Goal: Information Seeking & Learning: Check status

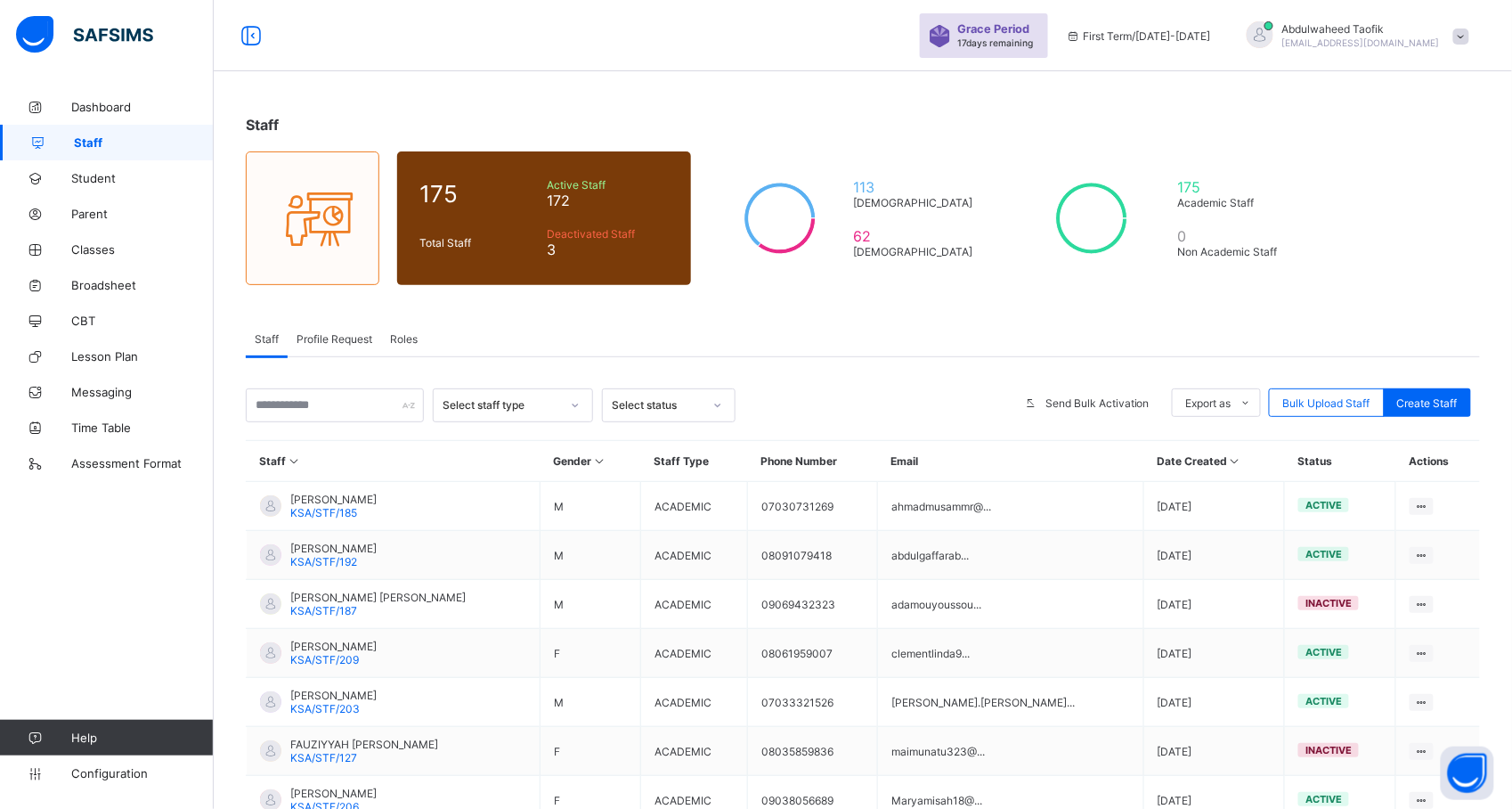
click at [888, 321] on div "Staff Profile Request Roles" at bounding box center [863, 339] width 1235 height 36
click at [129, 254] on span "Classes" at bounding box center [142, 249] width 142 height 14
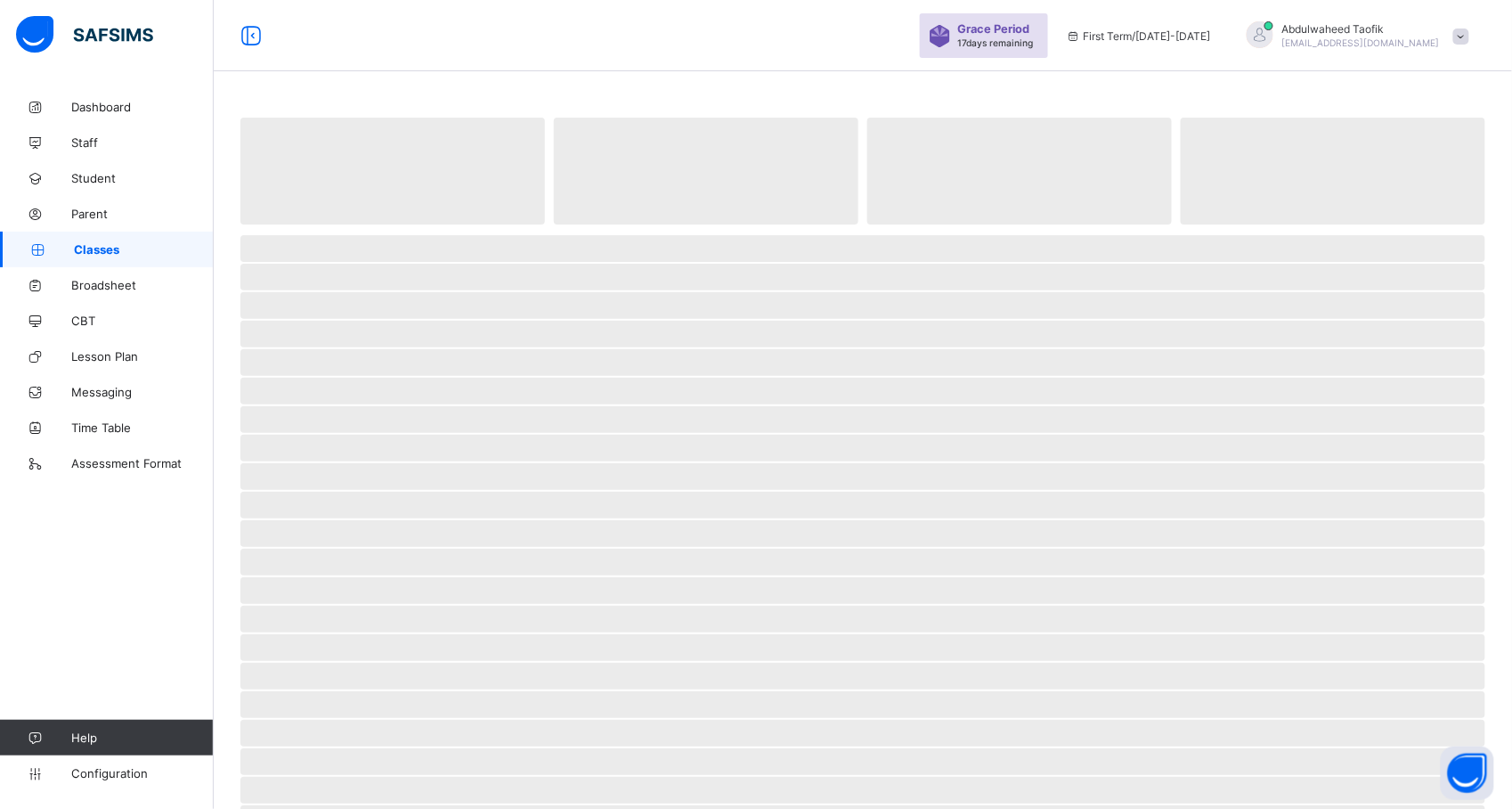
click at [129, 254] on span "Classes" at bounding box center [143, 249] width 140 height 14
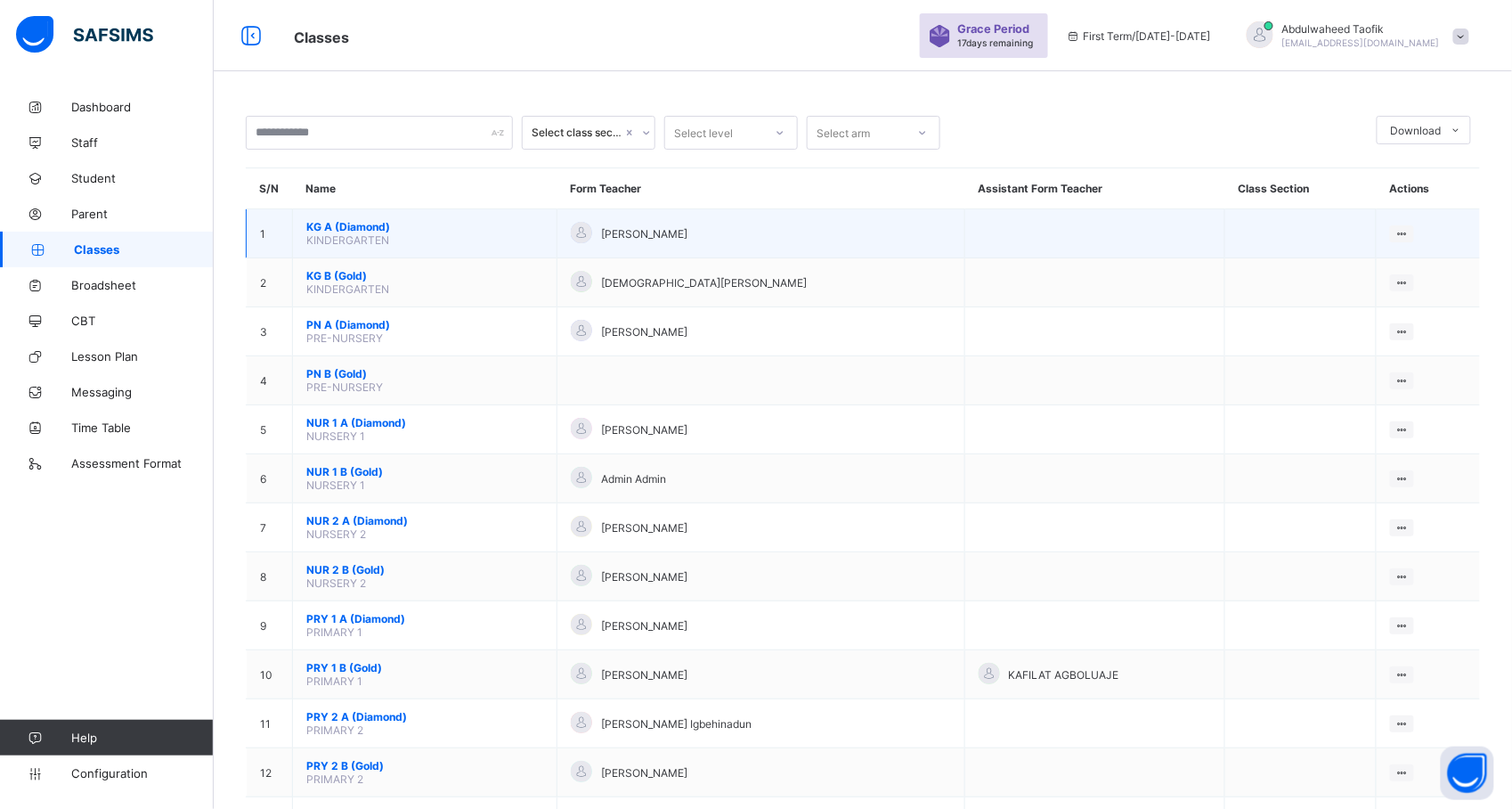
click at [382, 237] on span "KINDERGARTEN" at bounding box center [347, 240] width 83 height 13
click at [394, 229] on span "KG A (Diamond)" at bounding box center [424, 226] width 237 height 13
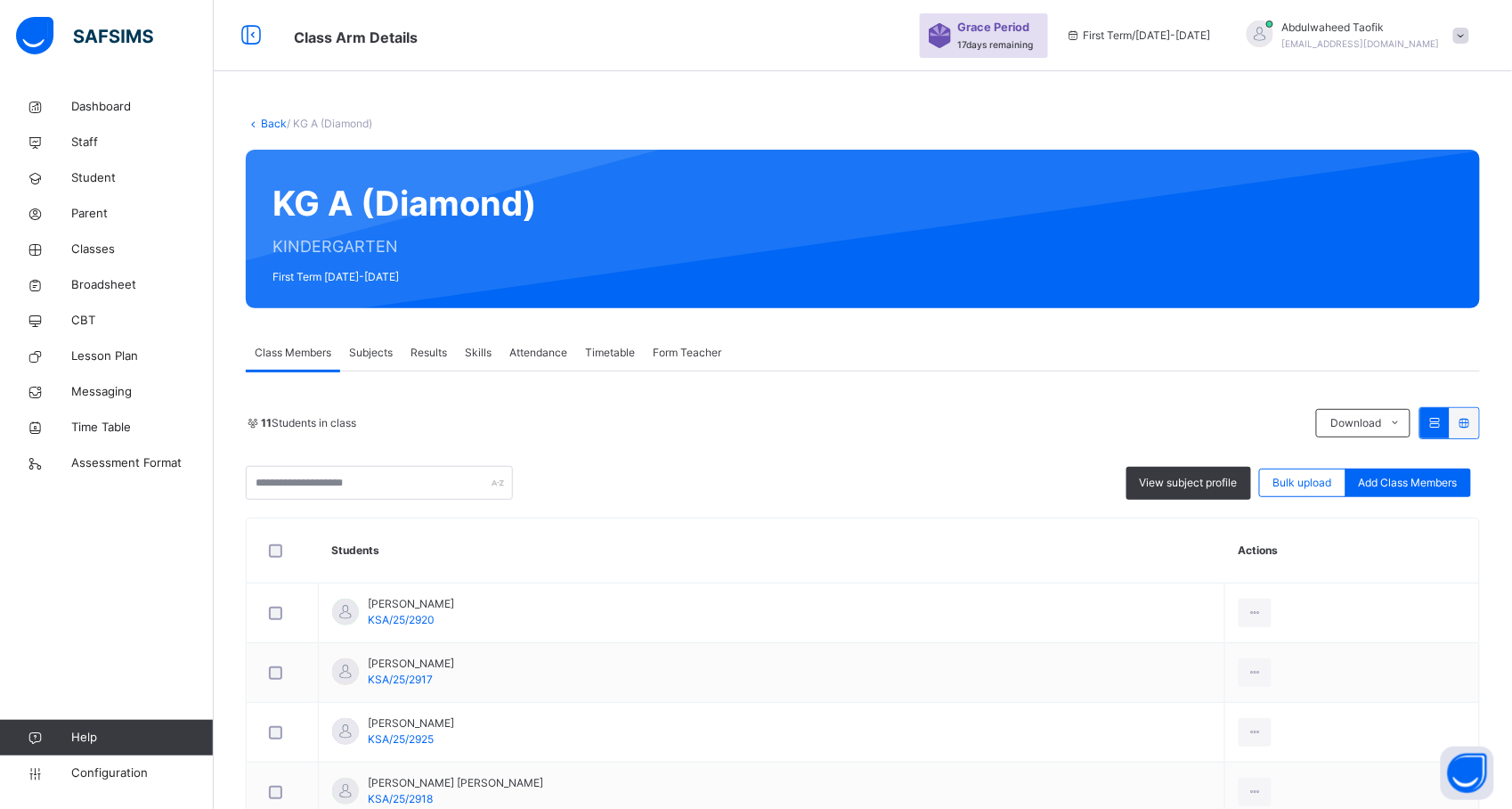
click at [380, 350] on span "Subjects" at bounding box center [370, 352] width 44 height 16
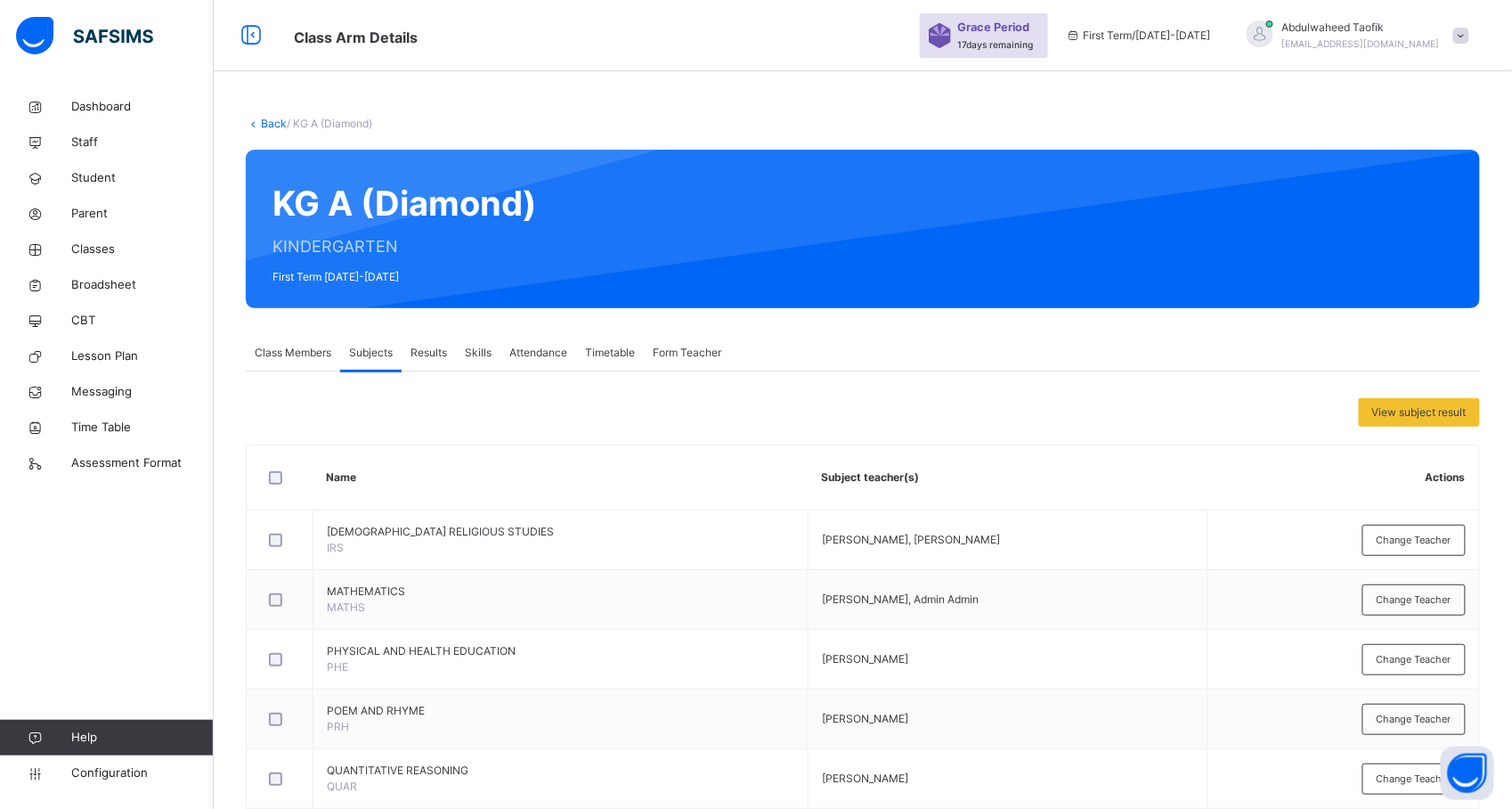
click at [810, 129] on div "Back / KG A (Diamond)" at bounding box center [863, 123] width 1235 height 16
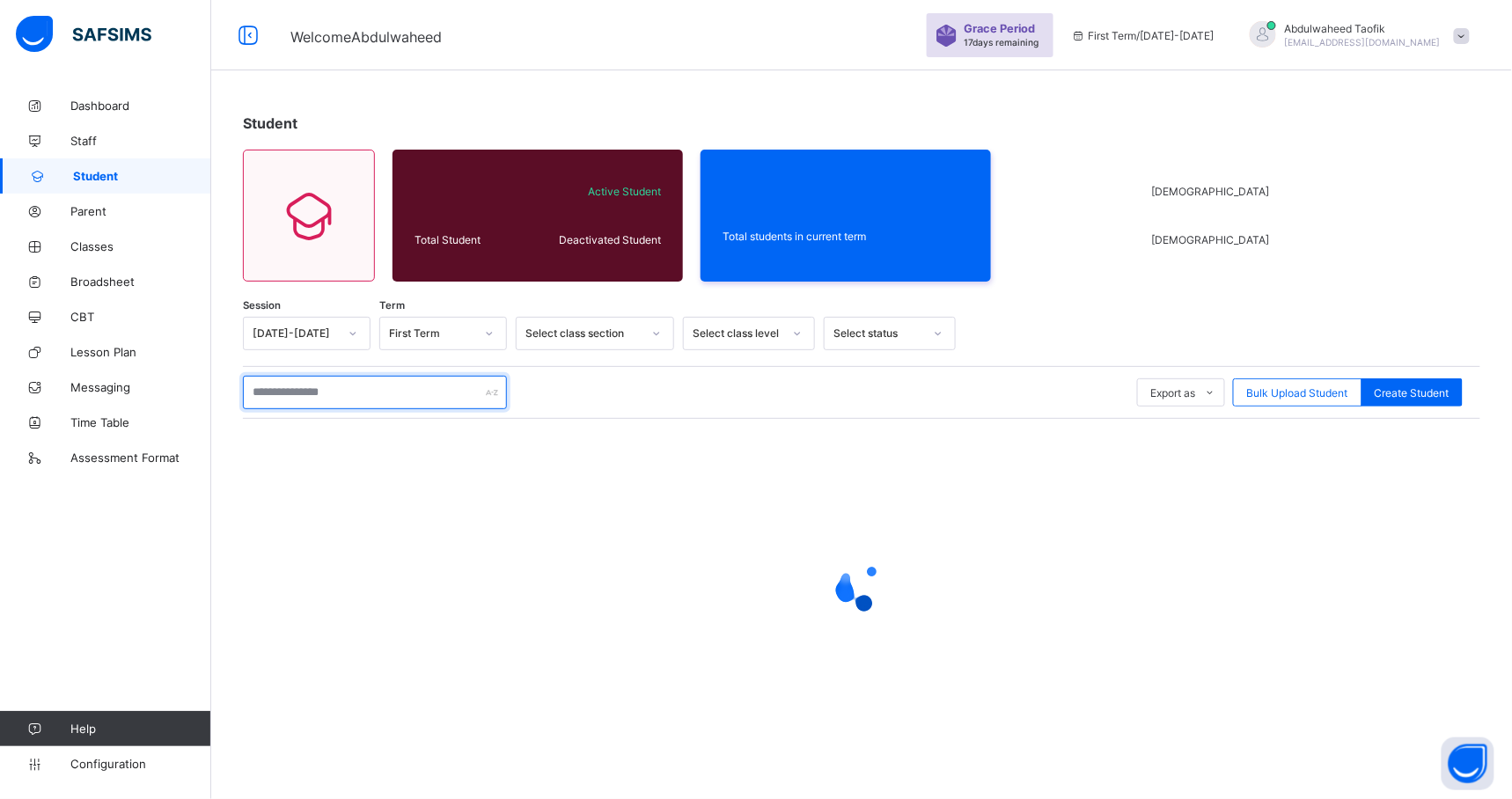
click at [338, 388] on input "text" at bounding box center [374, 393] width 264 height 33
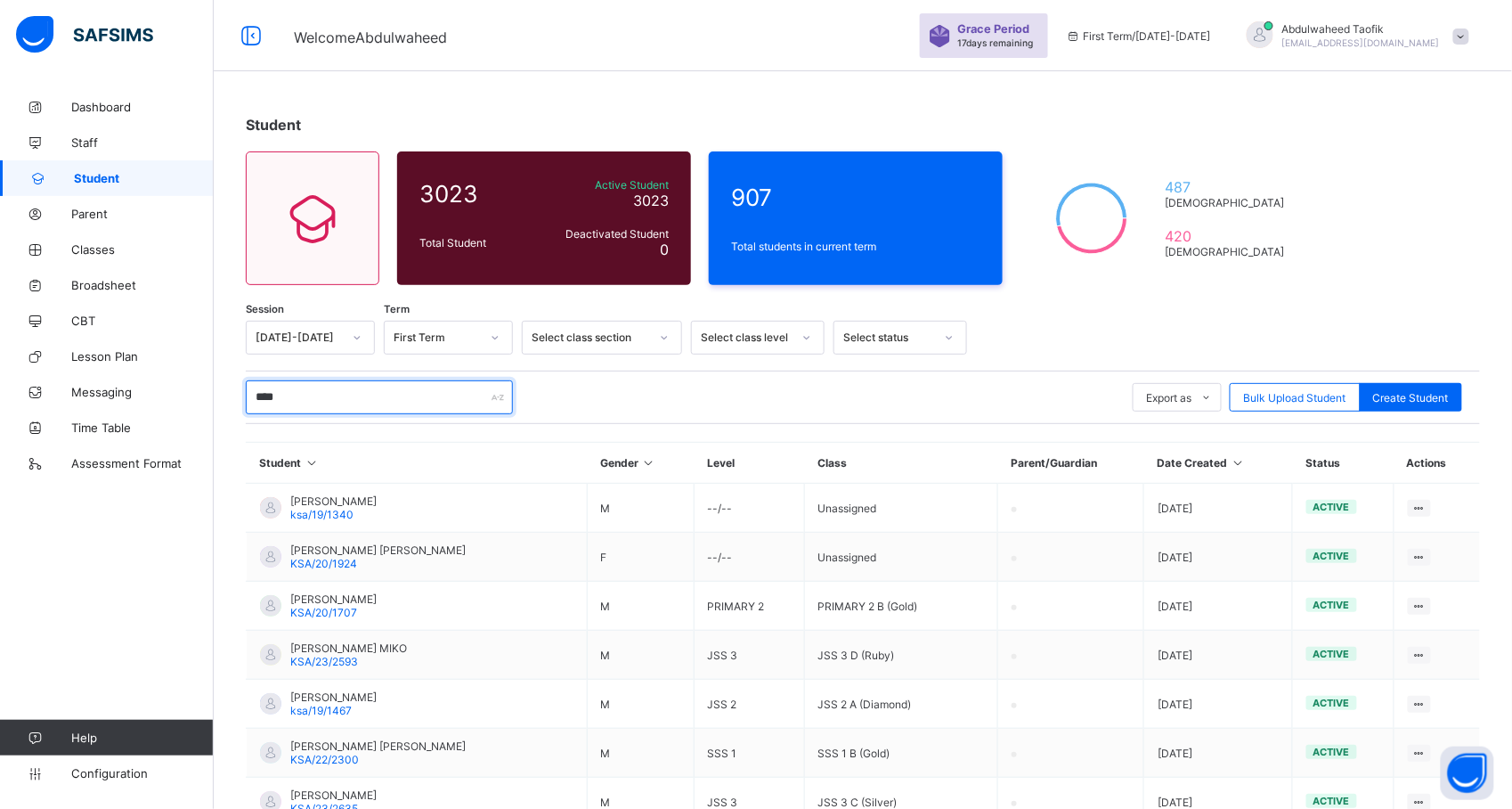
click at [297, 390] on input "****" at bounding box center [379, 398] width 267 height 34
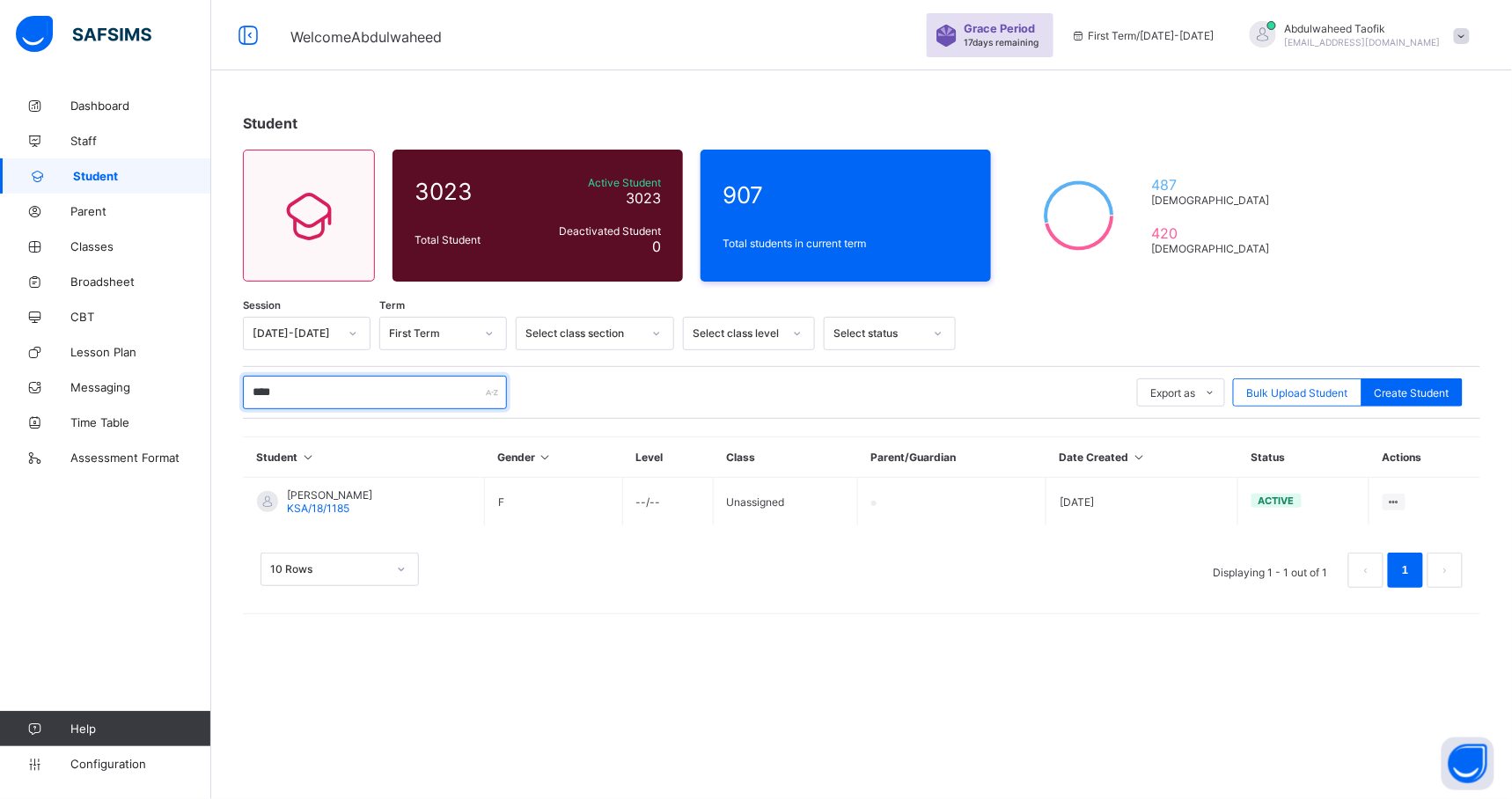
click at [353, 403] on input "****" at bounding box center [374, 393] width 264 height 33
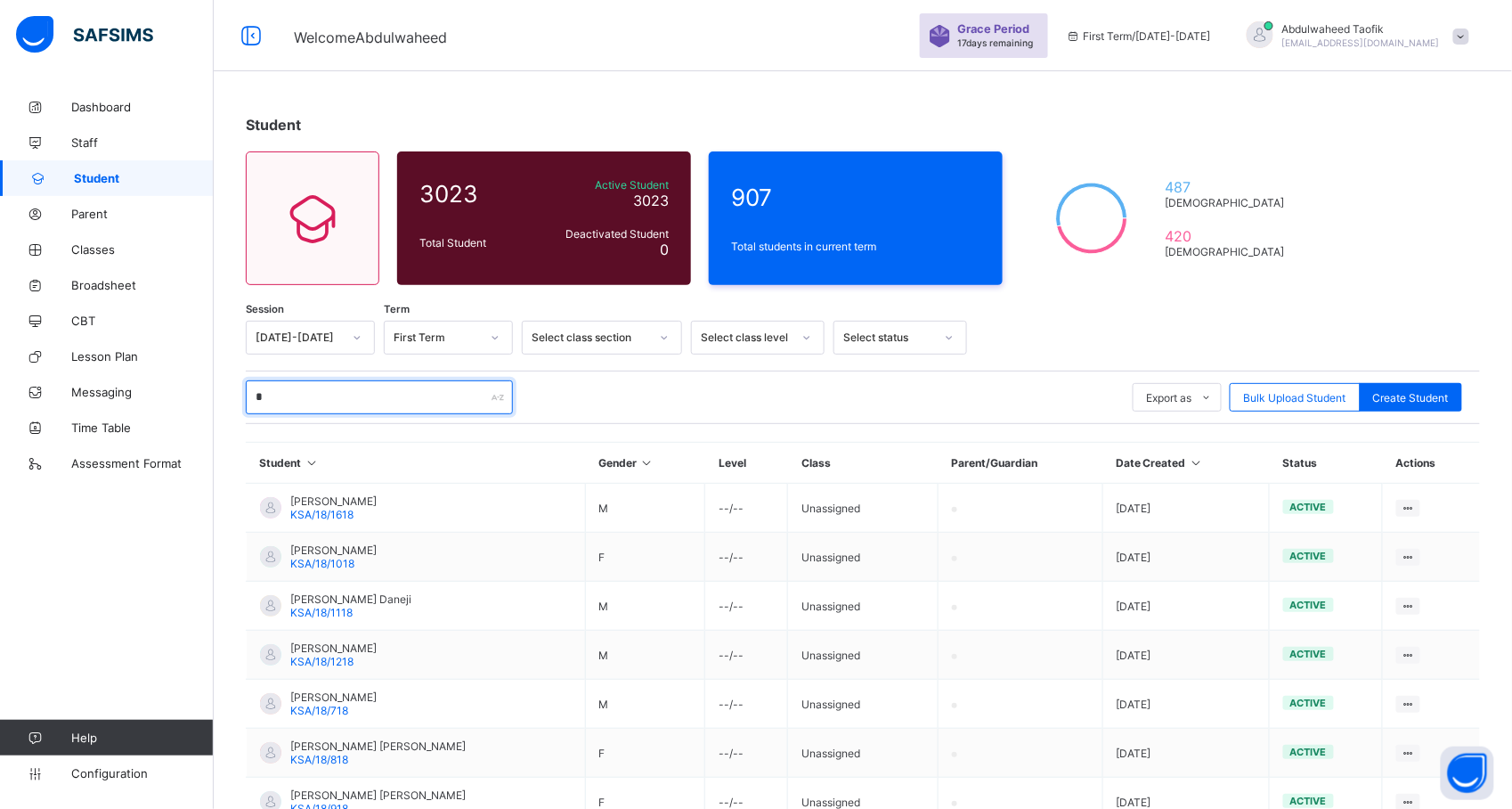
type input "****"
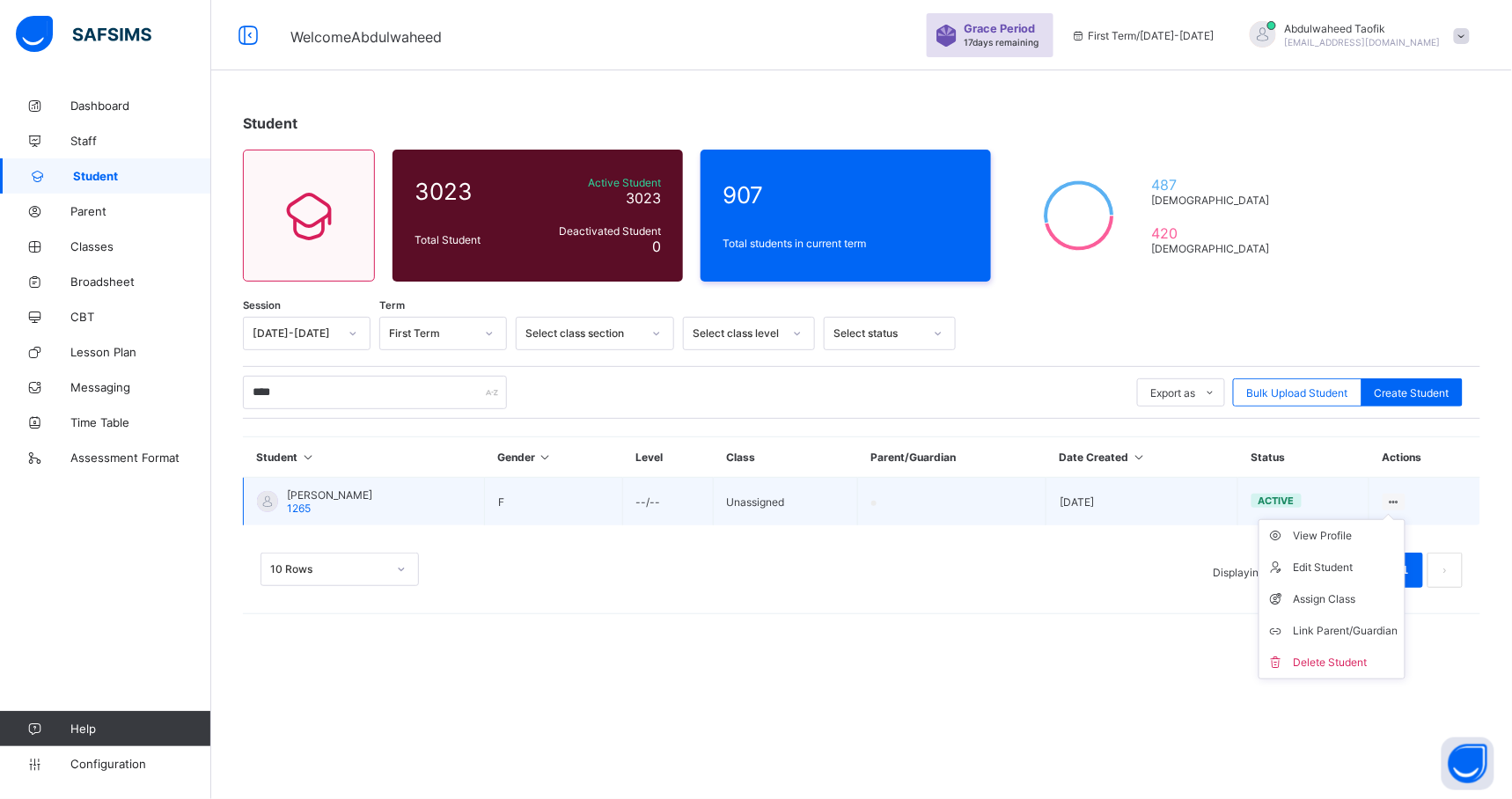
click at [1391, 519] on ul "View Profile Edit Student Assign Class Link Parent/Guardian Delete Student" at bounding box center [1333, 599] width 147 height 160
click at [1334, 565] on div "Edit Student" at bounding box center [1346, 567] width 105 height 17
select select "**"
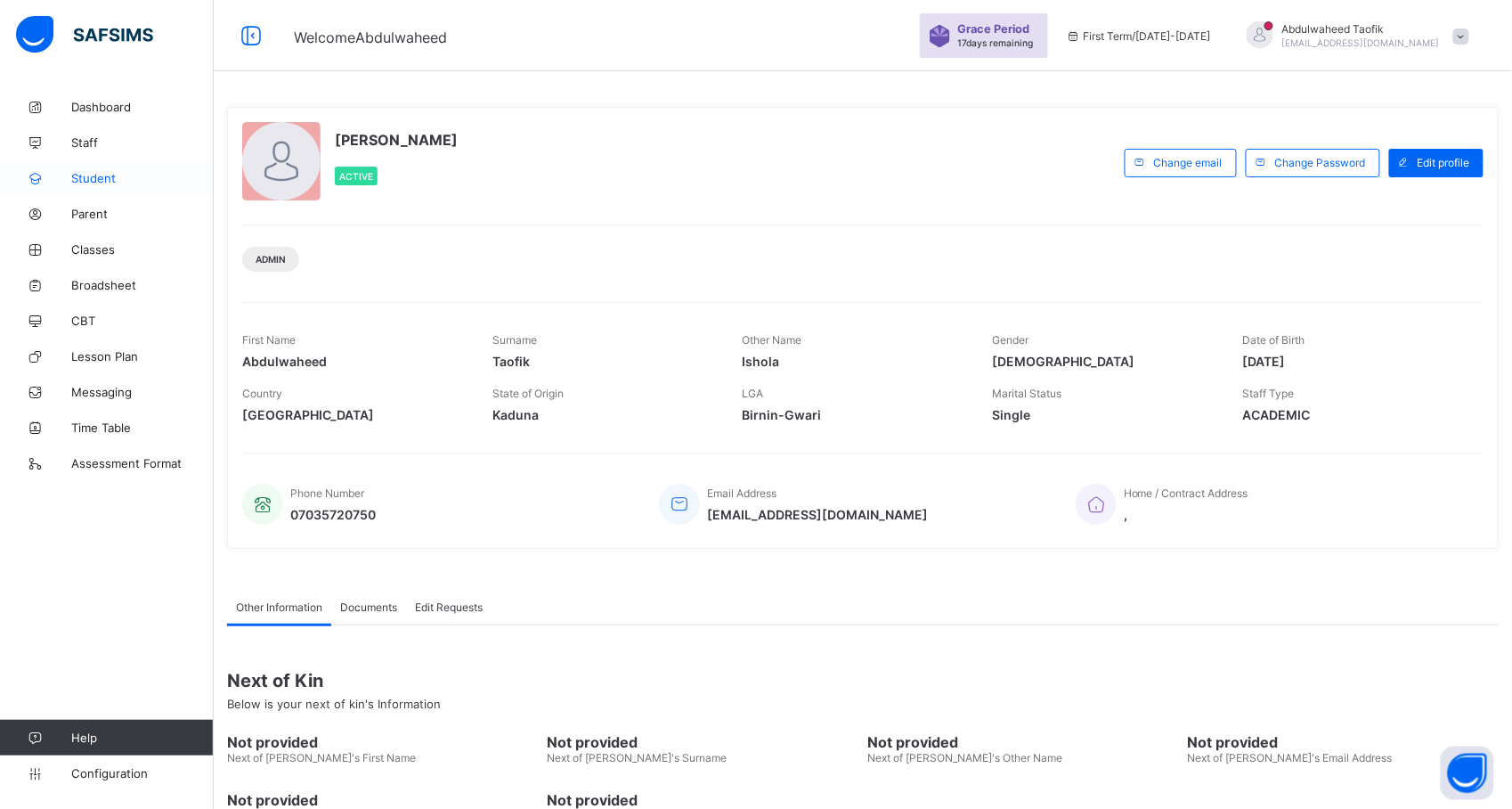
click at [113, 179] on span "Student" at bounding box center [142, 178] width 142 height 14
select select "**"
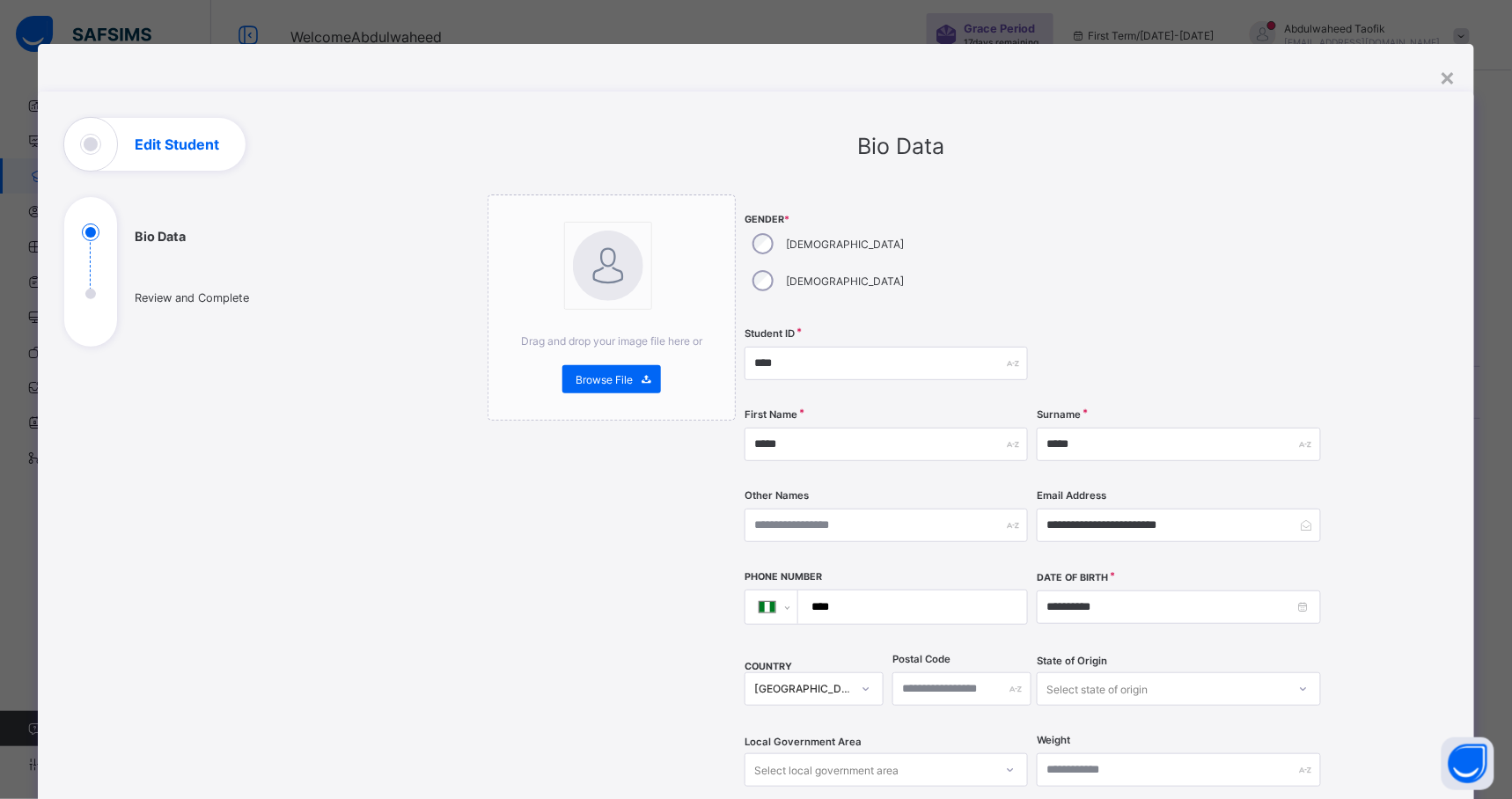
click at [1431, 77] on div "**********" at bounding box center [756, 682] width 1437 height 1276
click at [1451, 74] on div "×" at bounding box center [1449, 76] width 17 height 30
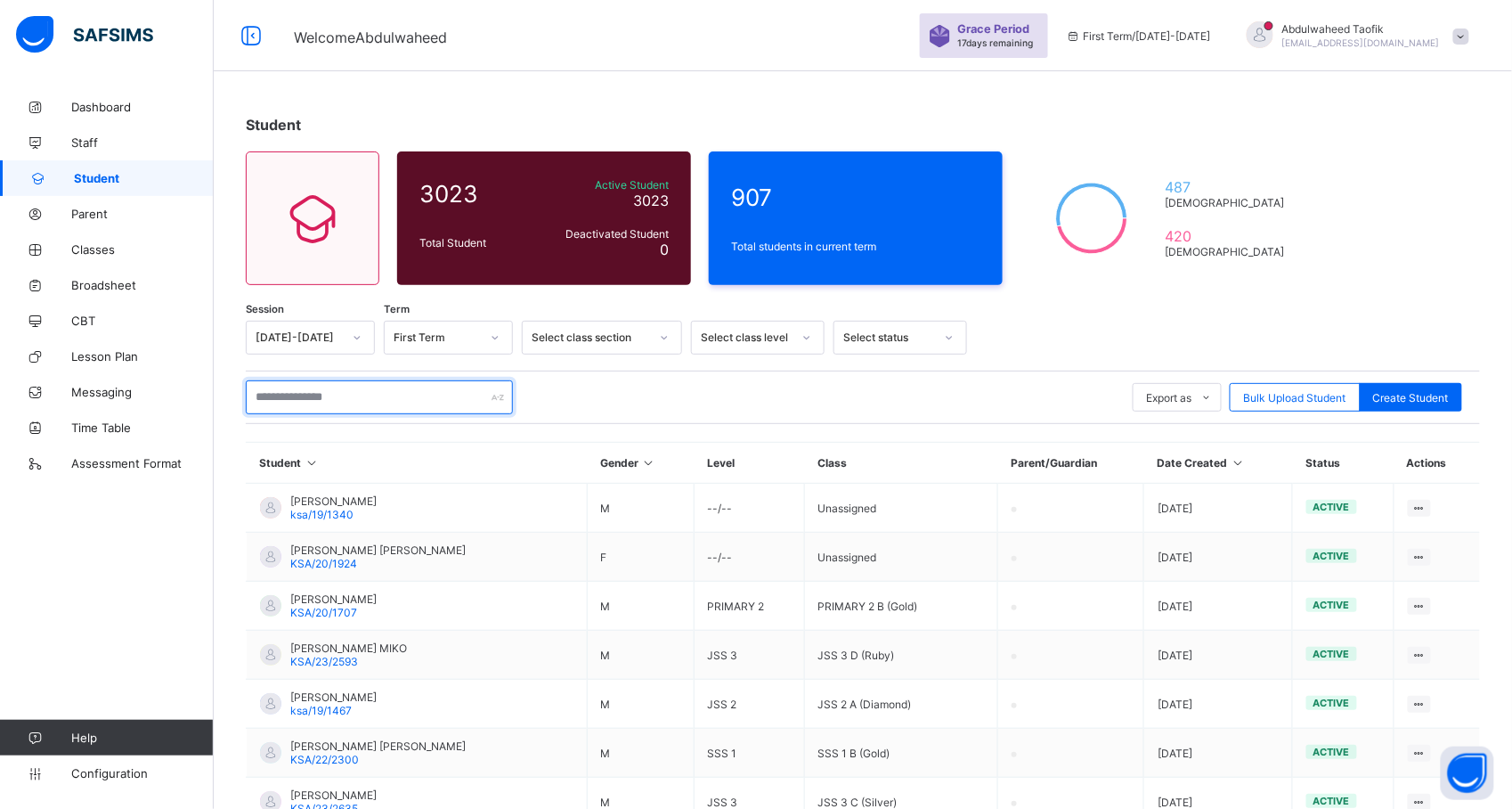
click at [302, 403] on input "text" at bounding box center [379, 398] width 267 height 34
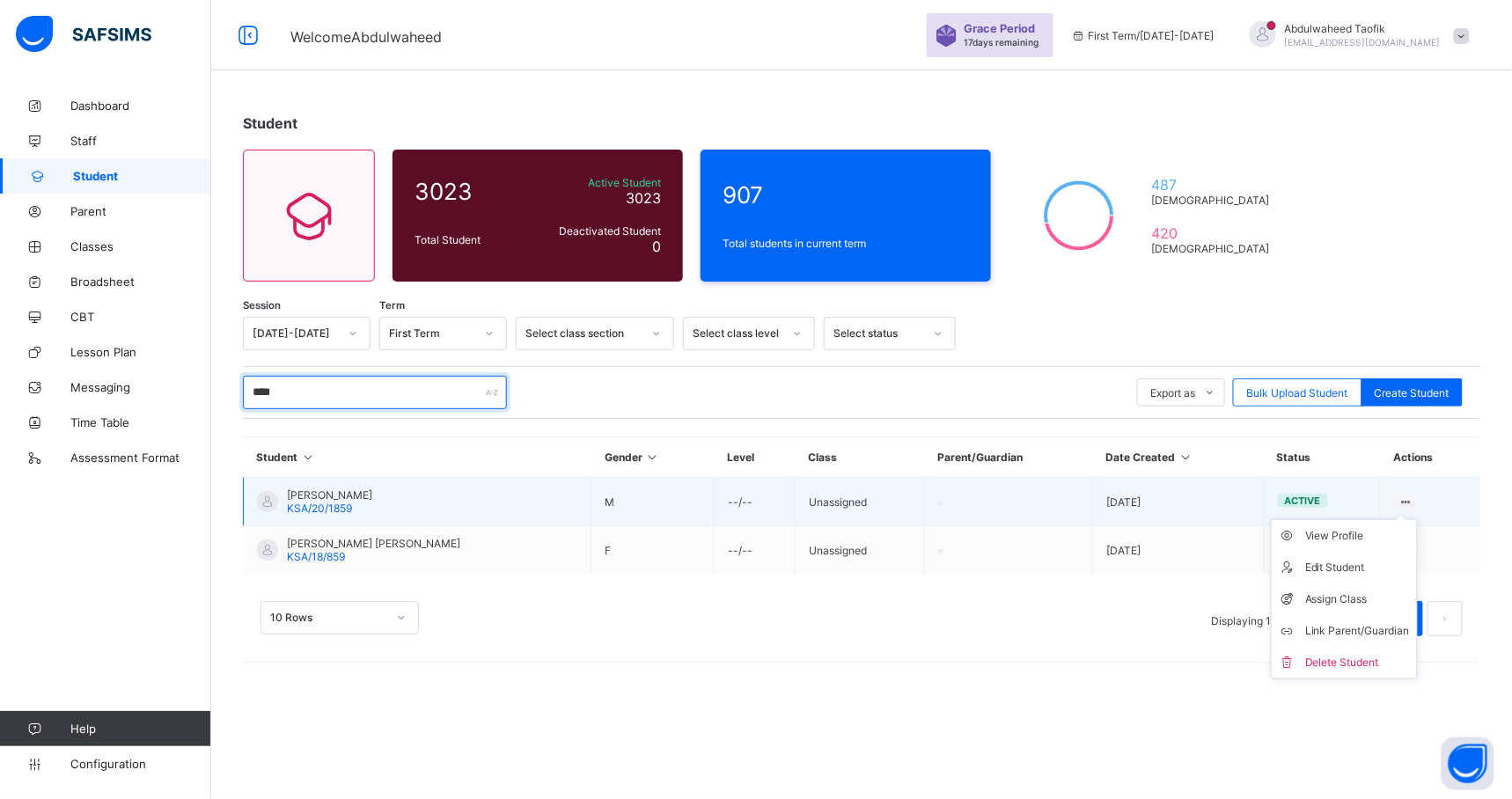
type input "****"
click at [1392, 519] on ul "View Profile Edit Student Assign Class Link Parent/Guardian Delete Student" at bounding box center [1345, 599] width 147 height 160
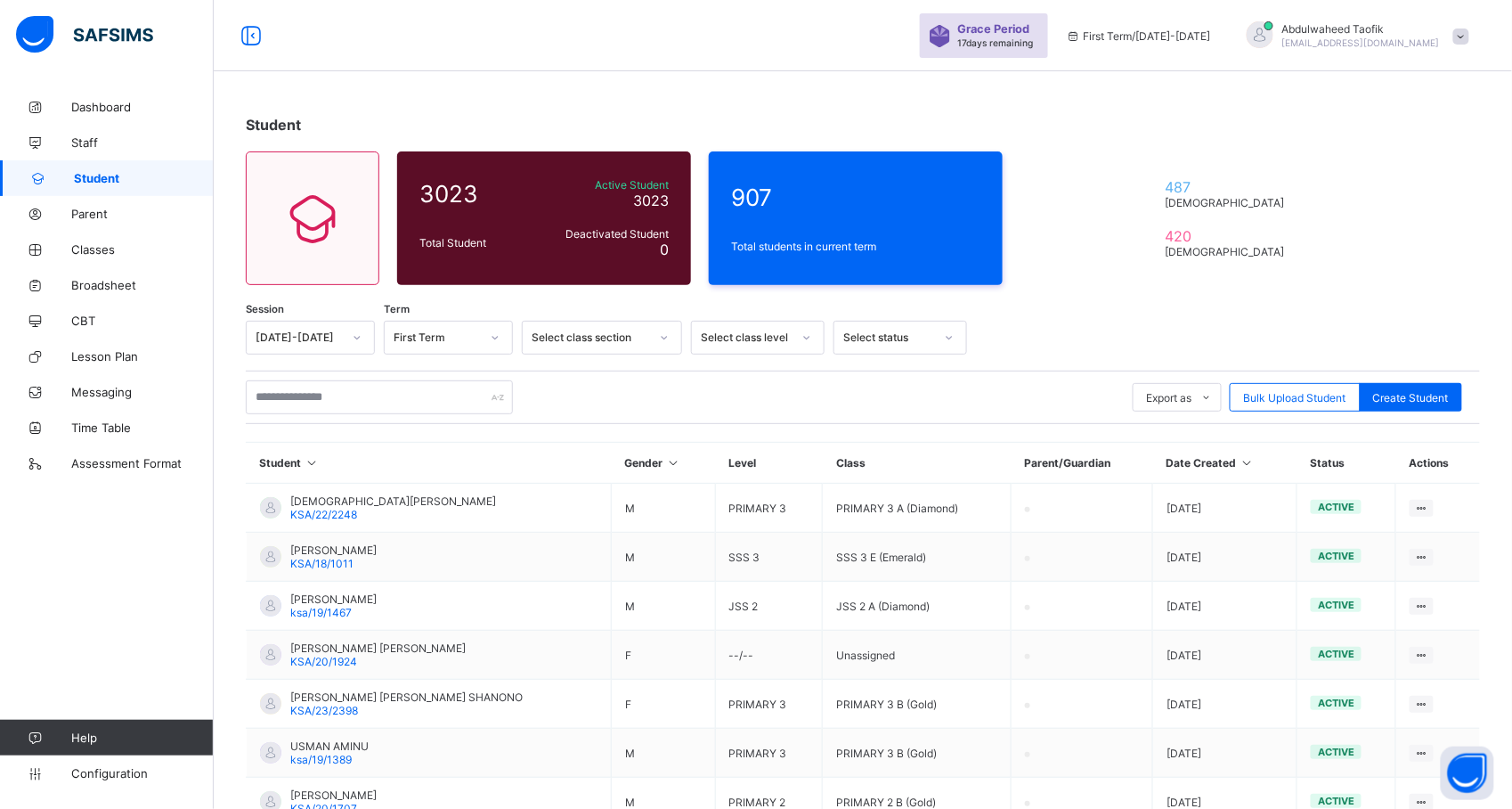
click at [121, 180] on span "Student" at bounding box center [143, 178] width 140 height 14
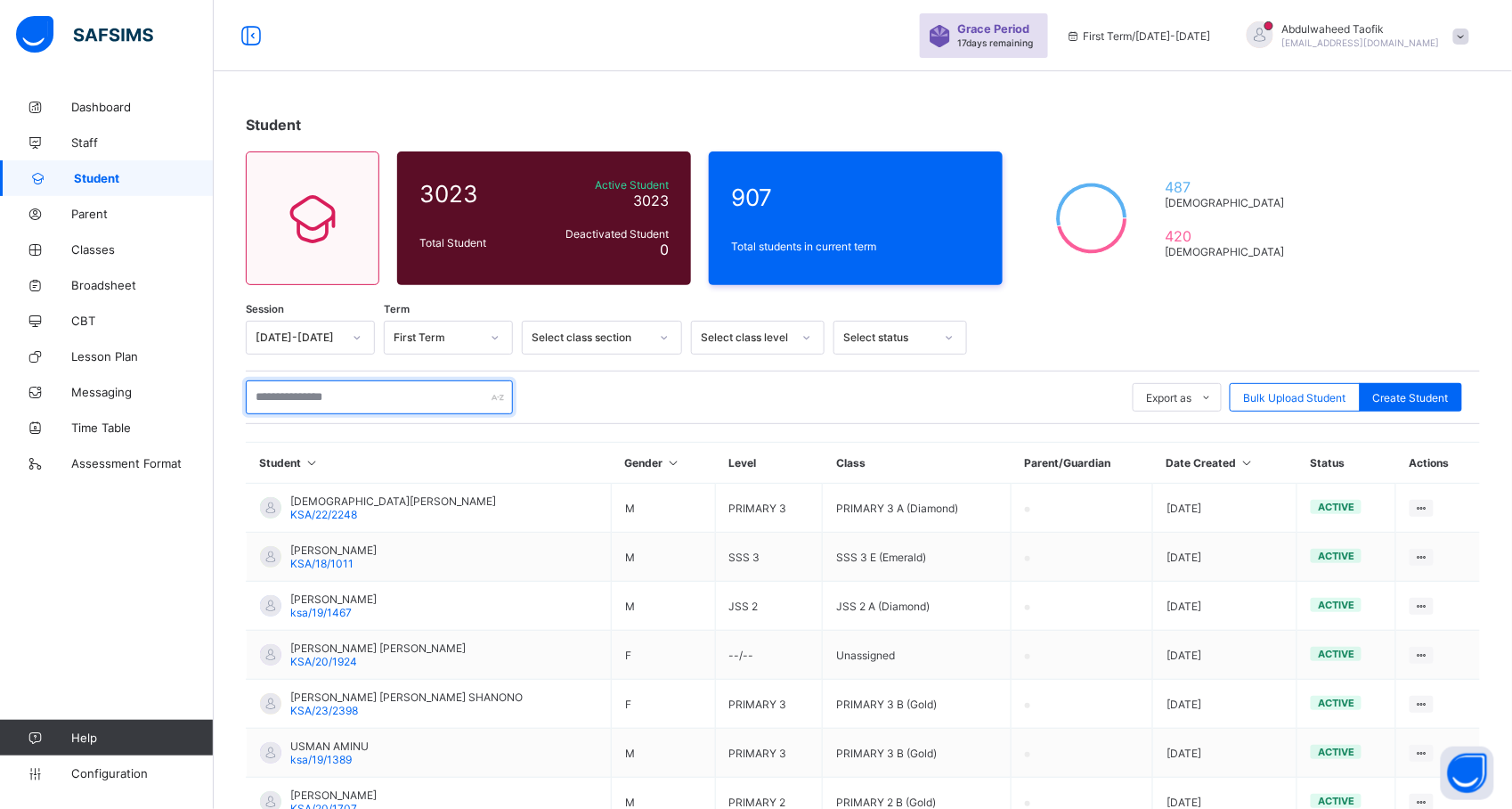
click at [460, 399] on input "text" at bounding box center [379, 398] width 267 height 34
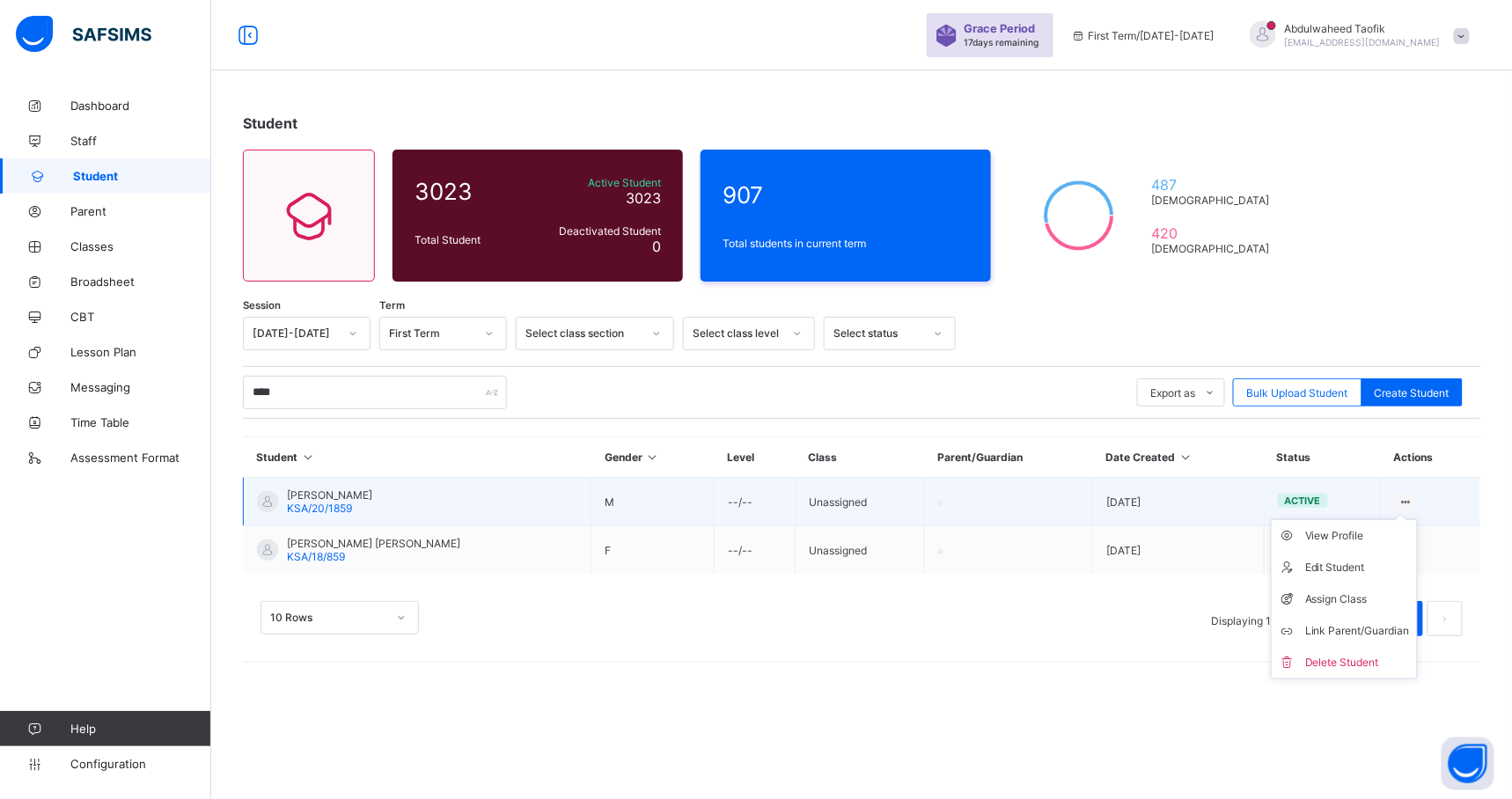
click at [1400, 497] on icon at bounding box center [1406, 502] width 15 height 13
click at [1357, 561] on div "Edit Student" at bounding box center [1357, 567] width 105 height 17
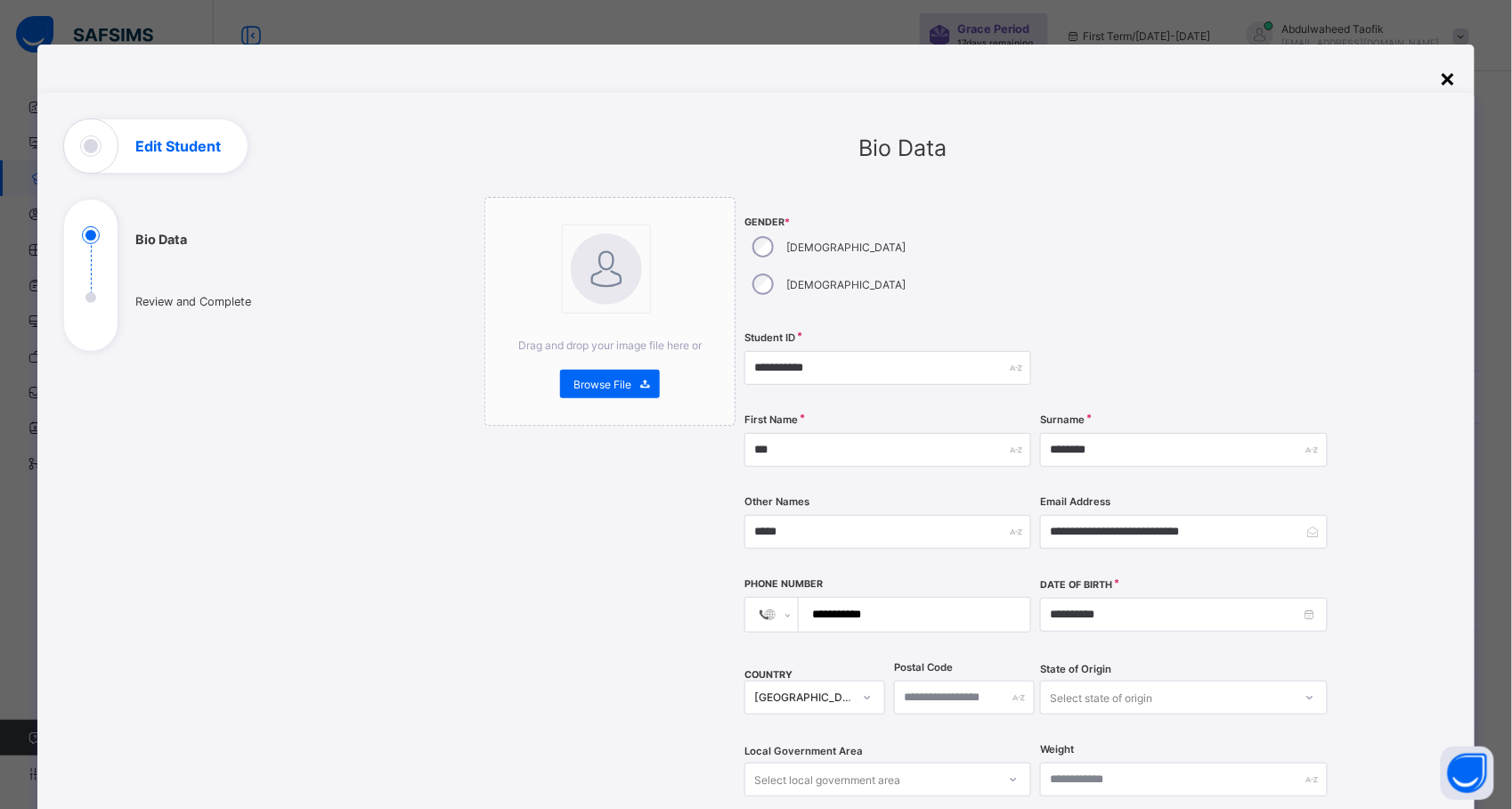
click at [1450, 82] on div "×" at bounding box center [1449, 77] width 17 height 31
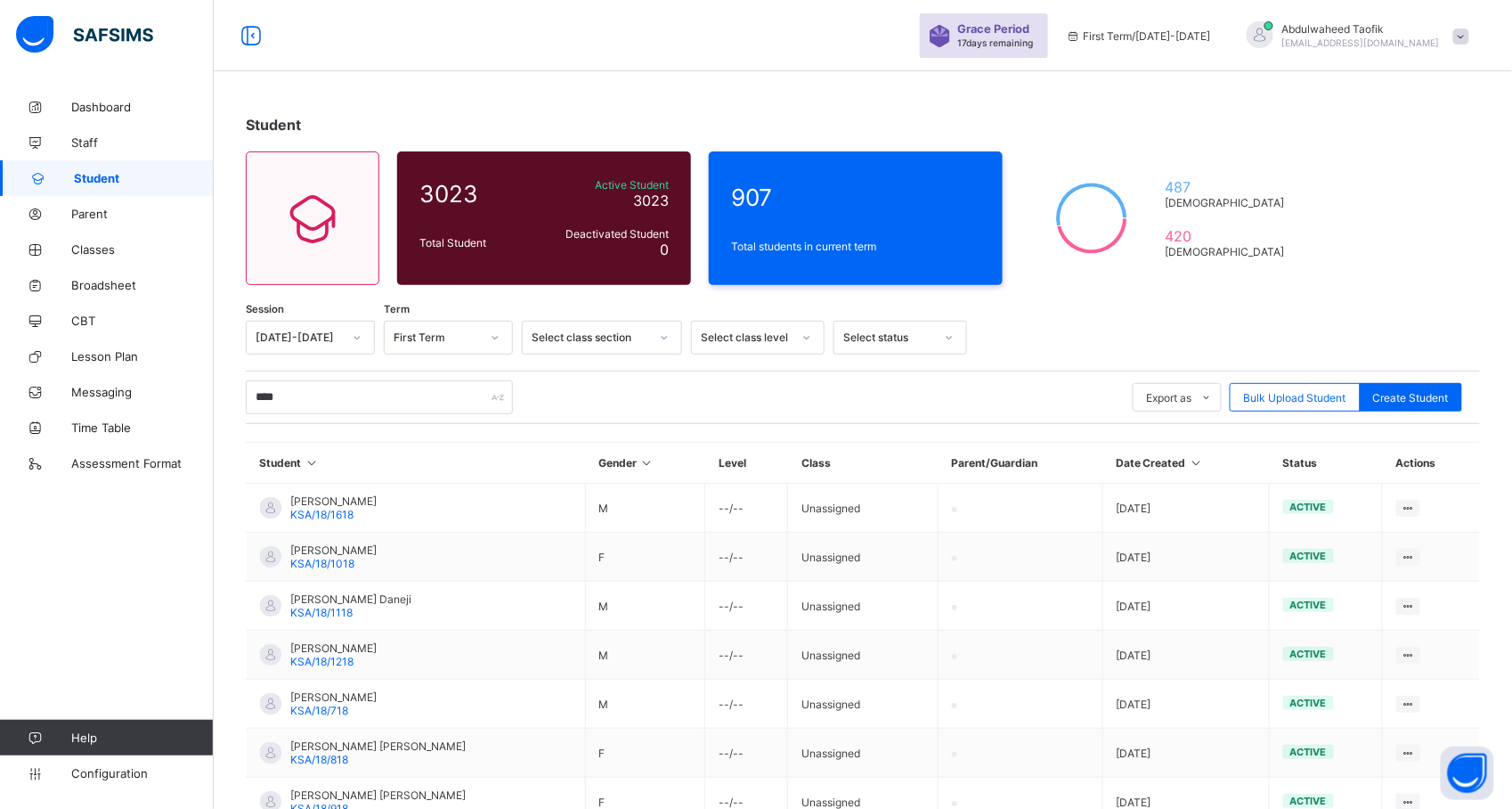
click at [112, 175] on span "Student" at bounding box center [143, 178] width 140 height 14
click at [405, 397] on input "****" at bounding box center [379, 398] width 267 height 34
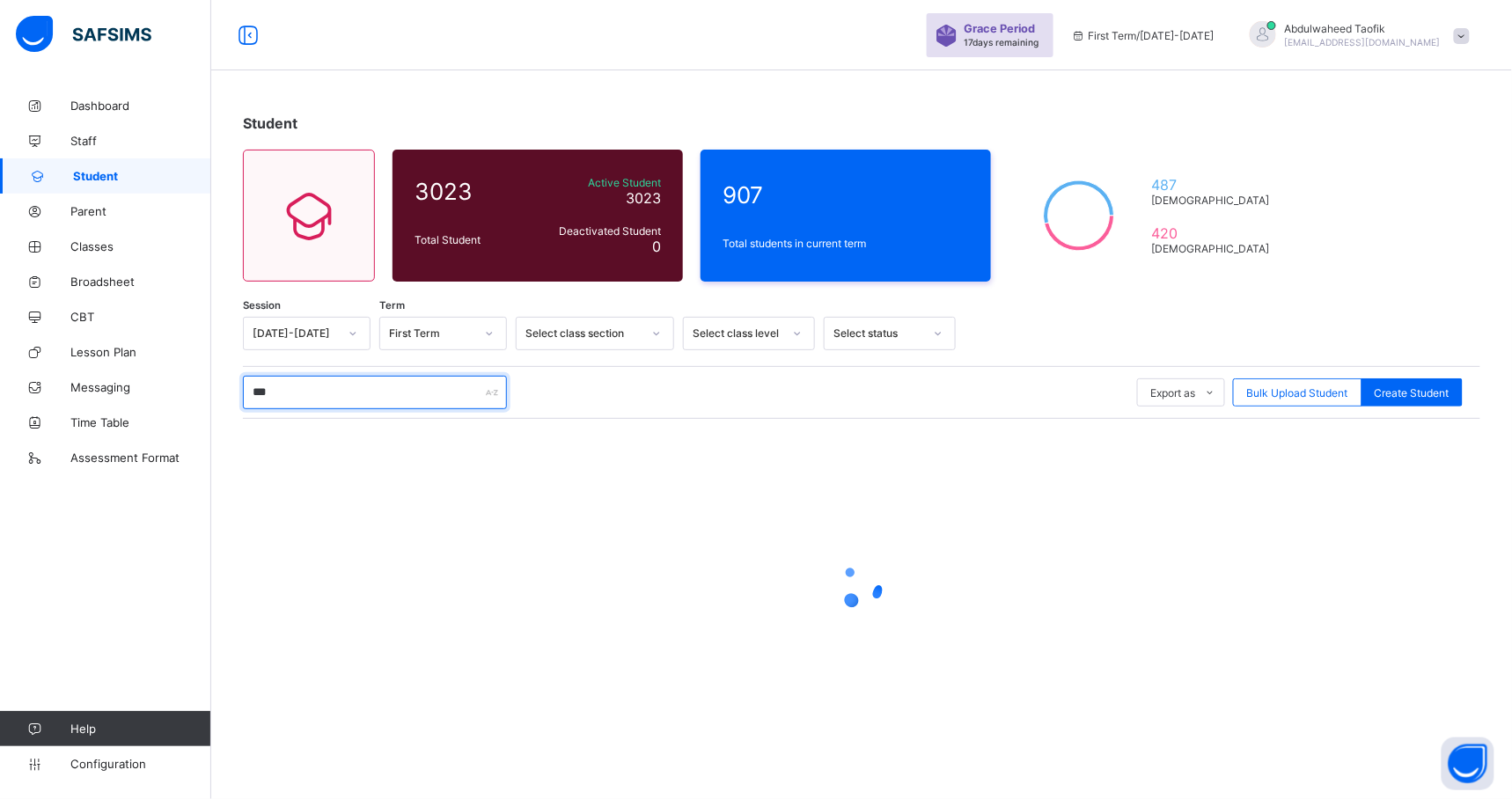
type input "****"
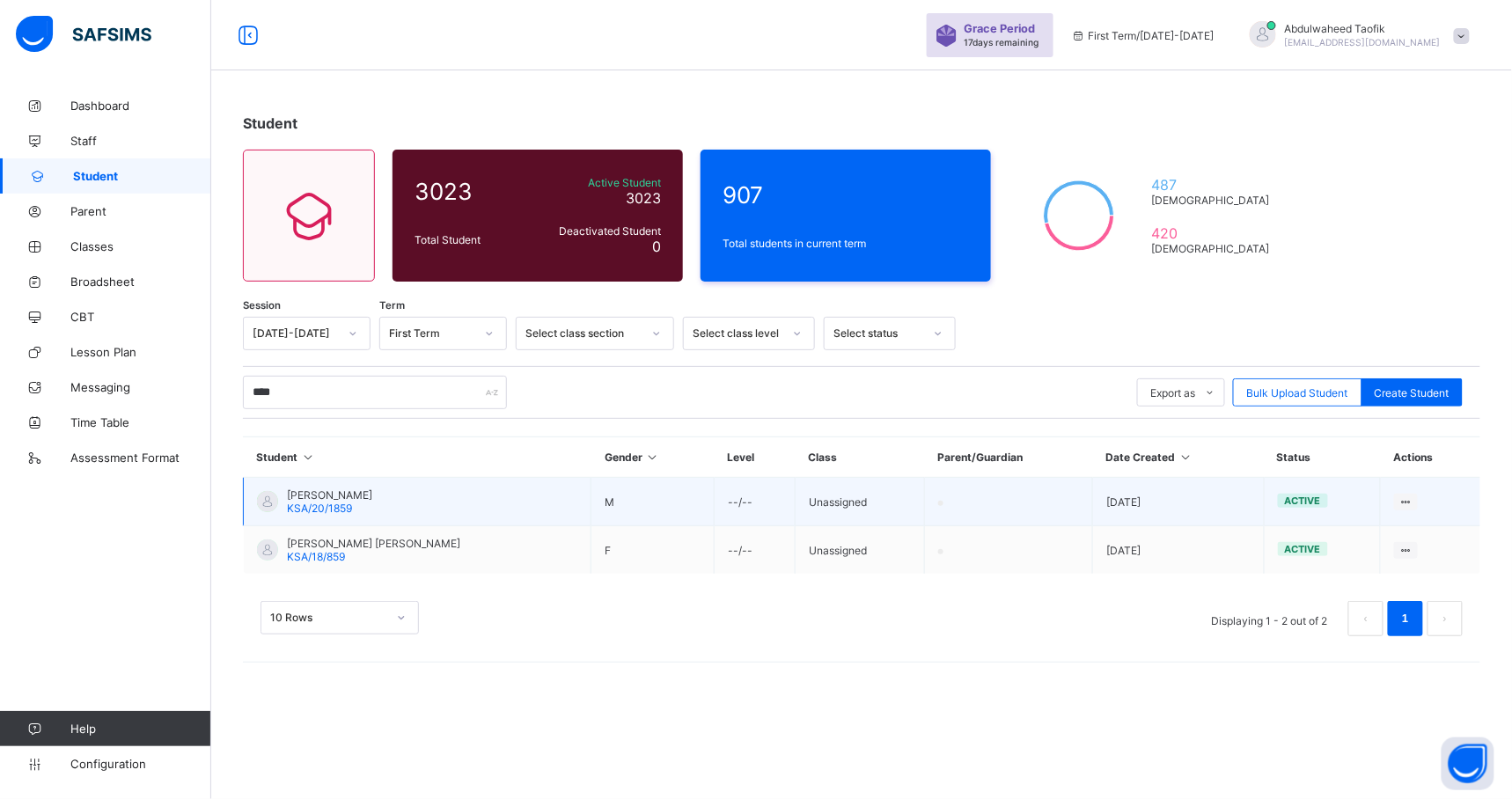
click at [1400, 493] on td "View Profile Edit Student Assign Class Link Parent/Guardian Delete Student" at bounding box center [1431, 502] width 99 height 49
click at [1354, 532] on div "View Profile" at bounding box center [1357, 535] width 105 height 17
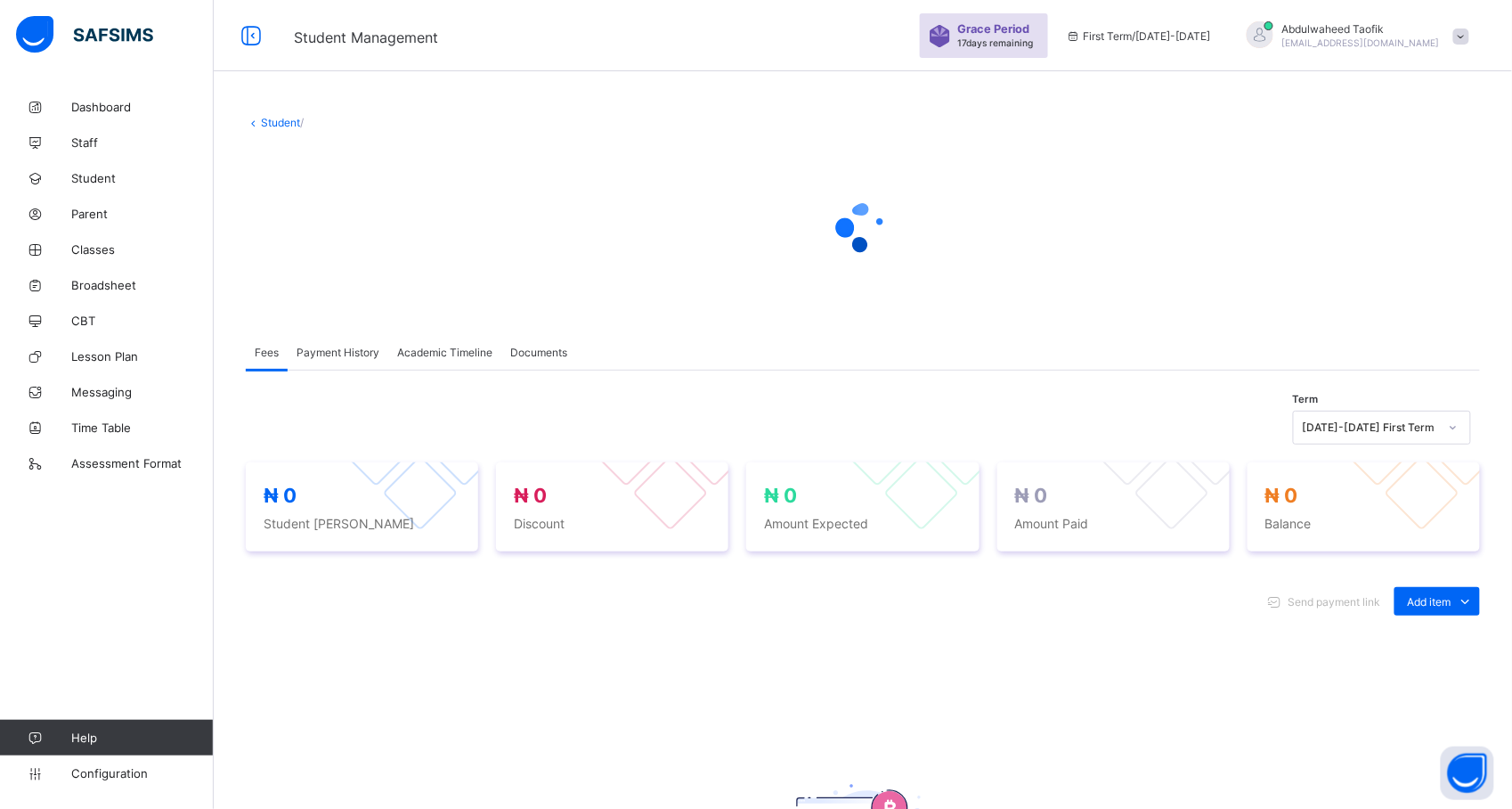
click at [433, 349] on span "Academic Timeline" at bounding box center [445, 352] width 95 height 13
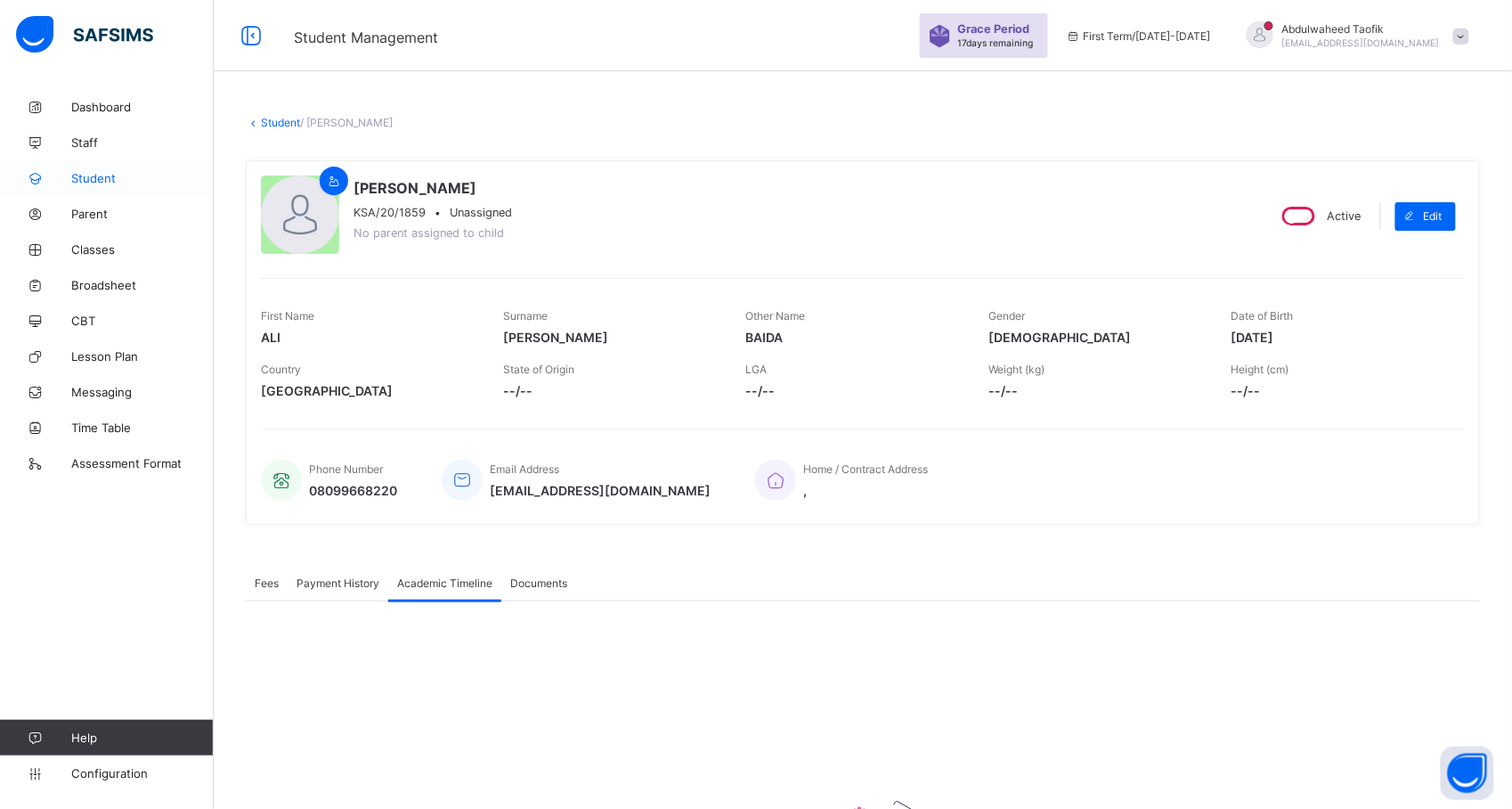
click at [114, 179] on span "Student" at bounding box center [142, 178] width 142 height 14
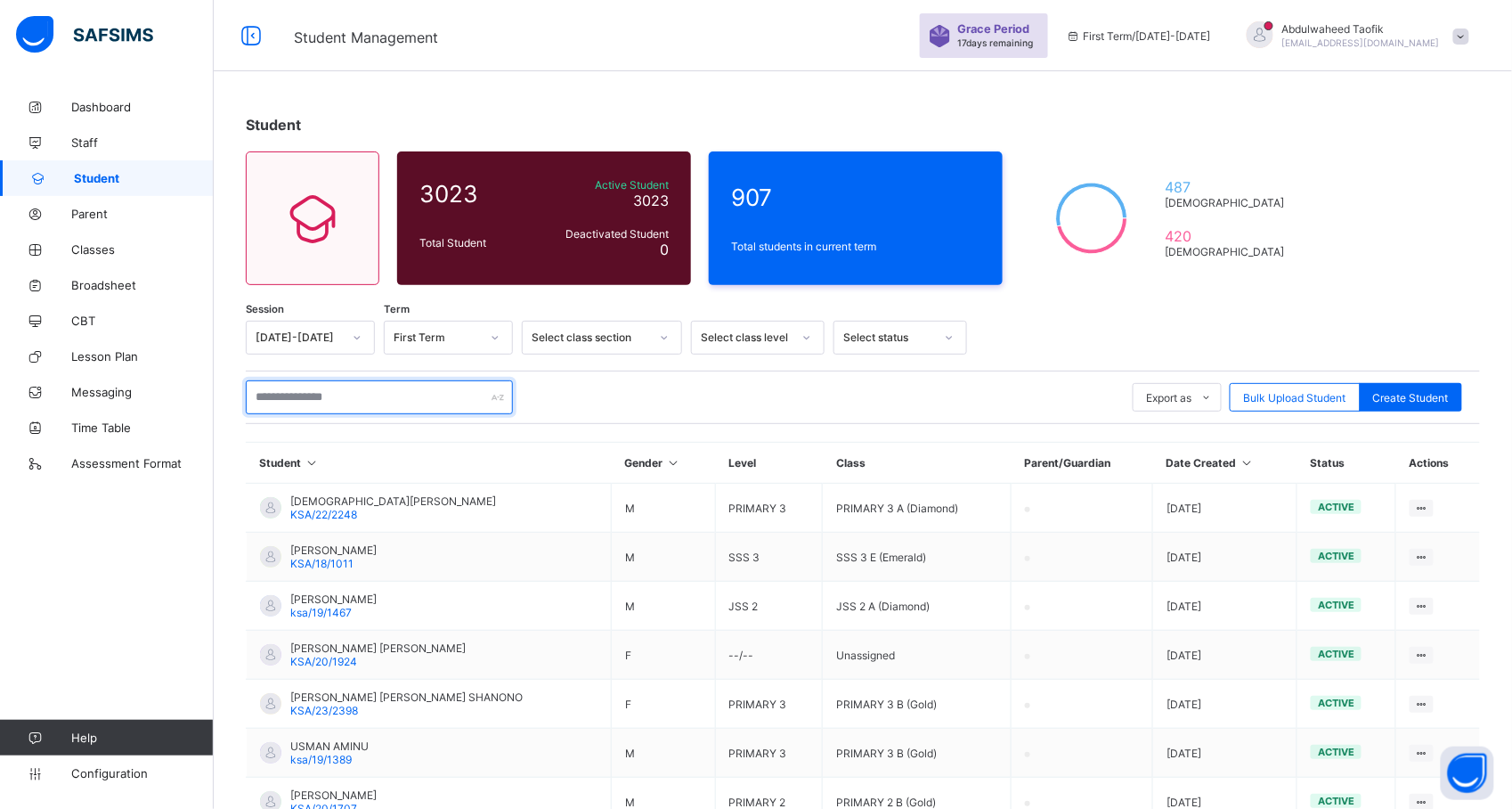
click at [447, 400] on input "text" at bounding box center [379, 398] width 267 height 34
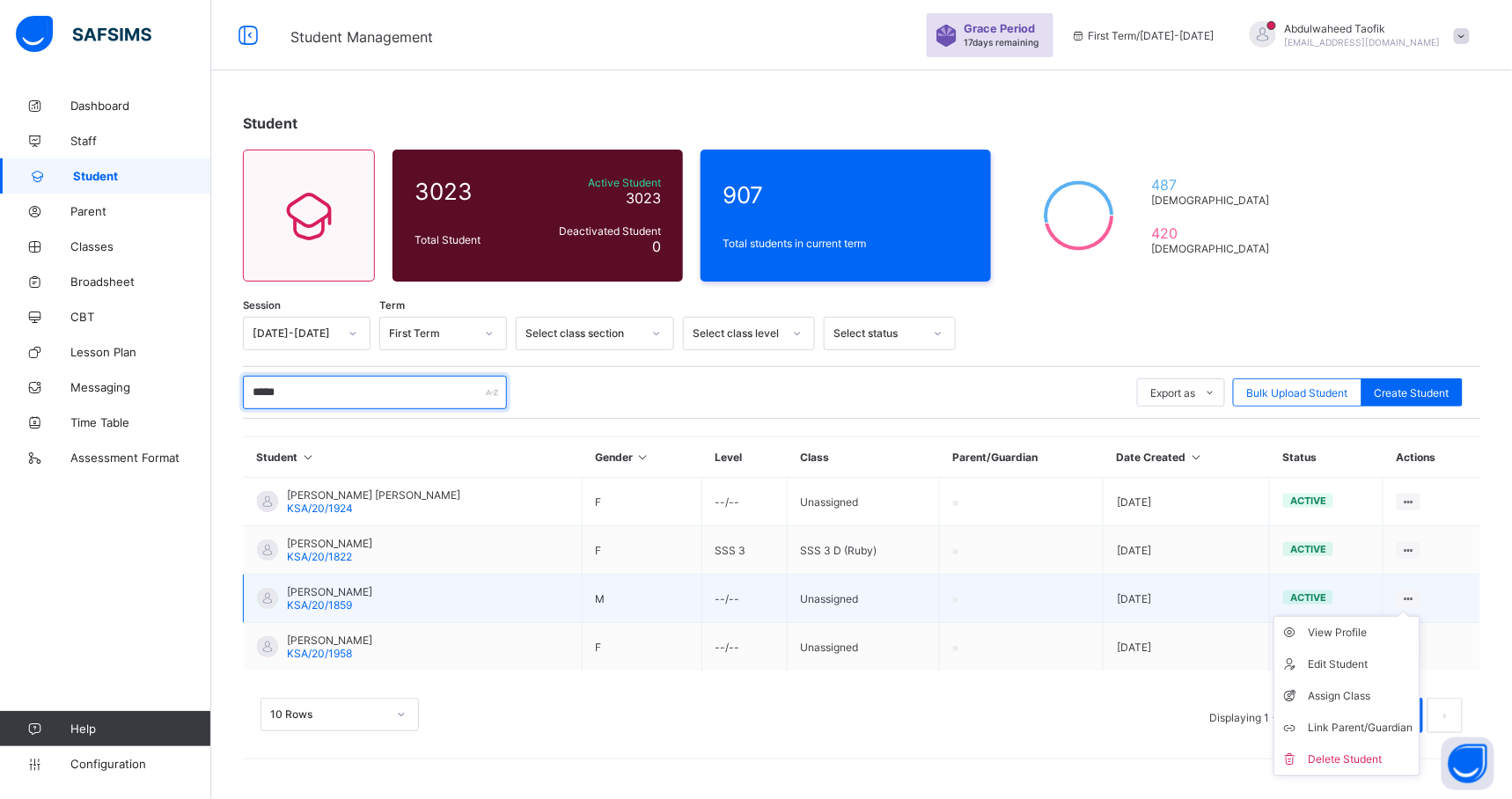
type input "*****"
click at [1397, 597] on div at bounding box center [1409, 599] width 24 height 17
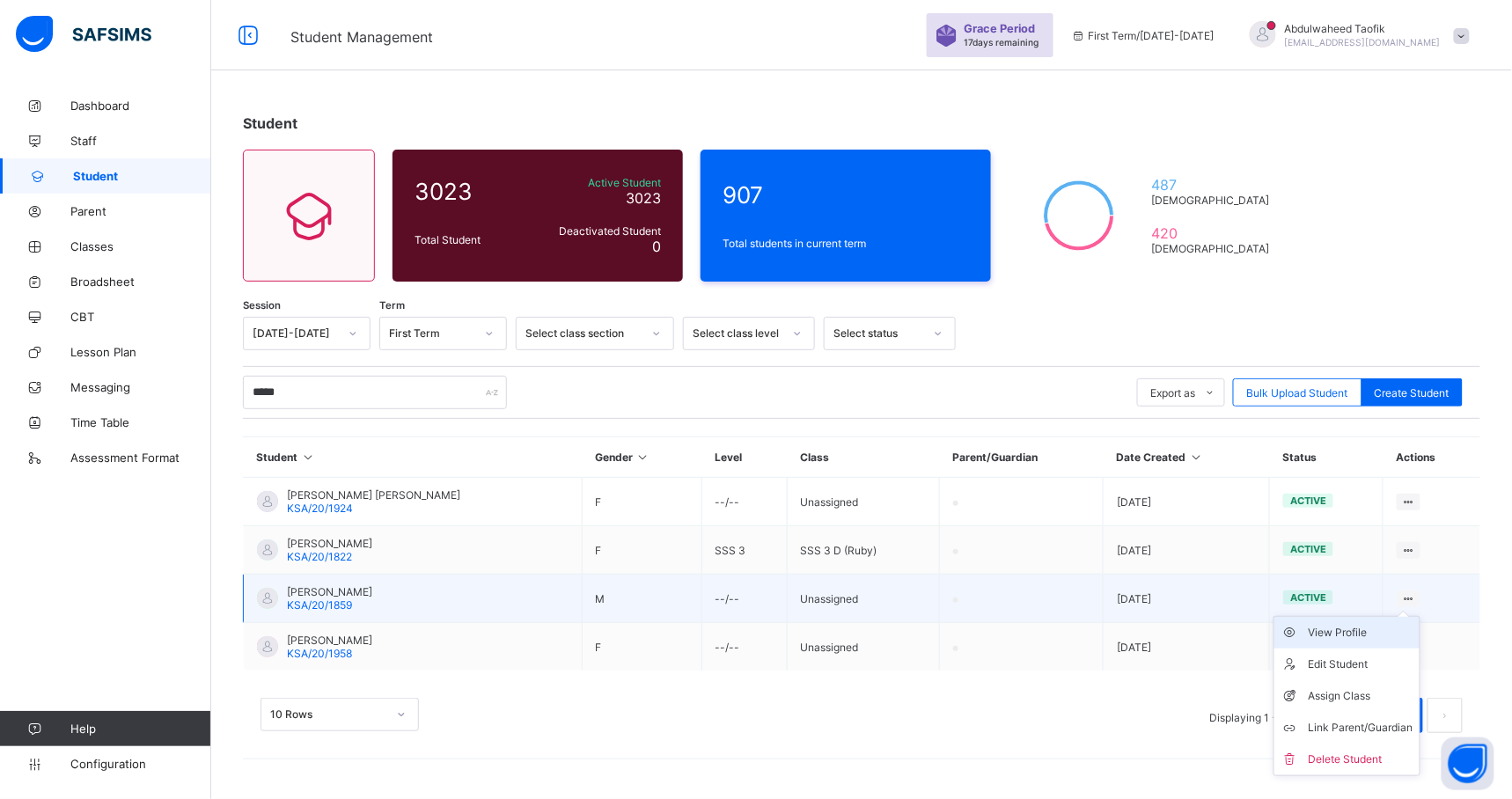
click at [1361, 631] on div "View Profile" at bounding box center [1360, 633] width 105 height 17
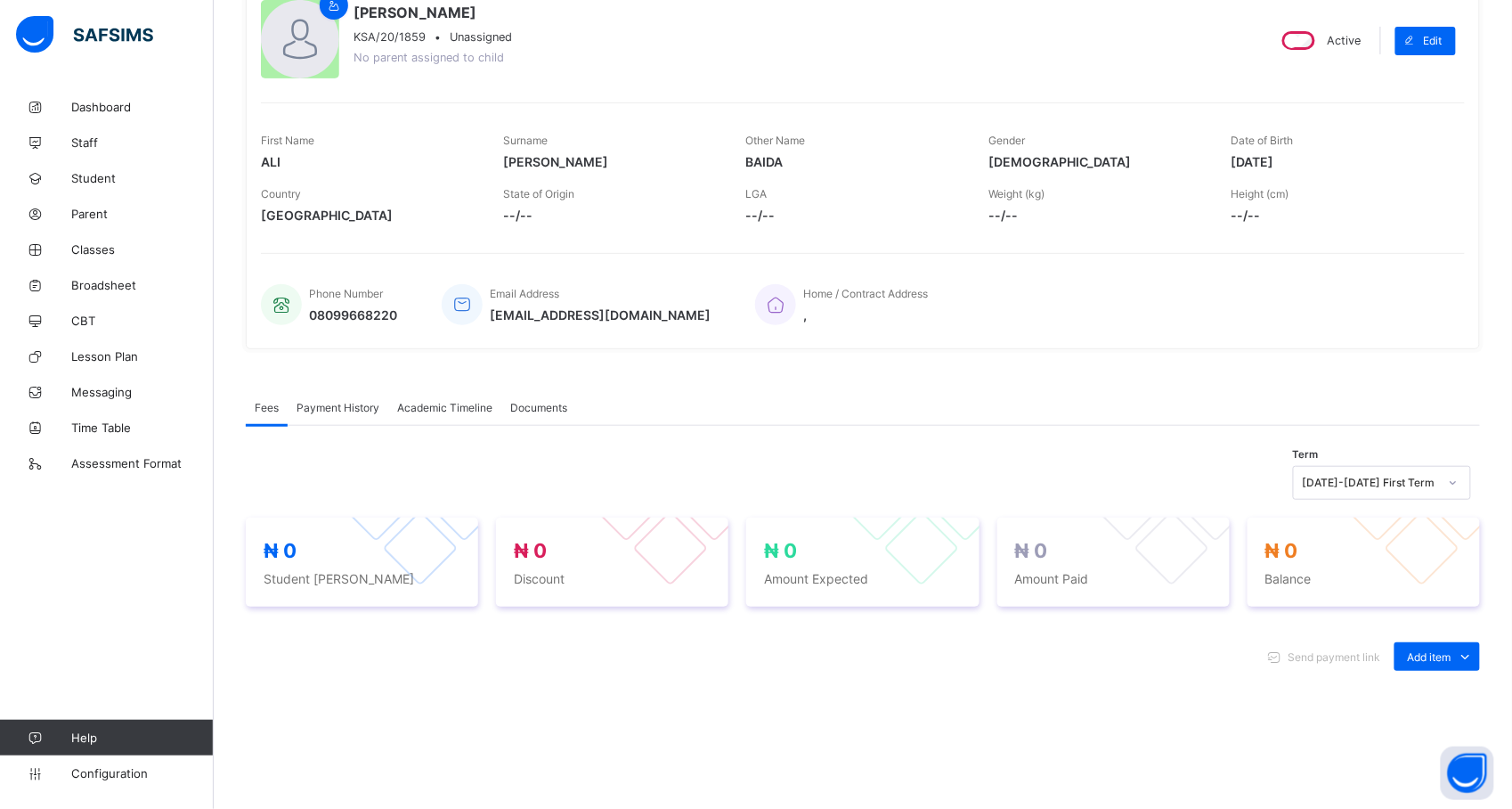
scroll to position [171, 0]
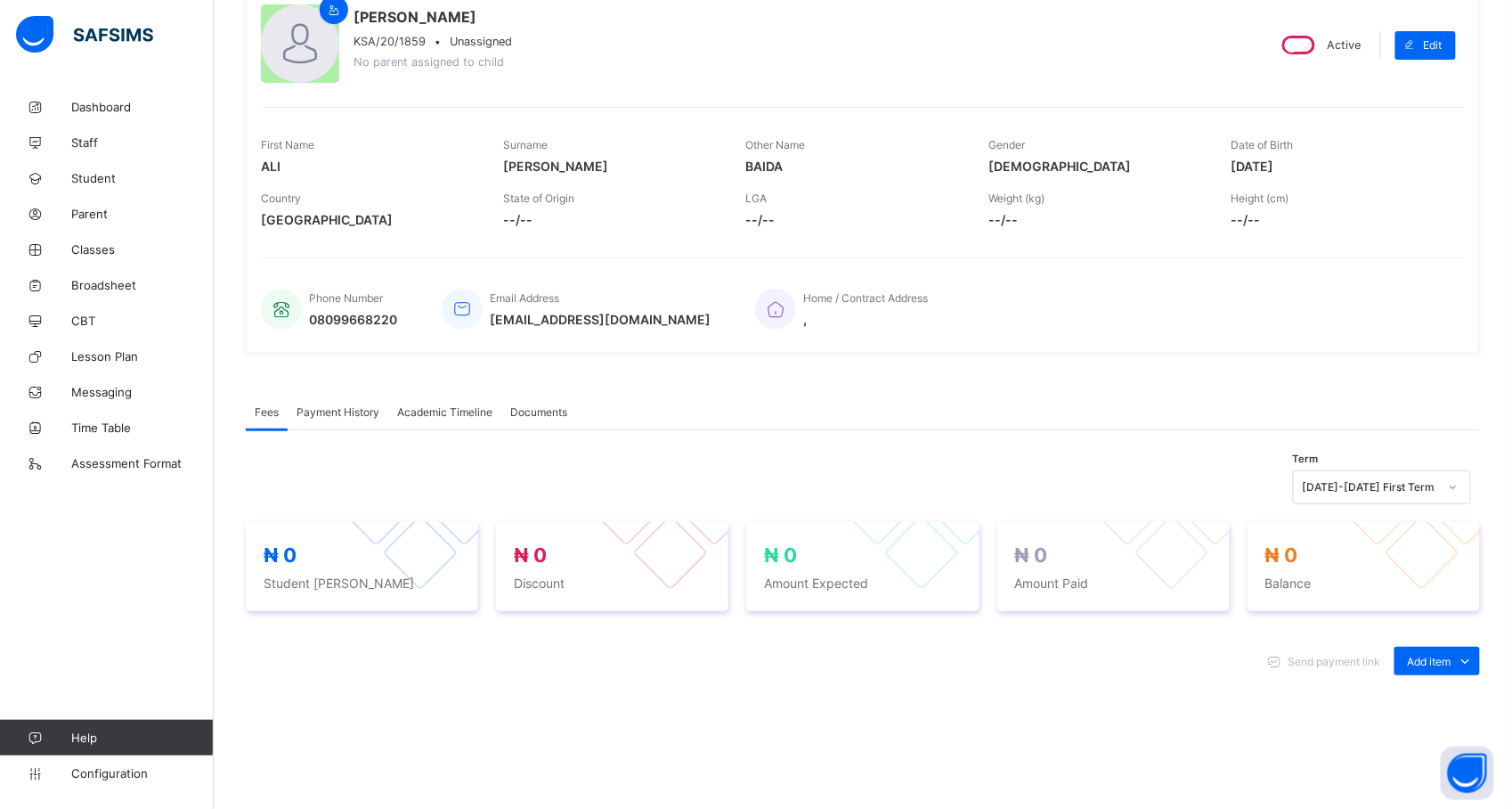
click at [419, 418] on span "Academic Timeline" at bounding box center [445, 411] width 95 height 13
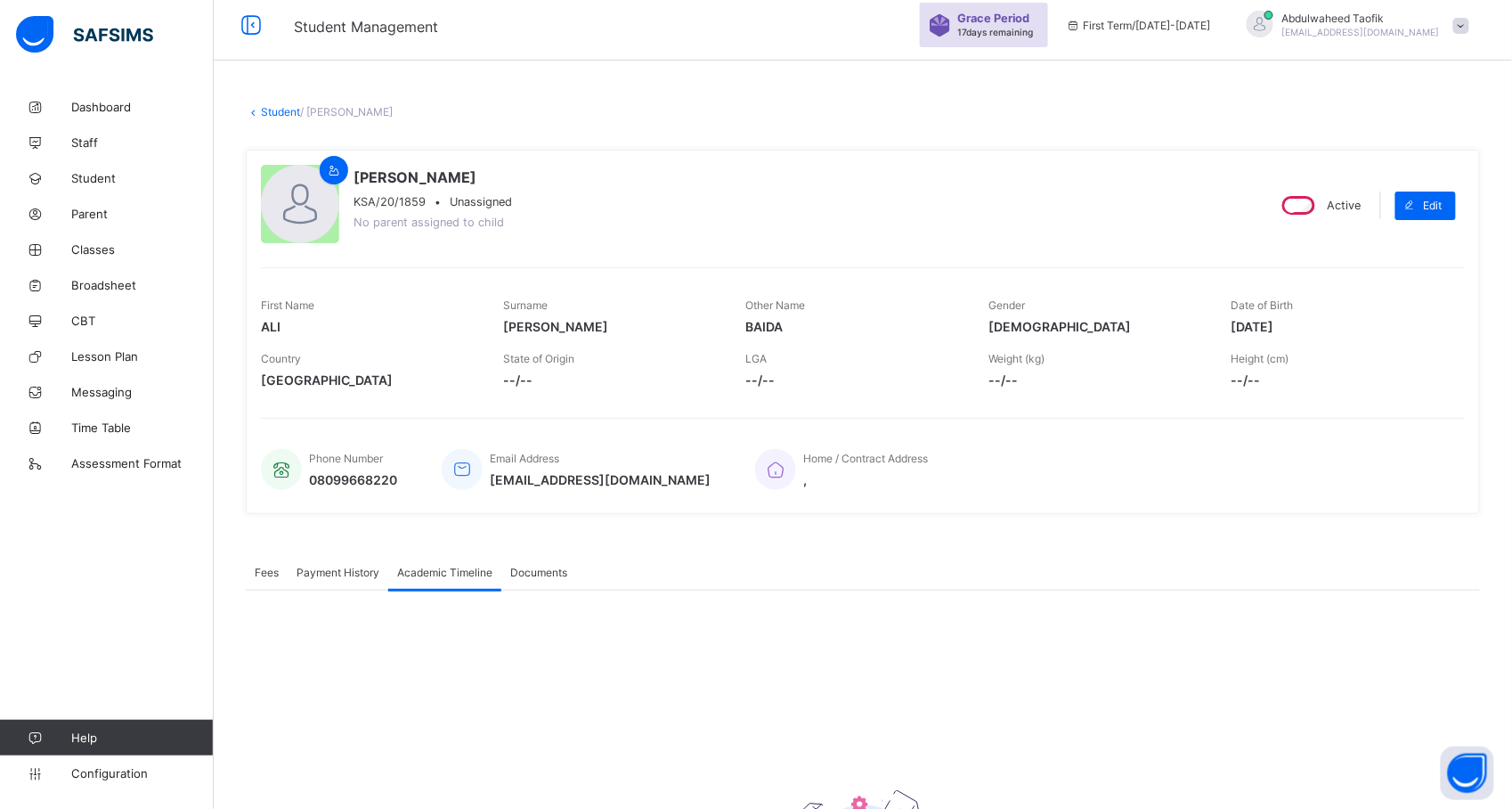
scroll to position [0, 0]
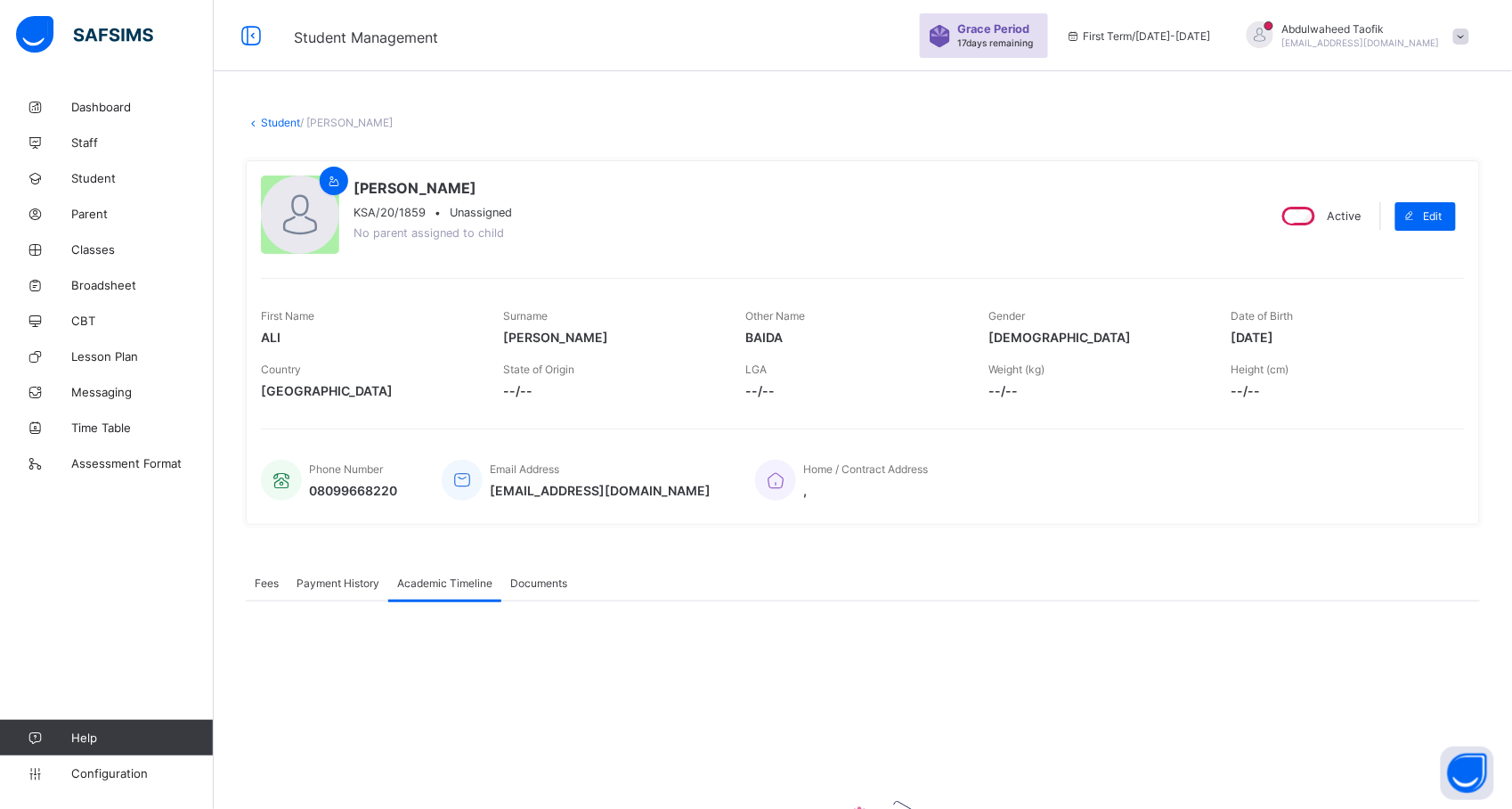
click at [411, 585] on span "Academic Timeline" at bounding box center [445, 583] width 95 height 13
click at [456, 572] on div "Academic Timeline" at bounding box center [445, 583] width 114 height 35
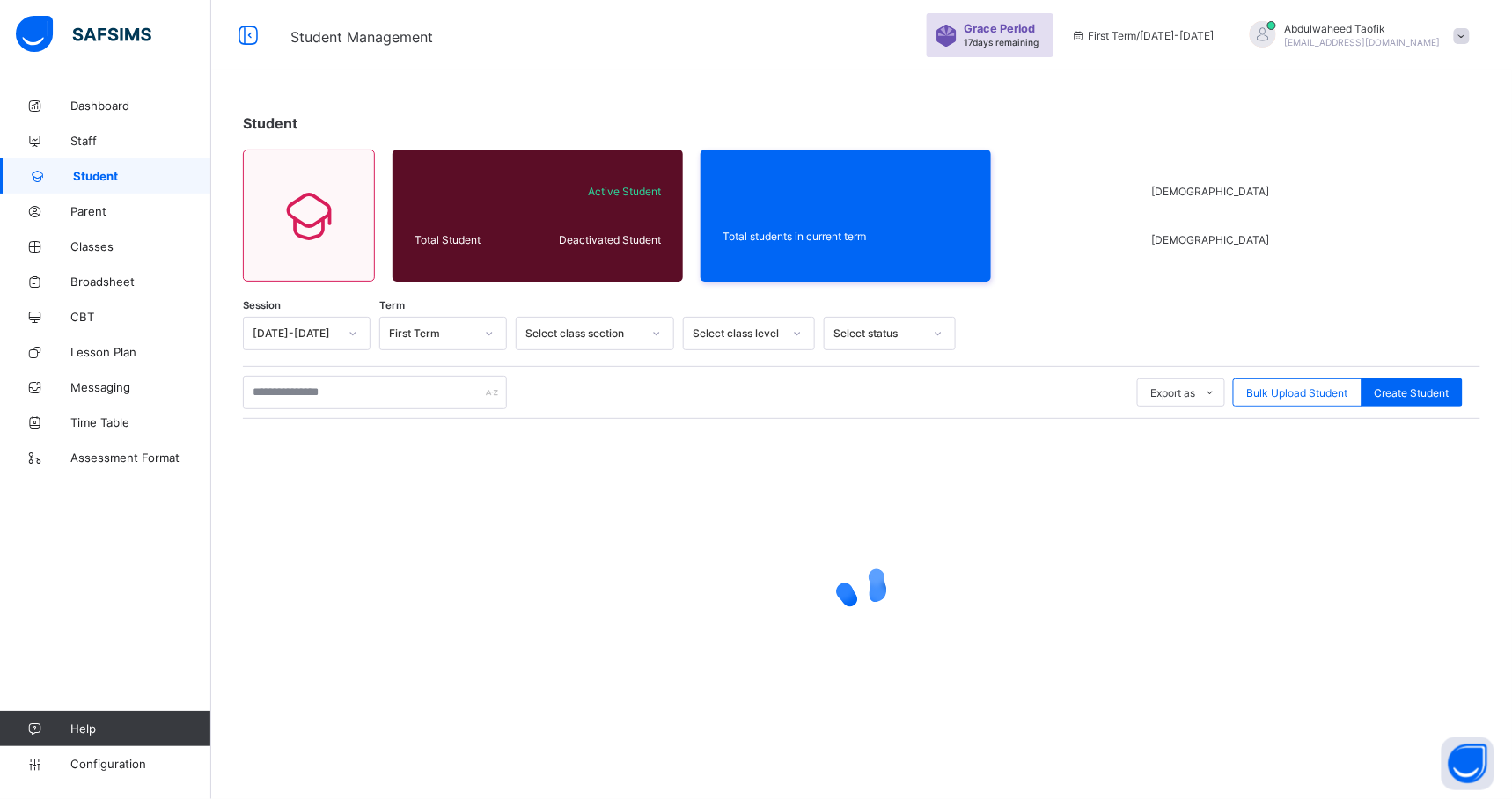
click at [648, 332] on div at bounding box center [657, 333] width 30 height 29
click at [357, 328] on div at bounding box center [353, 333] width 30 height 29
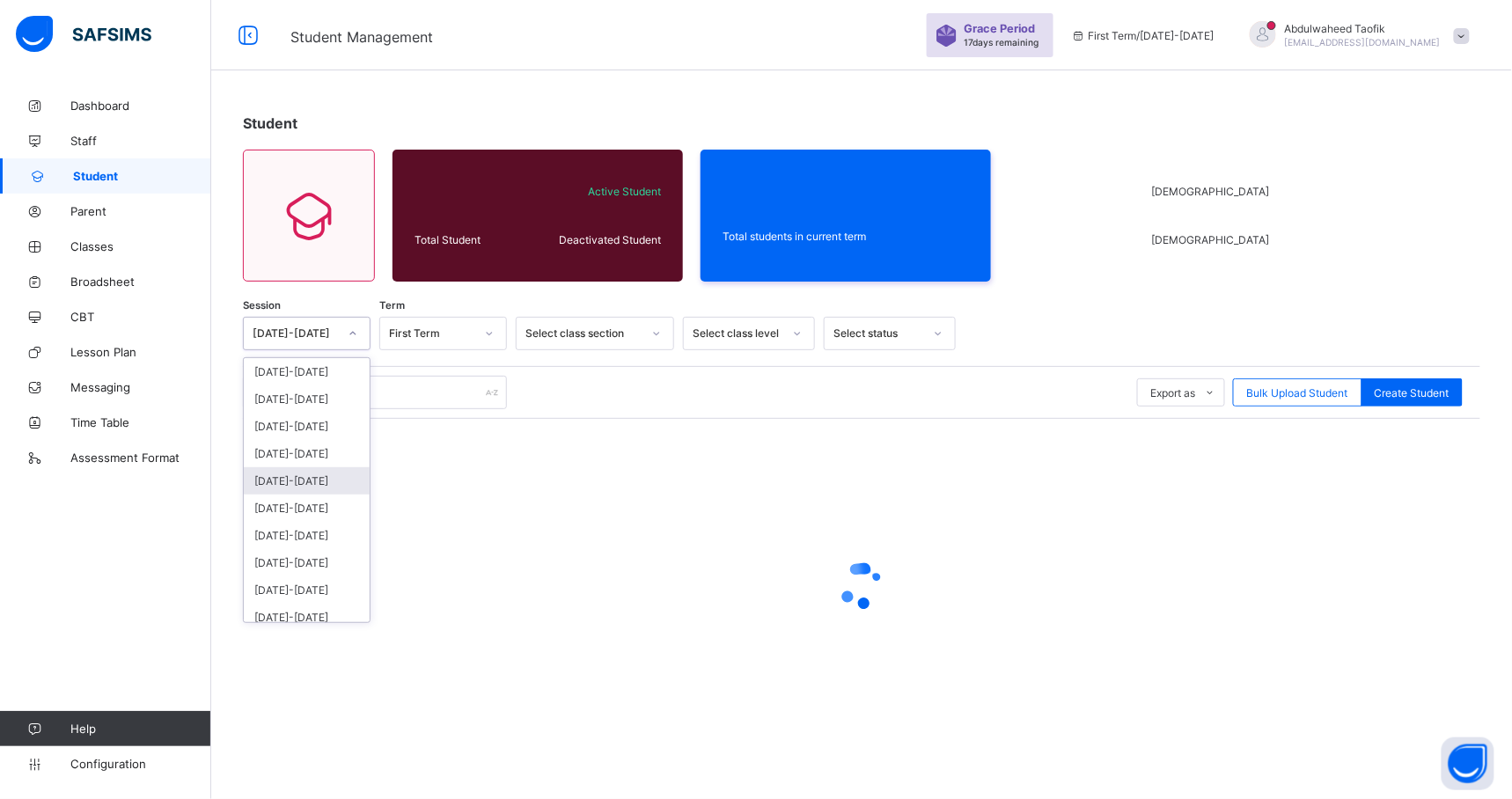
click at [307, 474] on div "[DATE]-[DATE]" at bounding box center [306, 481] width 126 height 28
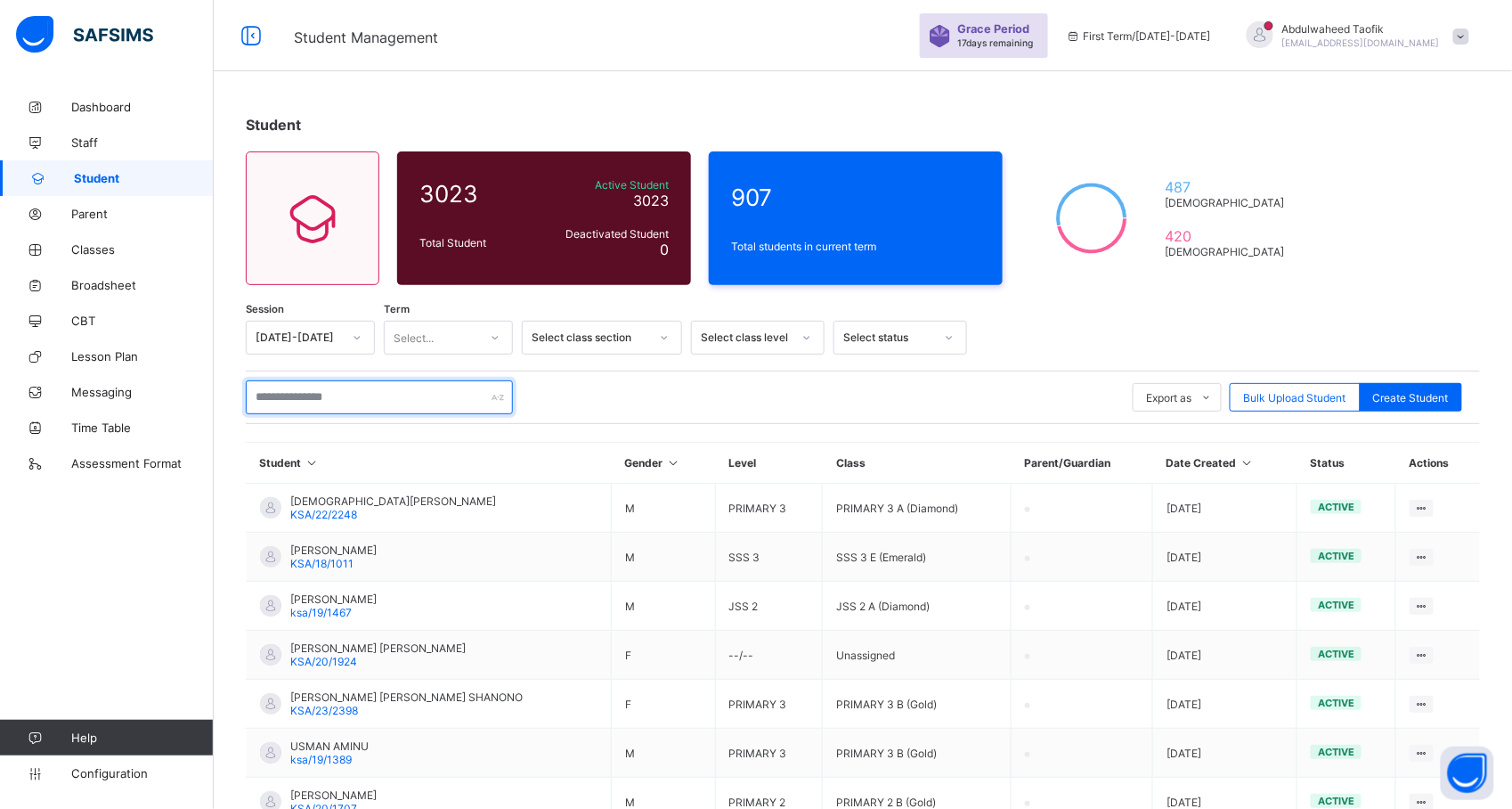
click at [389, 393] on input "text" at bounding box center [379, 398] width 267 height 34
type input "*"
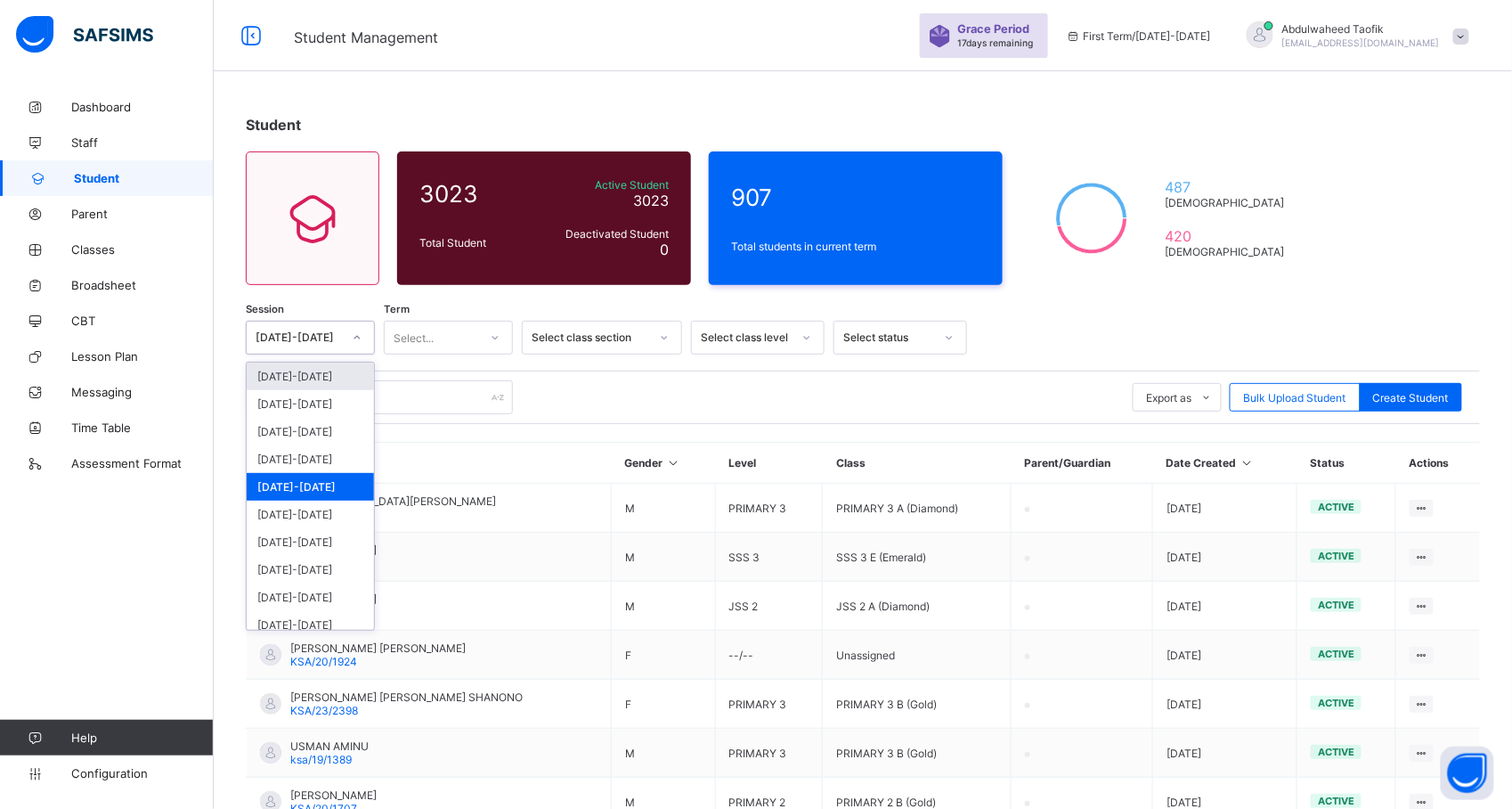
click at [354, 339] on icon at bounding box center [356, 337] width 10 height 18
click at [322, 428] on div "[DATE]-[DATE]" at bounding box center [310, 432] width 127 height 28
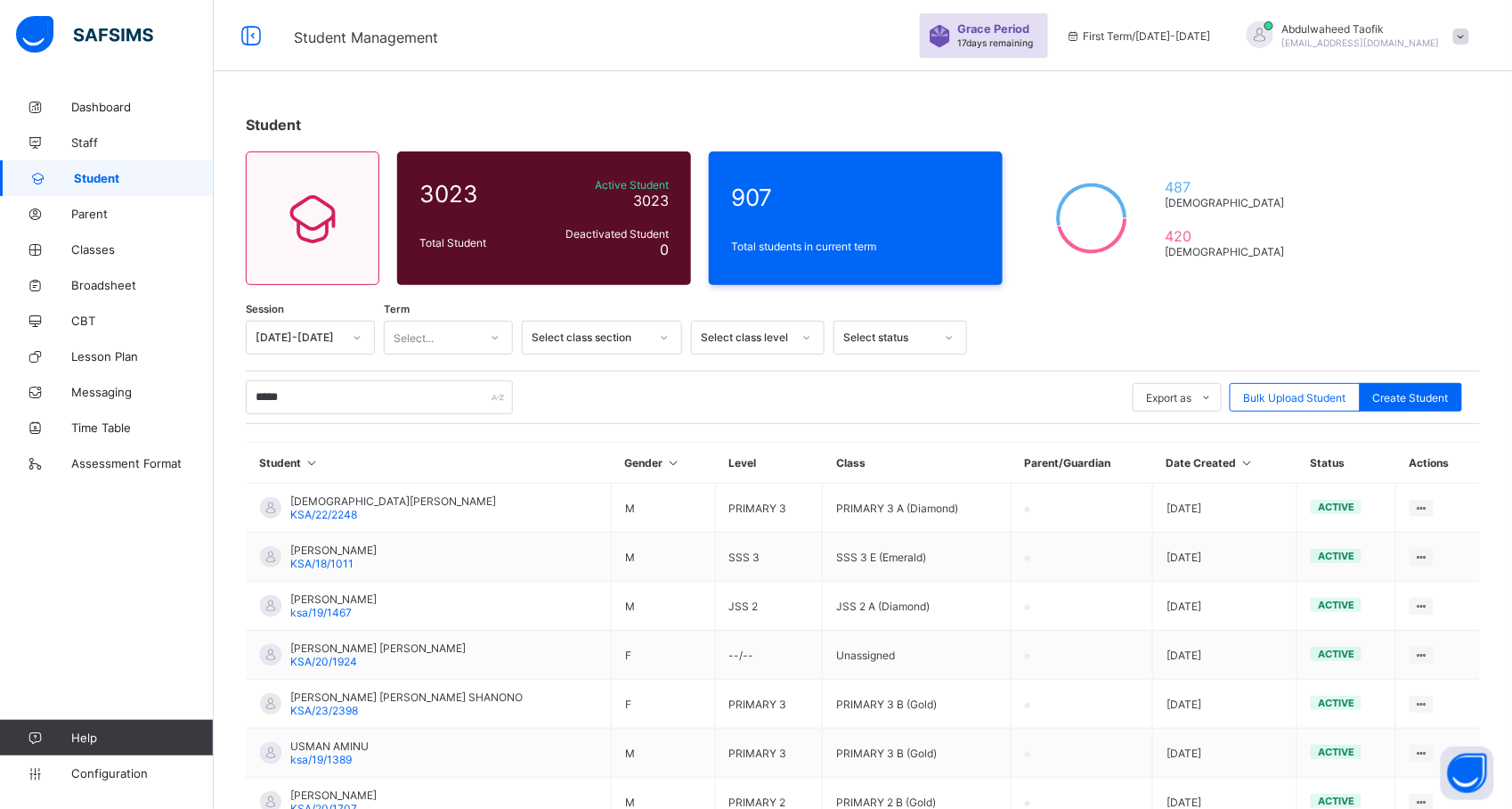
click at [460, 443] on th "Student" at bounding box center [429, 464] width 365 height 41
click at [458, 397] on input "*****" at bounding box center [379, 398] width 267 height 34
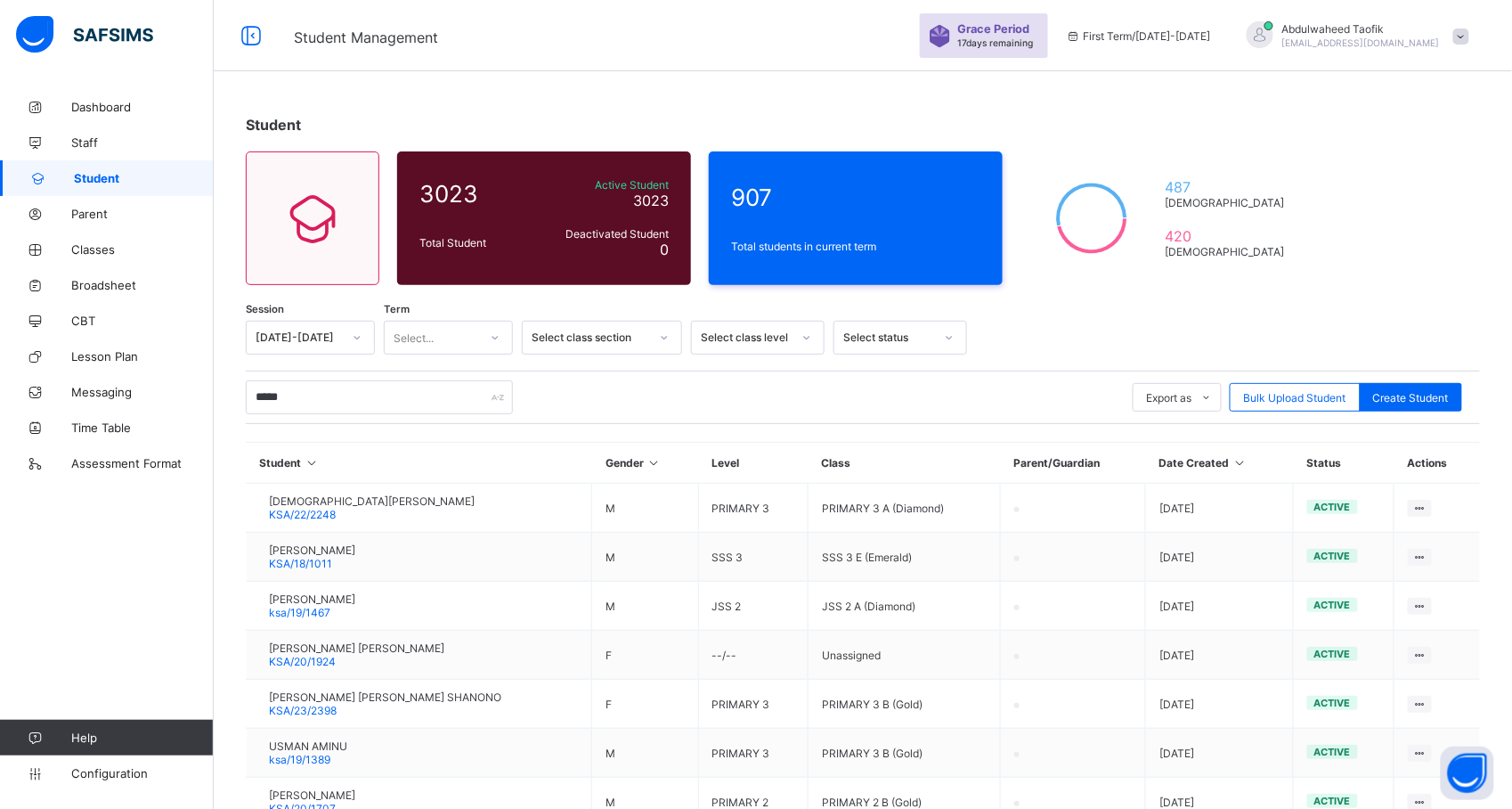
click at [355, 335] on icon at bounding box center [356, 337] width 10 height 18
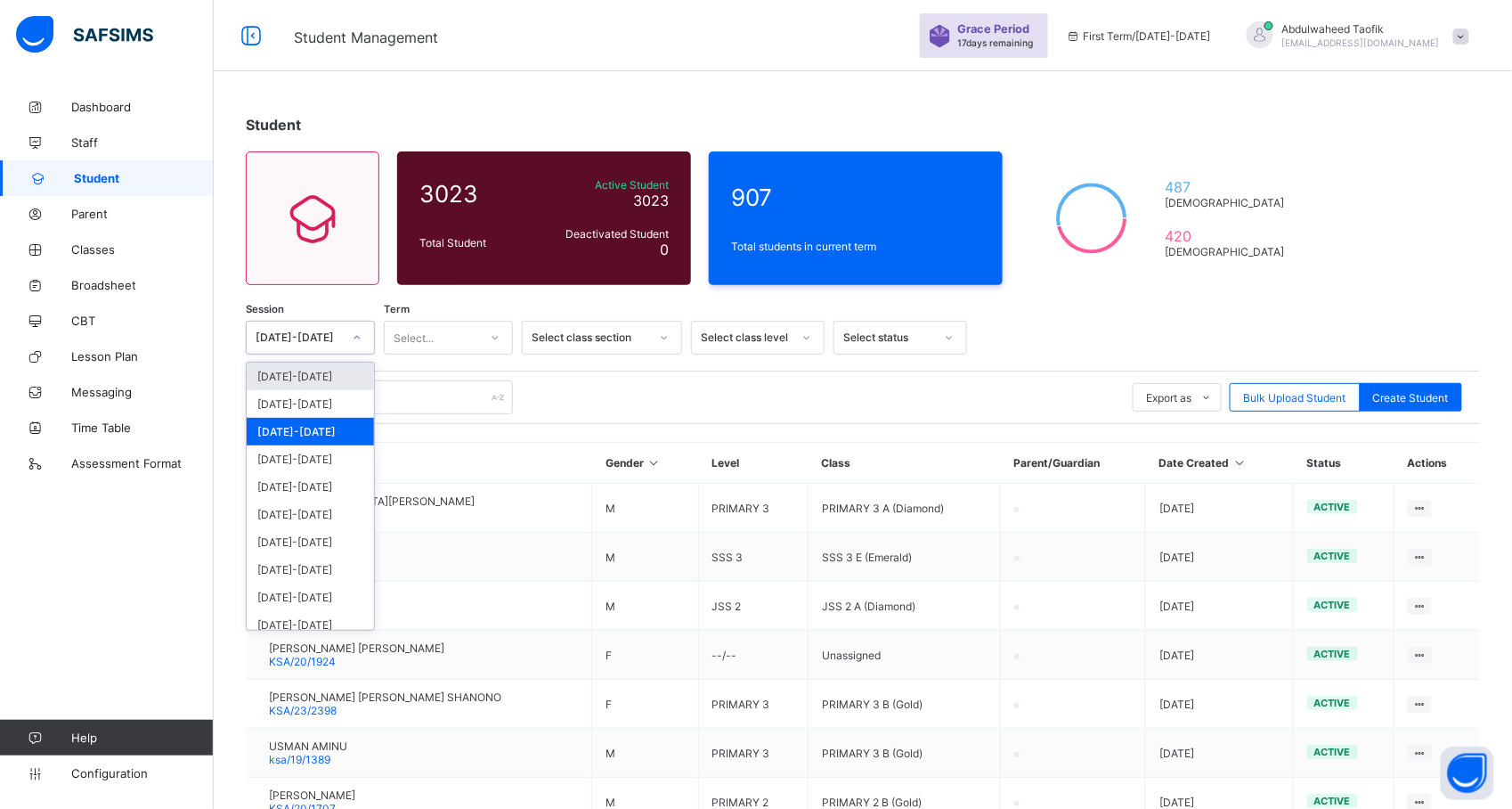
click at [333, 384] on div "[DATE]-[DATE]" at bounding box center [310, 377] width 127 height 28
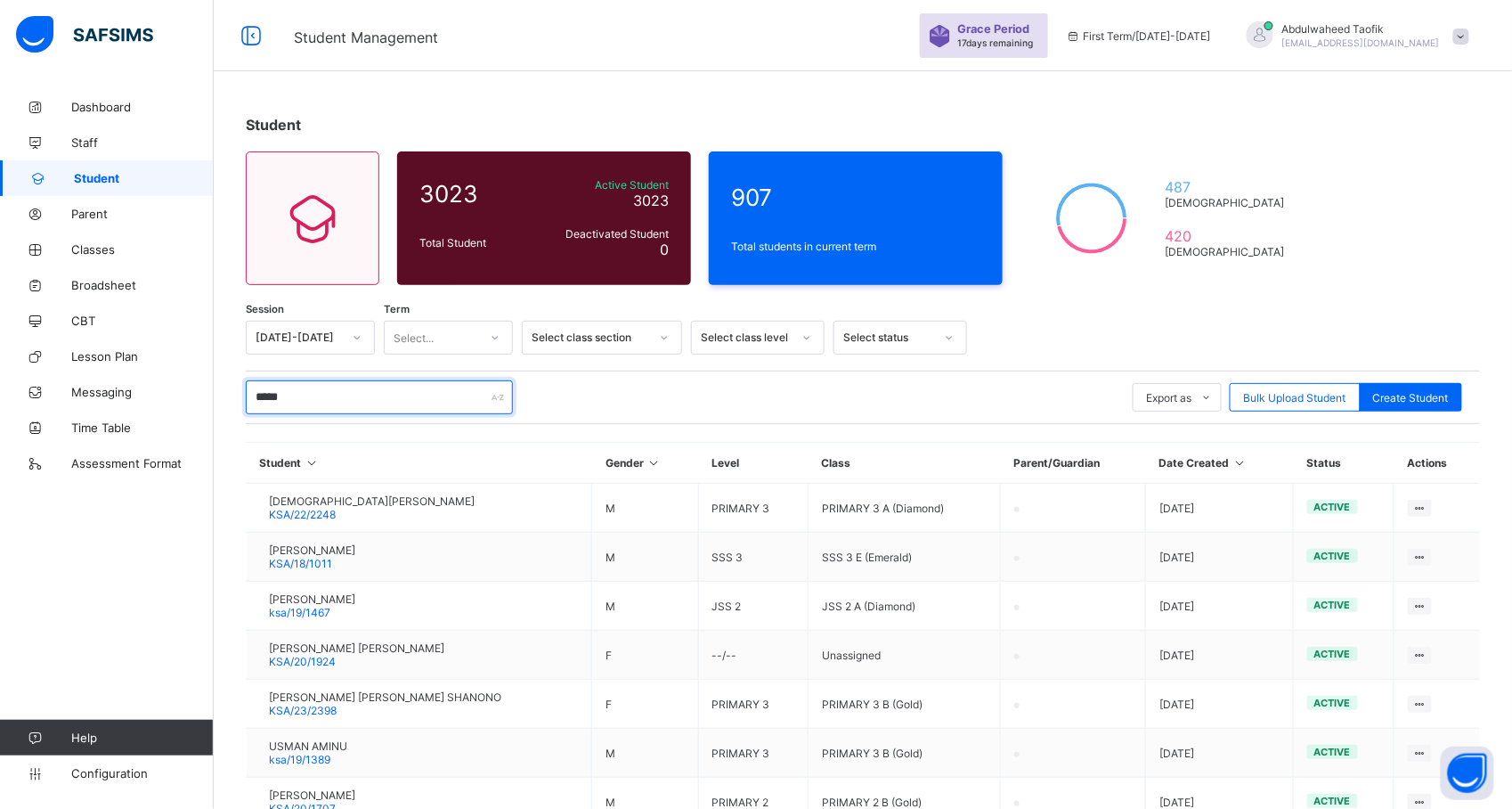
click at [322, 400] on input "*****" at bounding box center [379, 398] width 267 height 34
type input "*****"
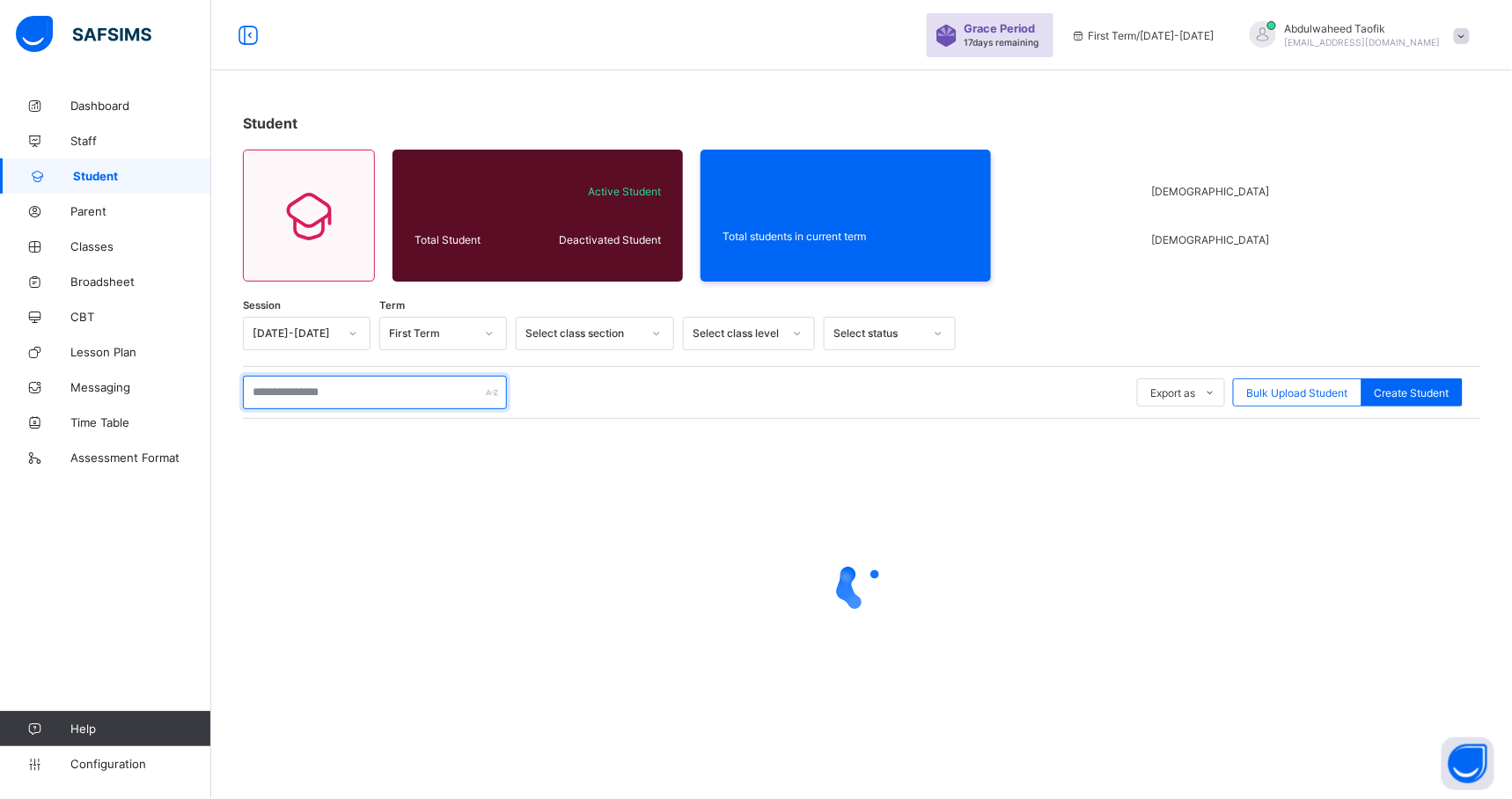
click at [354, 393] on input "text" at bounding box center [374, 393] width 264 height 33
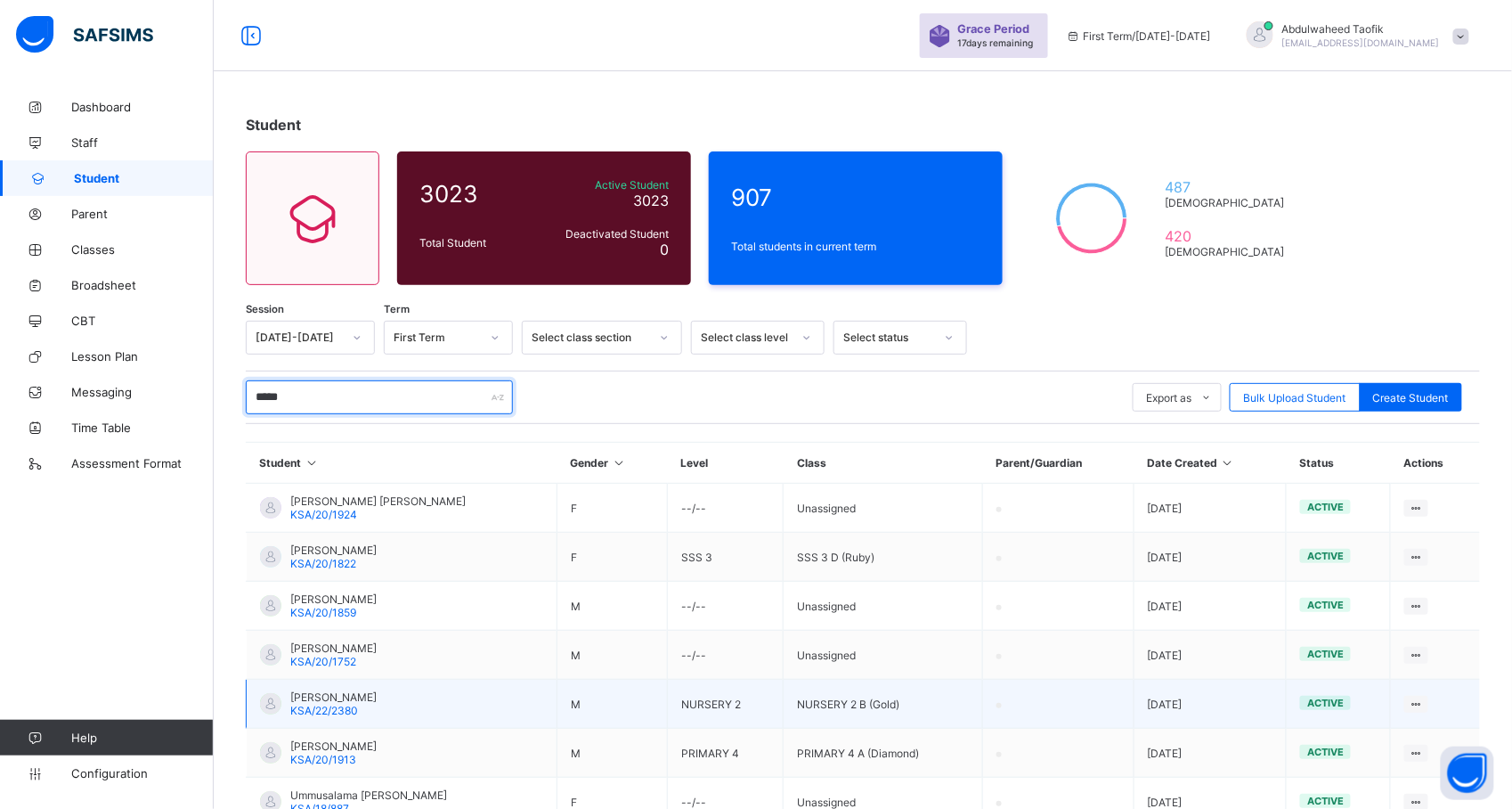
type input "*****"
click at [319, 682] on td "[PERSON_NAME] KSA/22/2380" at bounding box center [402, 704] width 311 height 49
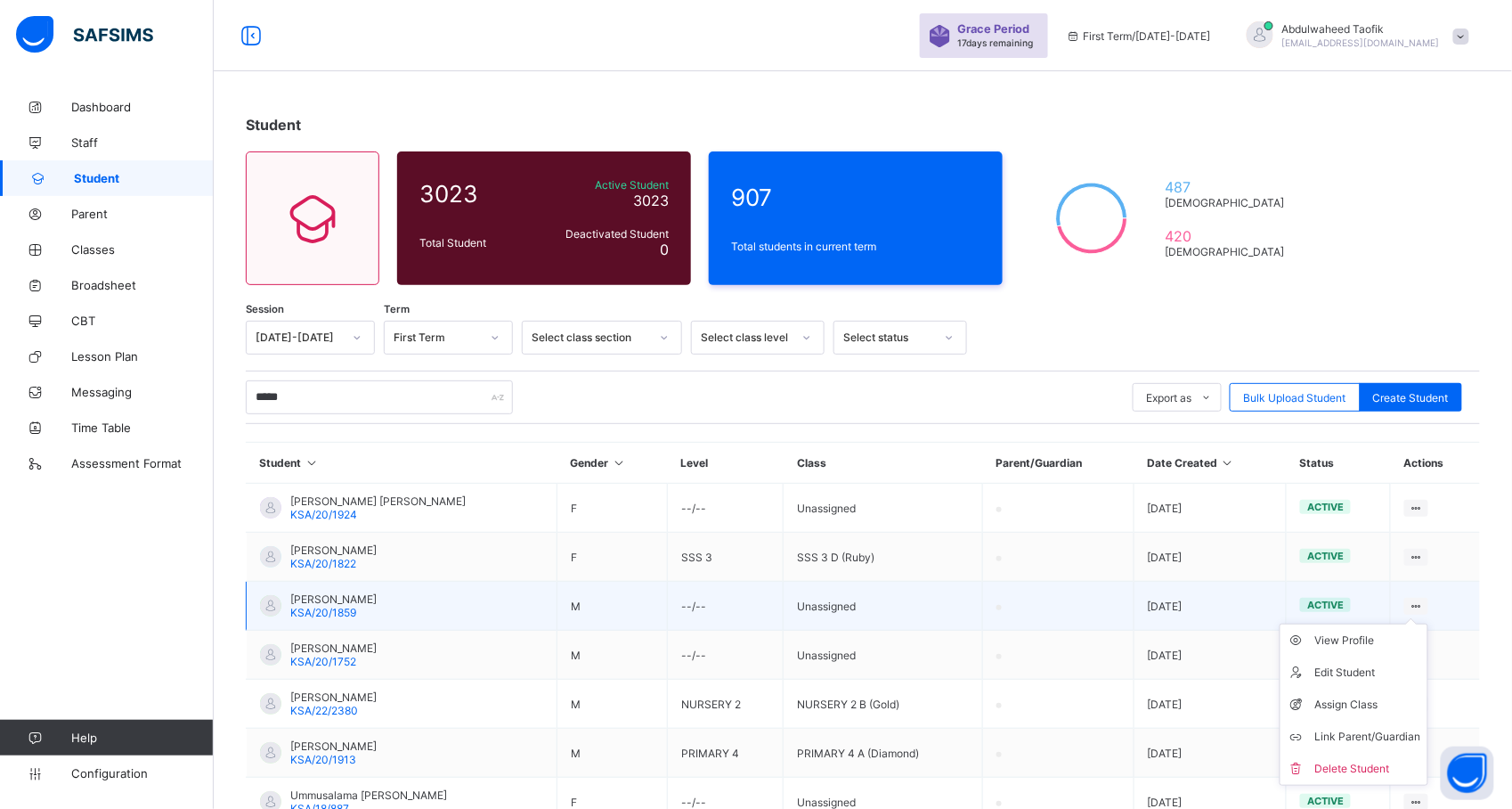
click at [1428, 624] on ul "View Profile Edit Student Assign Class Link Parent/Guardian Delete Student" at bounding box center [1354, 705] width 149 height 162
click at [1403, 638] on div "View Profile" at bounding box center [1368, 640] width 106 height 18
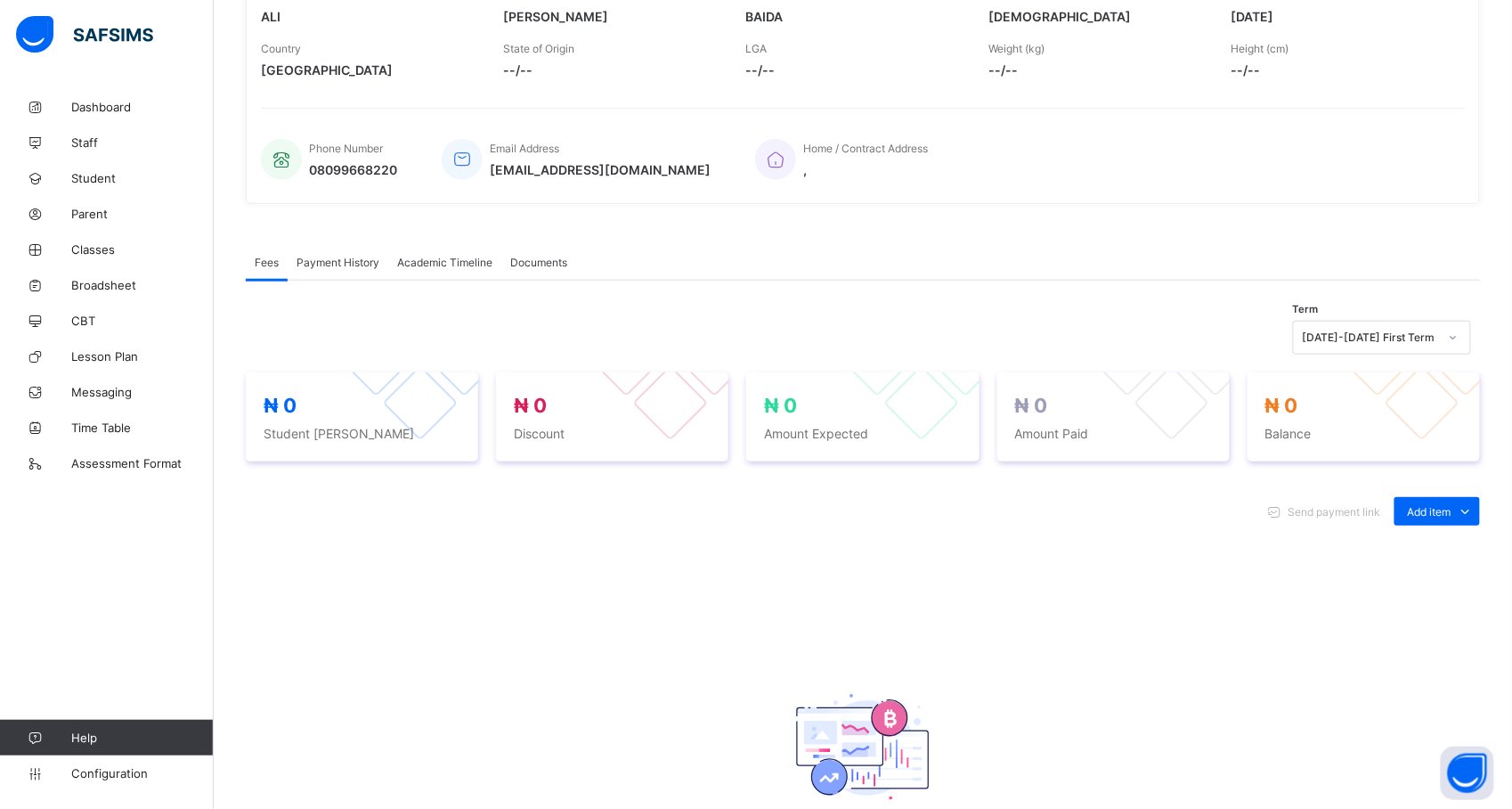
scroll to position [500, 0]
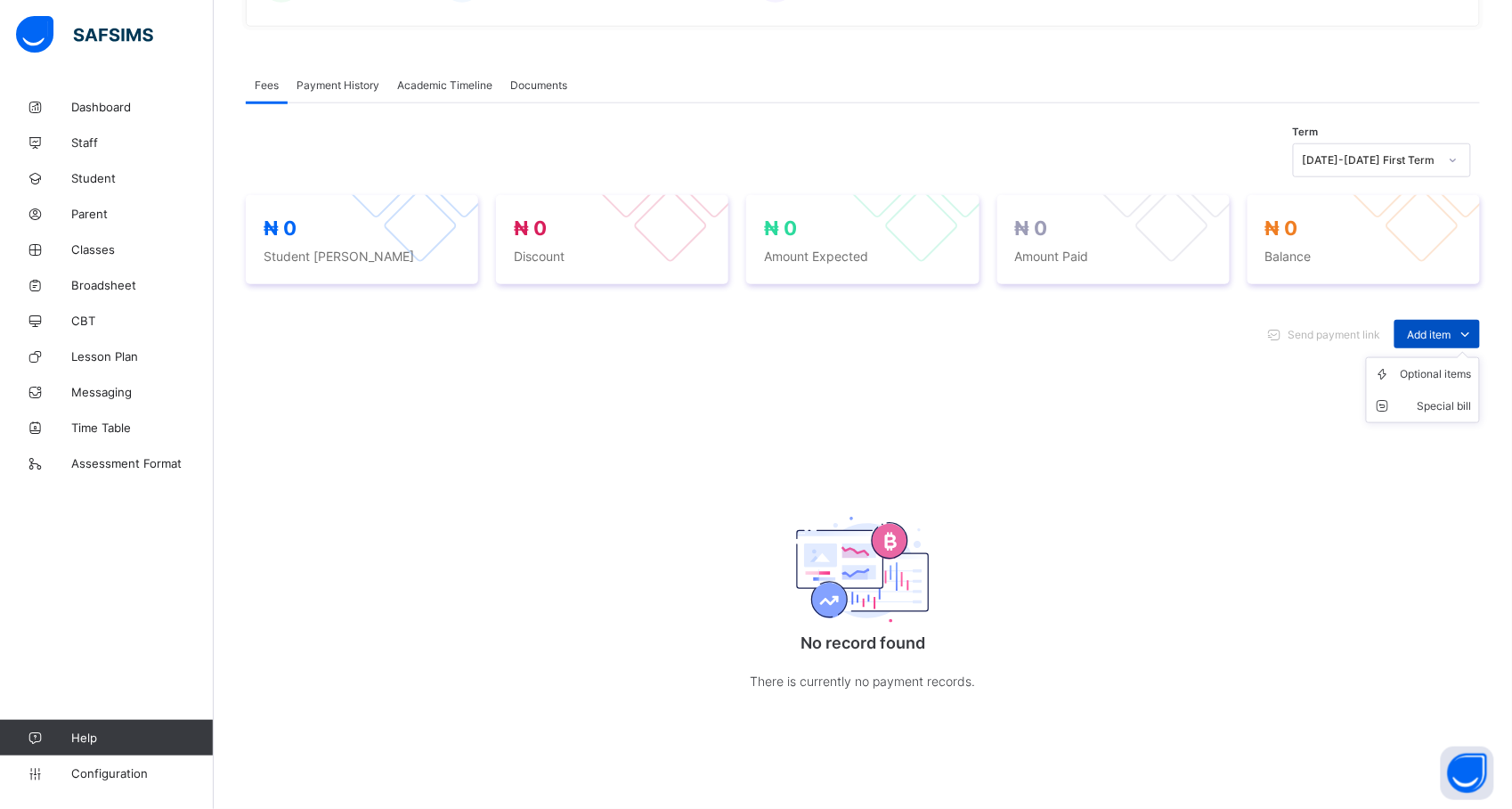
click at [1476, 333] on icon at bounding box center [1465, 333] width 20 height 18
click at [1444, 510] on div "Send payment link Add item Optional items Special bill No record found There is…" at bounding box center [863, 524] width 1235 height 445
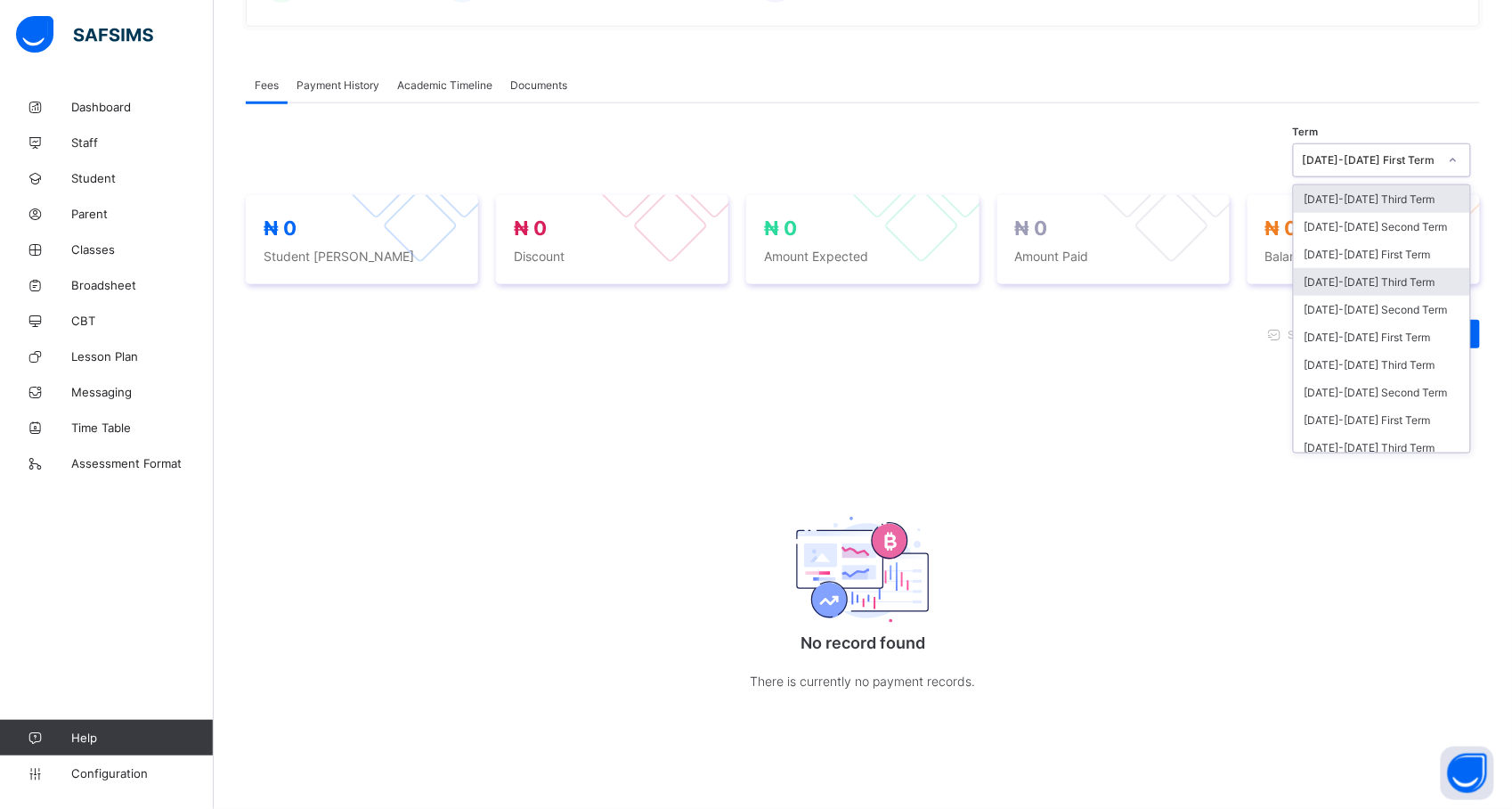
click at [1423, 285] on div "2024-2025 Third Term" at bounding box center [1383, 282] width 177 height 28
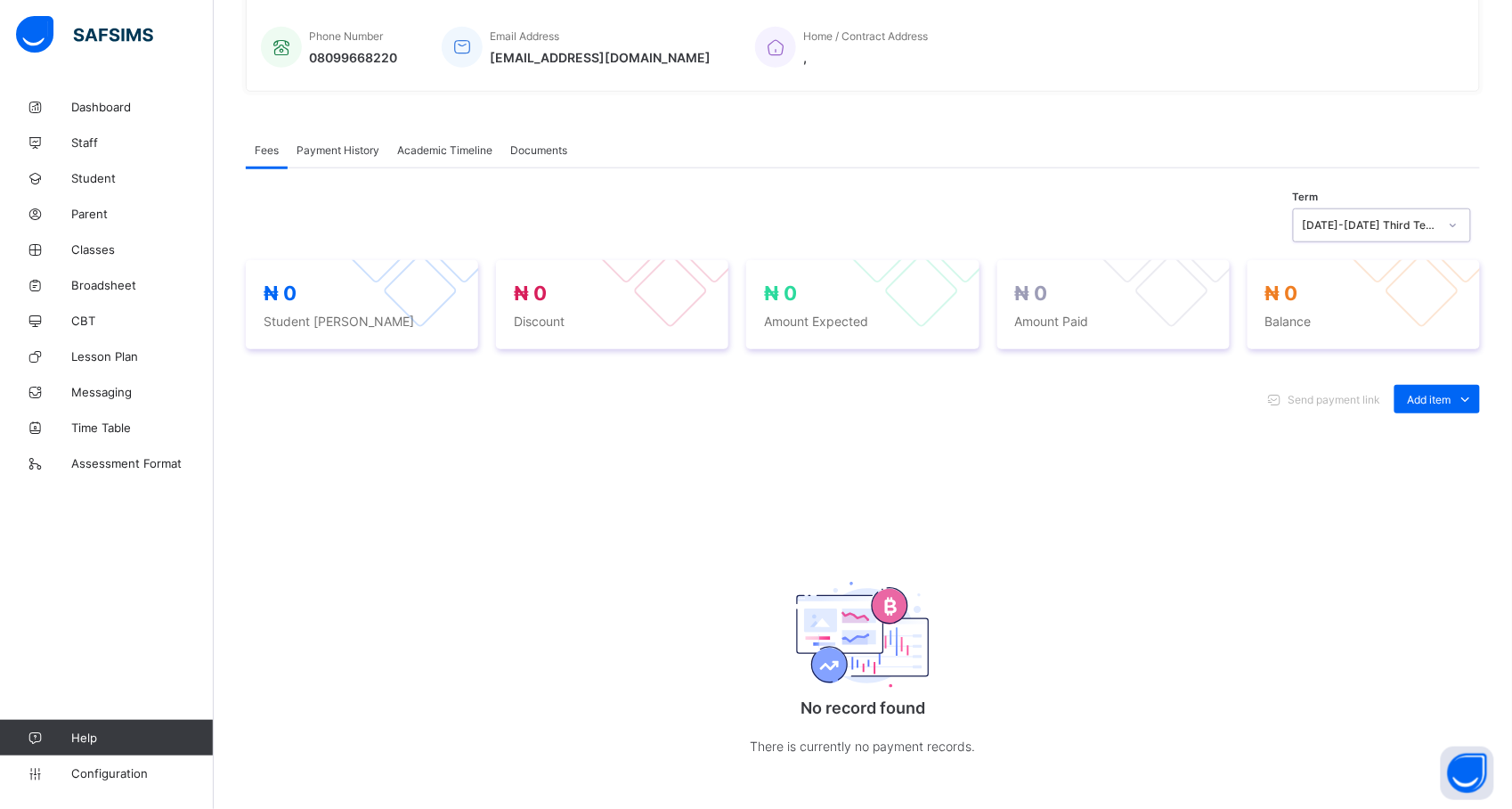
scroll to position [385, 0]
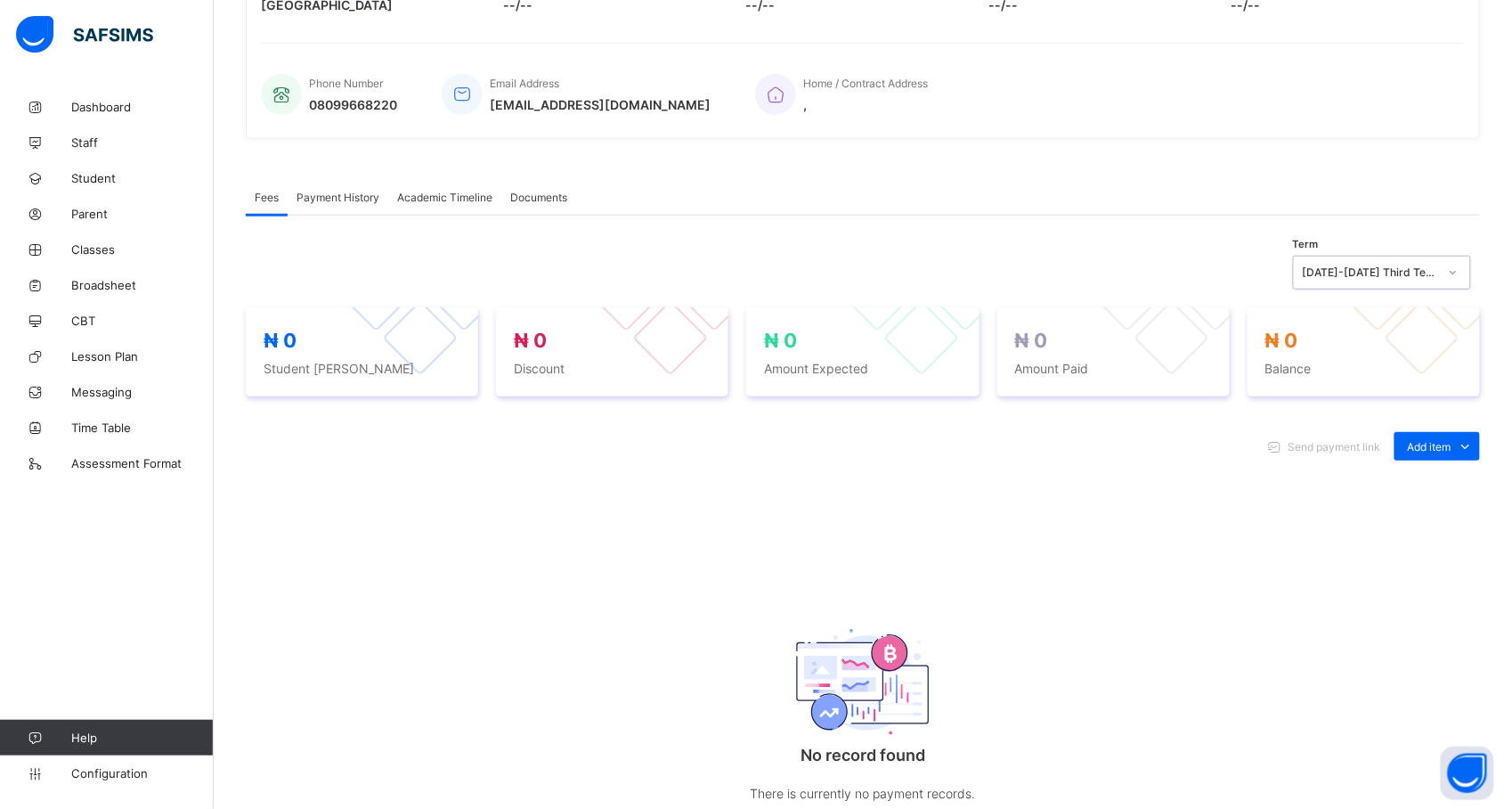
click at [346, 197] on span "Payment History" at bounding box center [338, 197] width 83 height 13
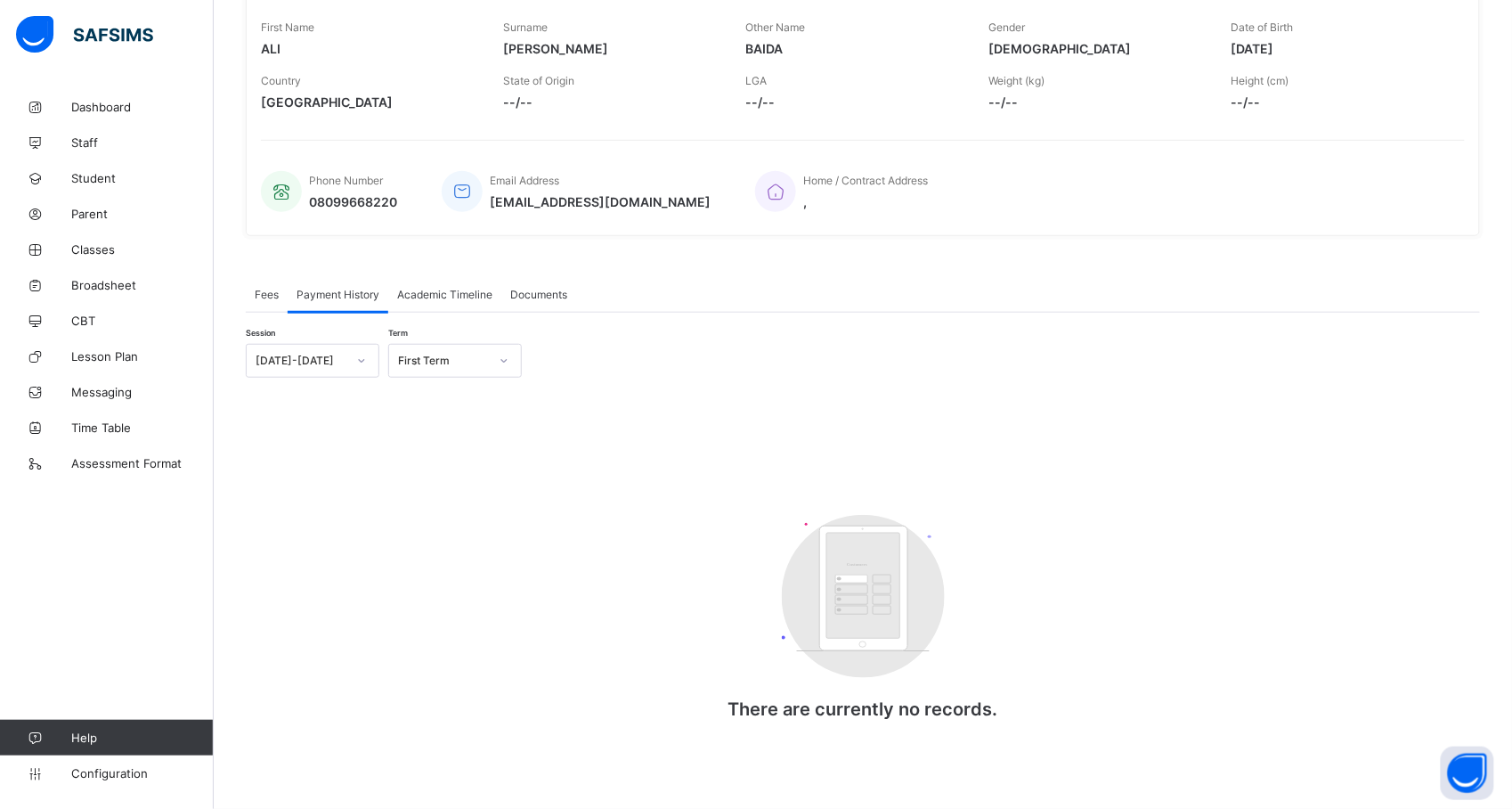
click at [460, 303] on div "Academic Timeline" at bounding box center [445, 294] width 114 height 35
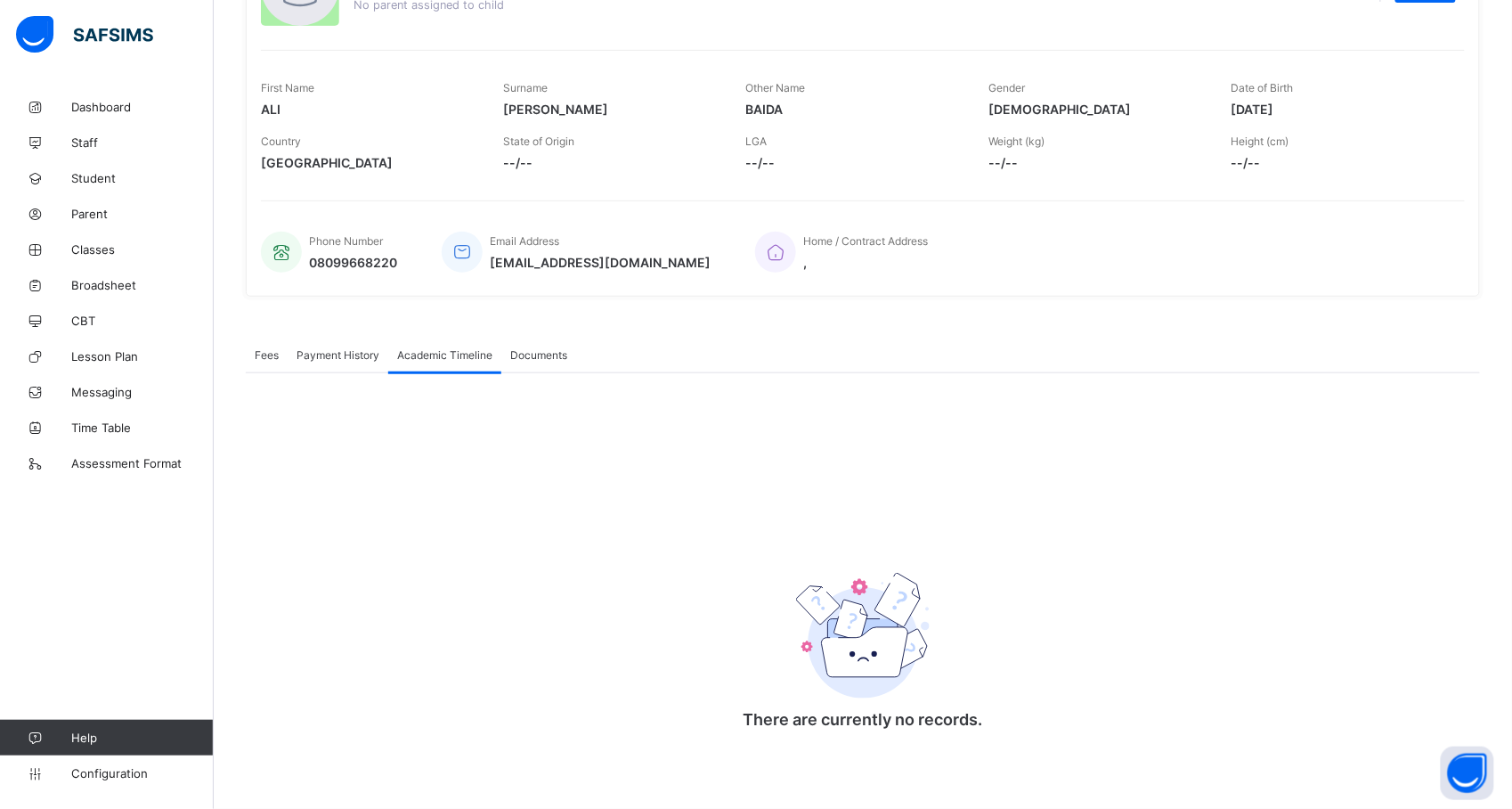
scroll to position [230, 0]
click at [418, 357] on span "Academic Timeline" at bounding box center [445, 355] width 95 height 13
click at [253, 345] on div "Fees" at bounding box center [266, 355] width 42 height 35
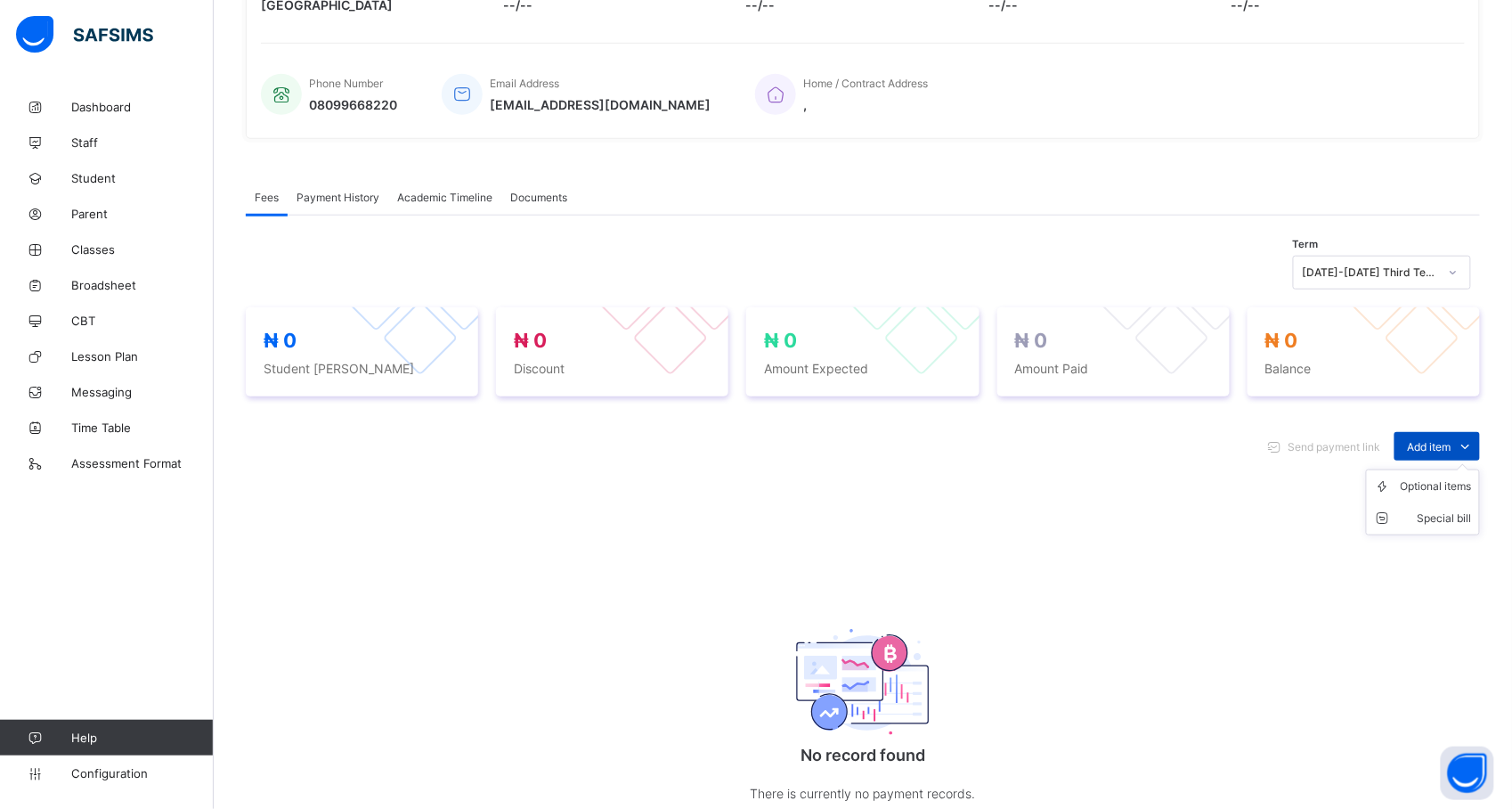
click at [1452, 450] on span "Add item" at bounding box center [1429, 447] width 44 height 13
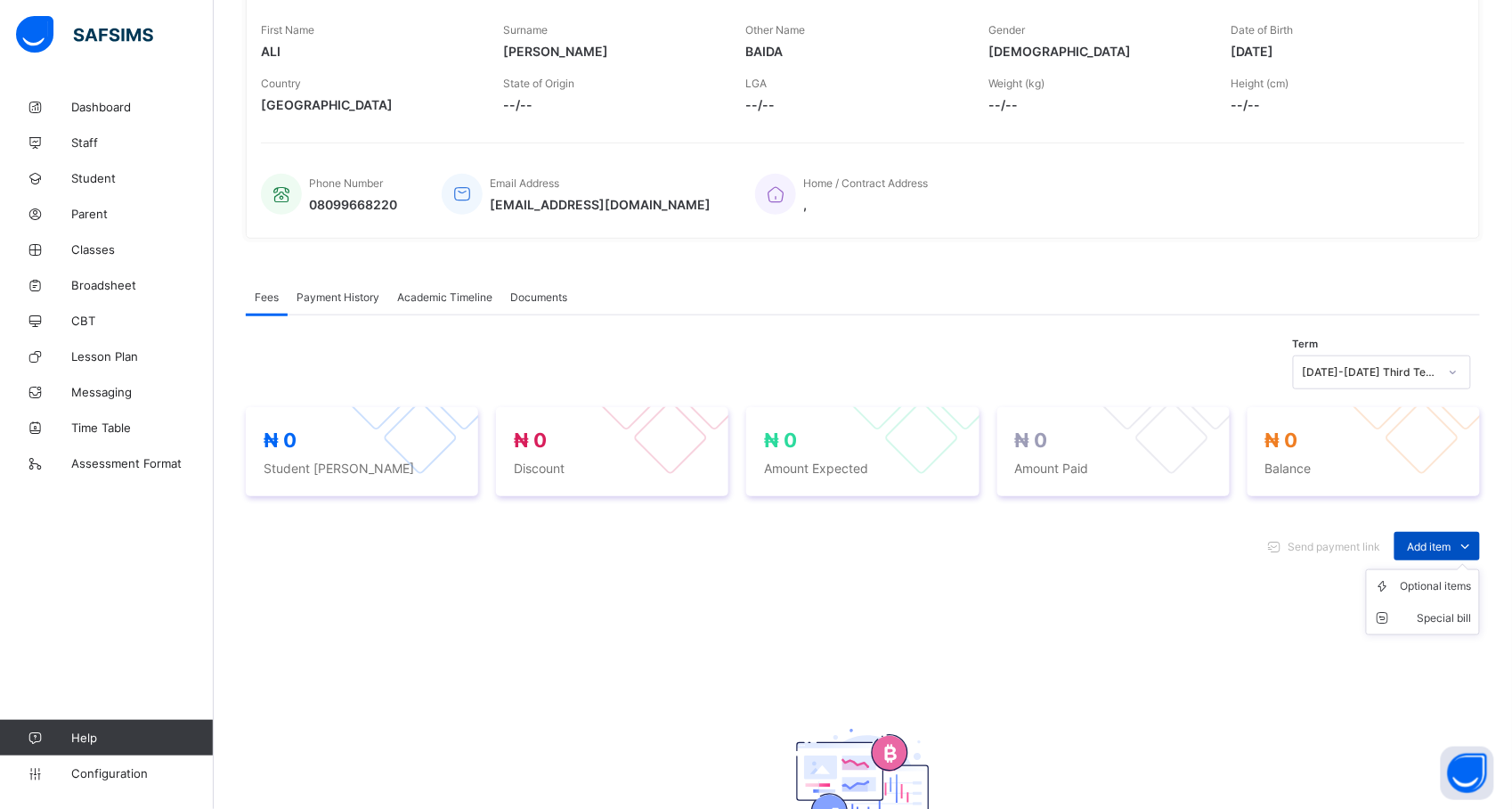
scroll to position [276, 0]
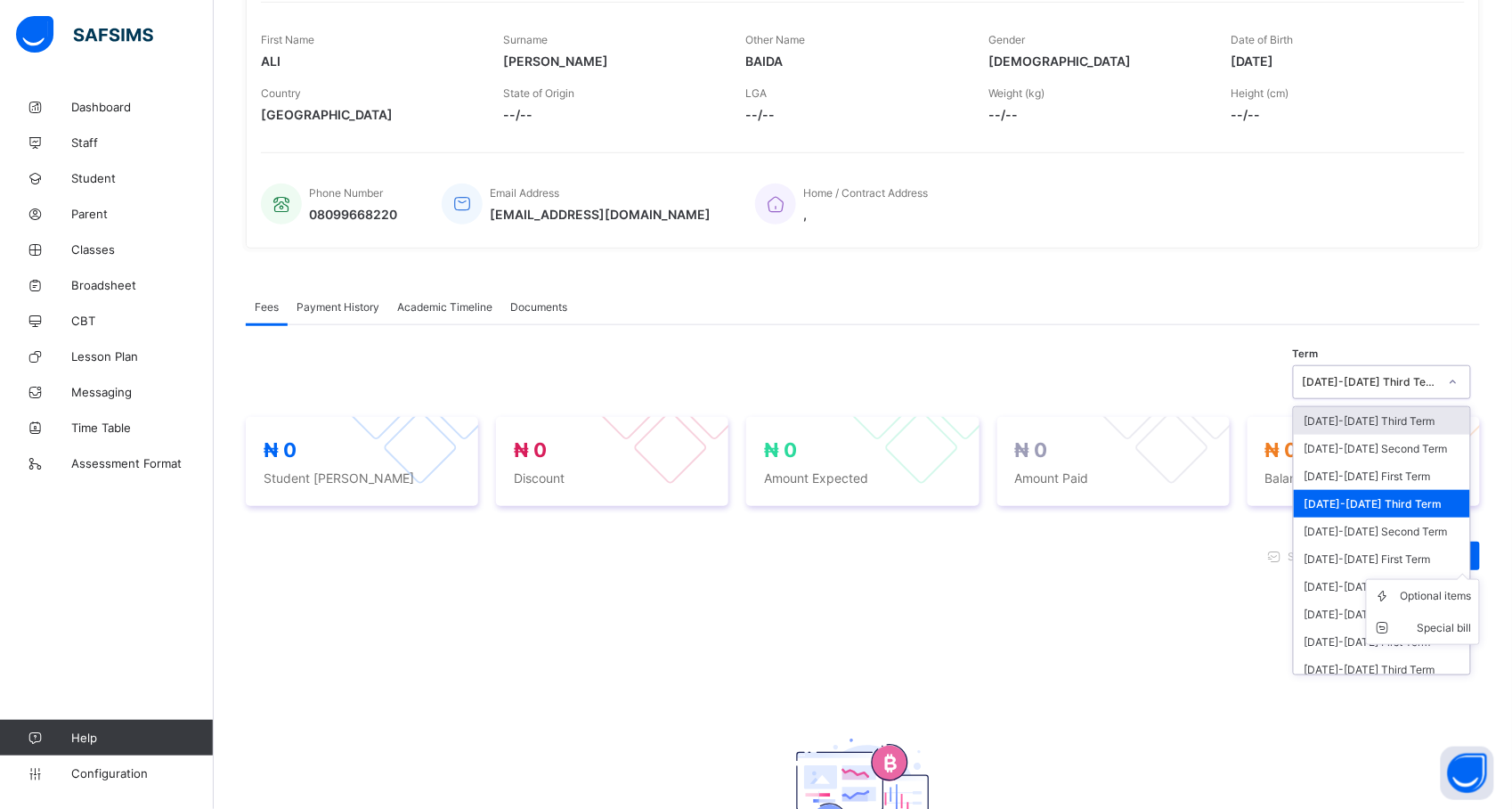
click at [1446, 579] on ul "Optional items Special bill" at bounding box center [1423, 612] width 114 height 66
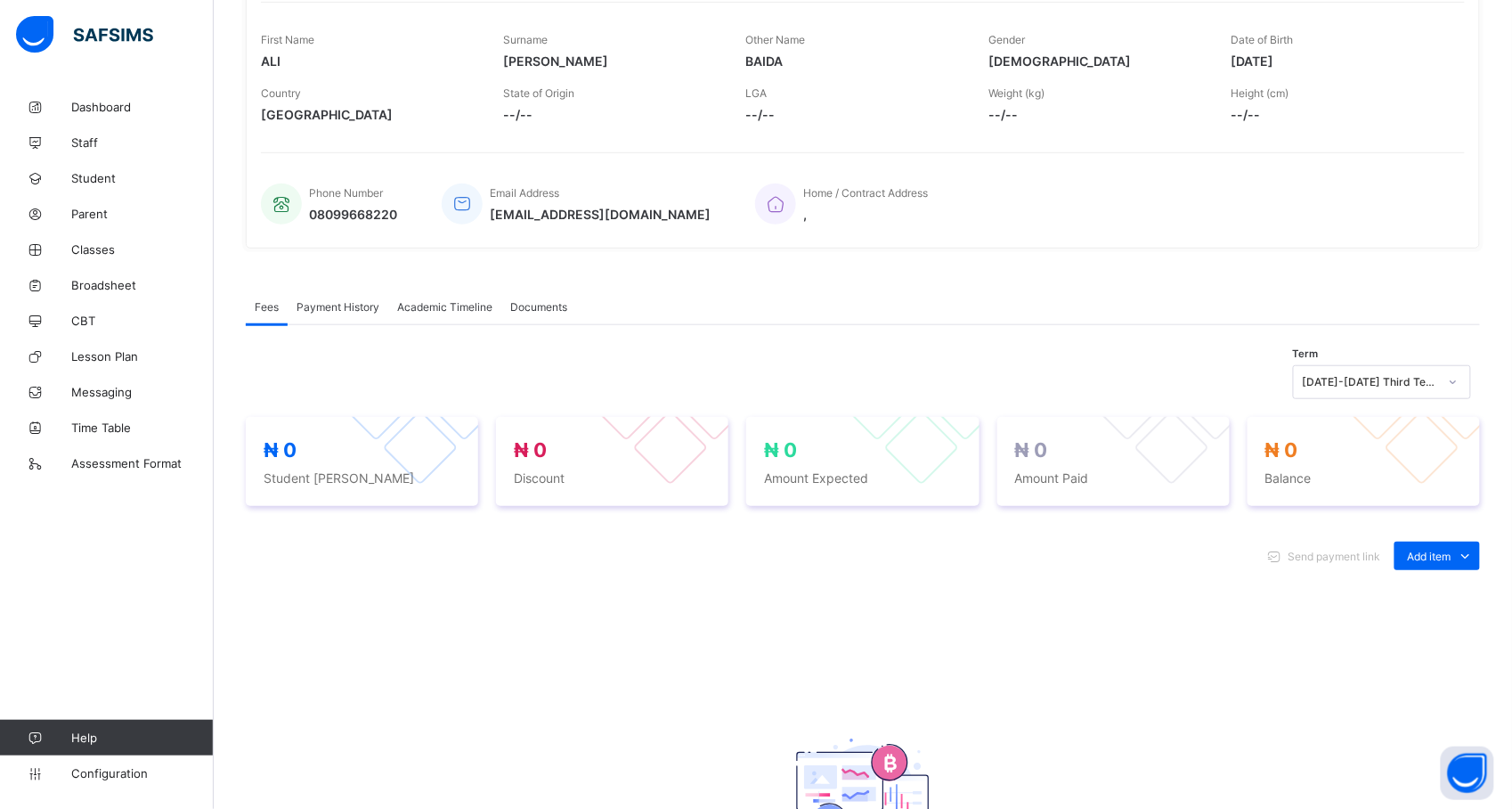
click at [321, 306] on span "Payment History" at bounding box center [338, 307] width 83 height 13
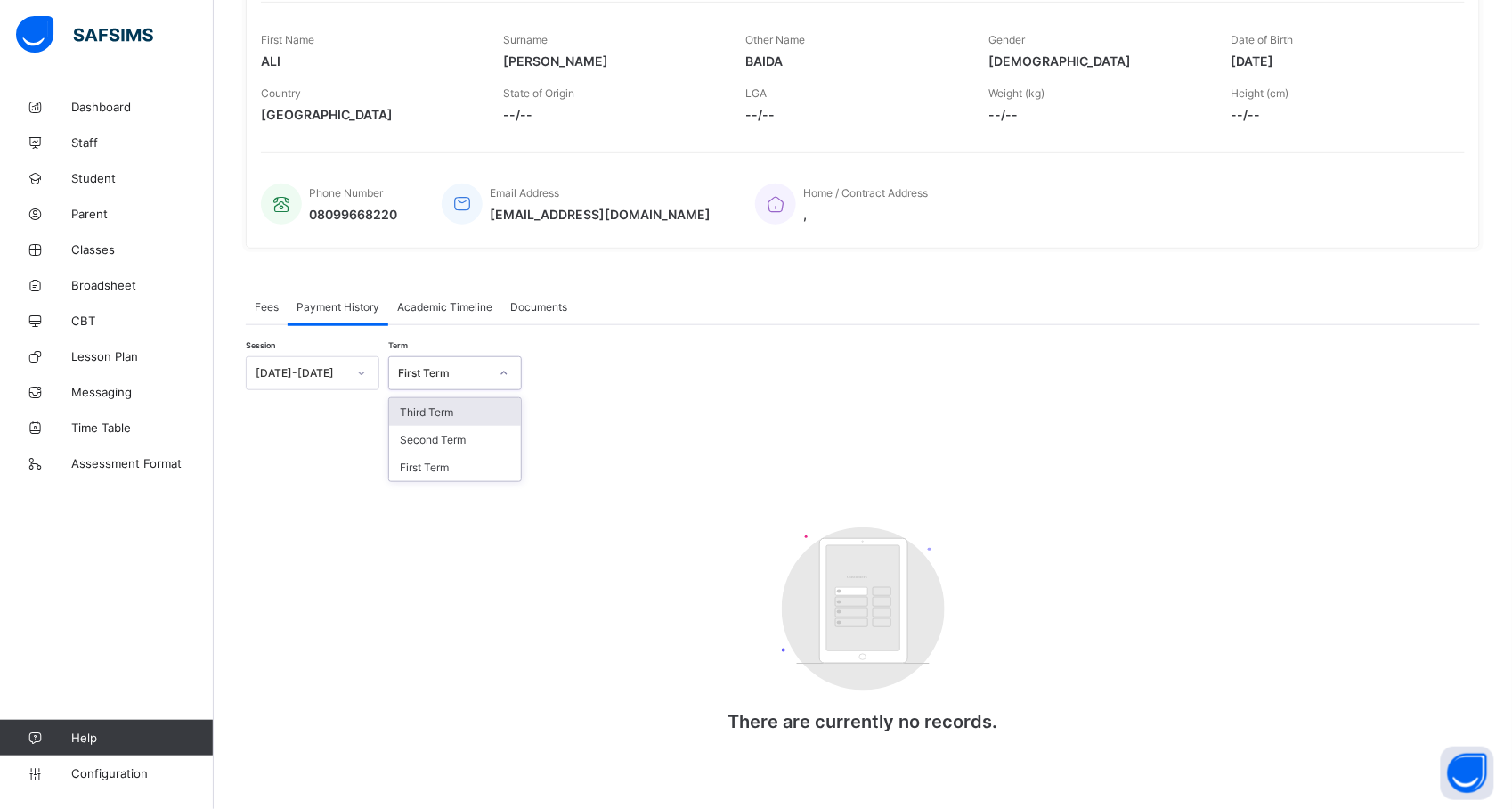
click at [635, 437] on div "Session 2025-2026 Term option Third Term focused, 1 of 3. 3 results available. …" at bounding box center [863, 562] width 1235 height 411
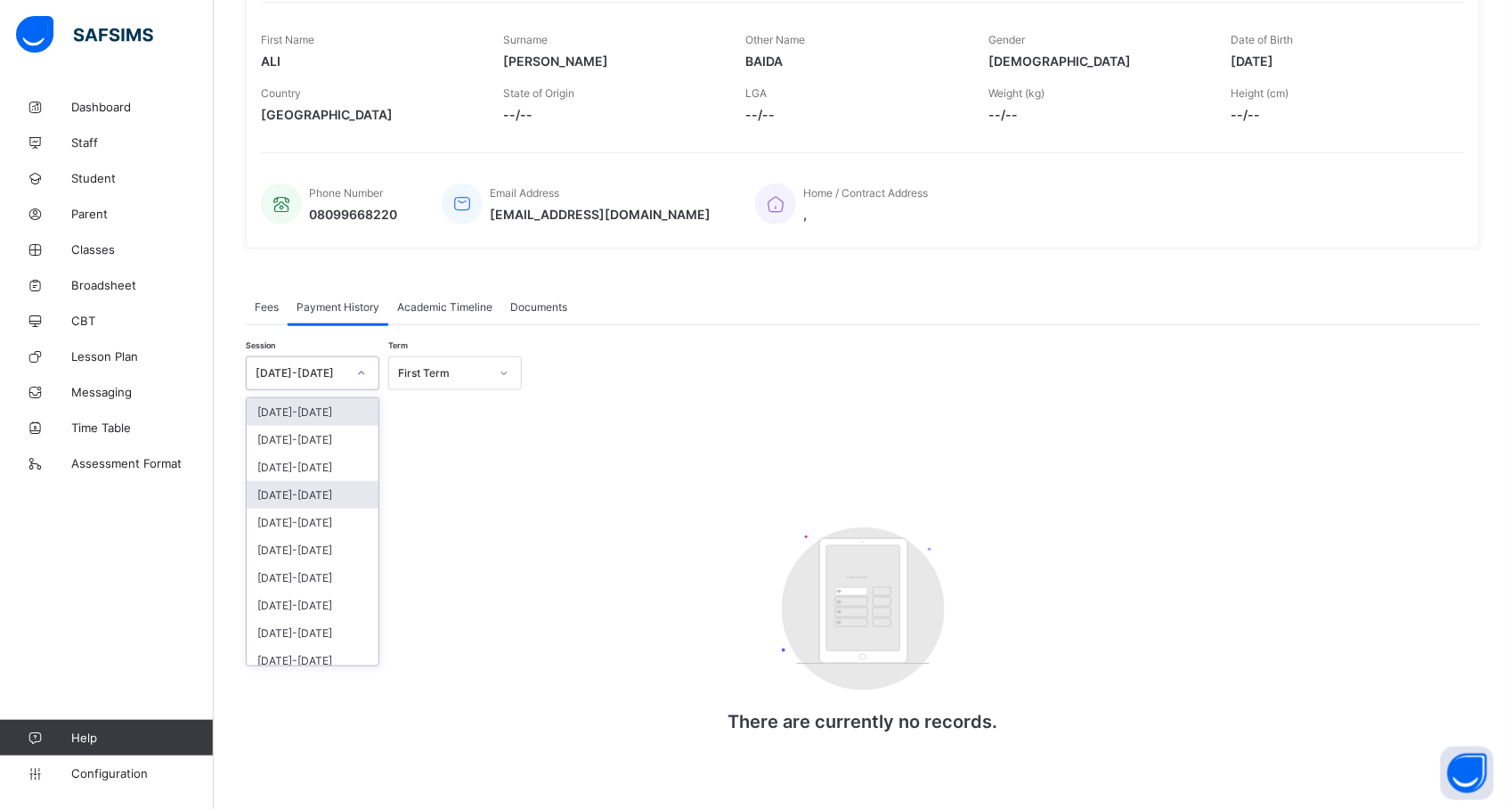
click at [329, 499] on div "[DATE]-[DATE]" at bounding box center [313, 495] width 132 height 28
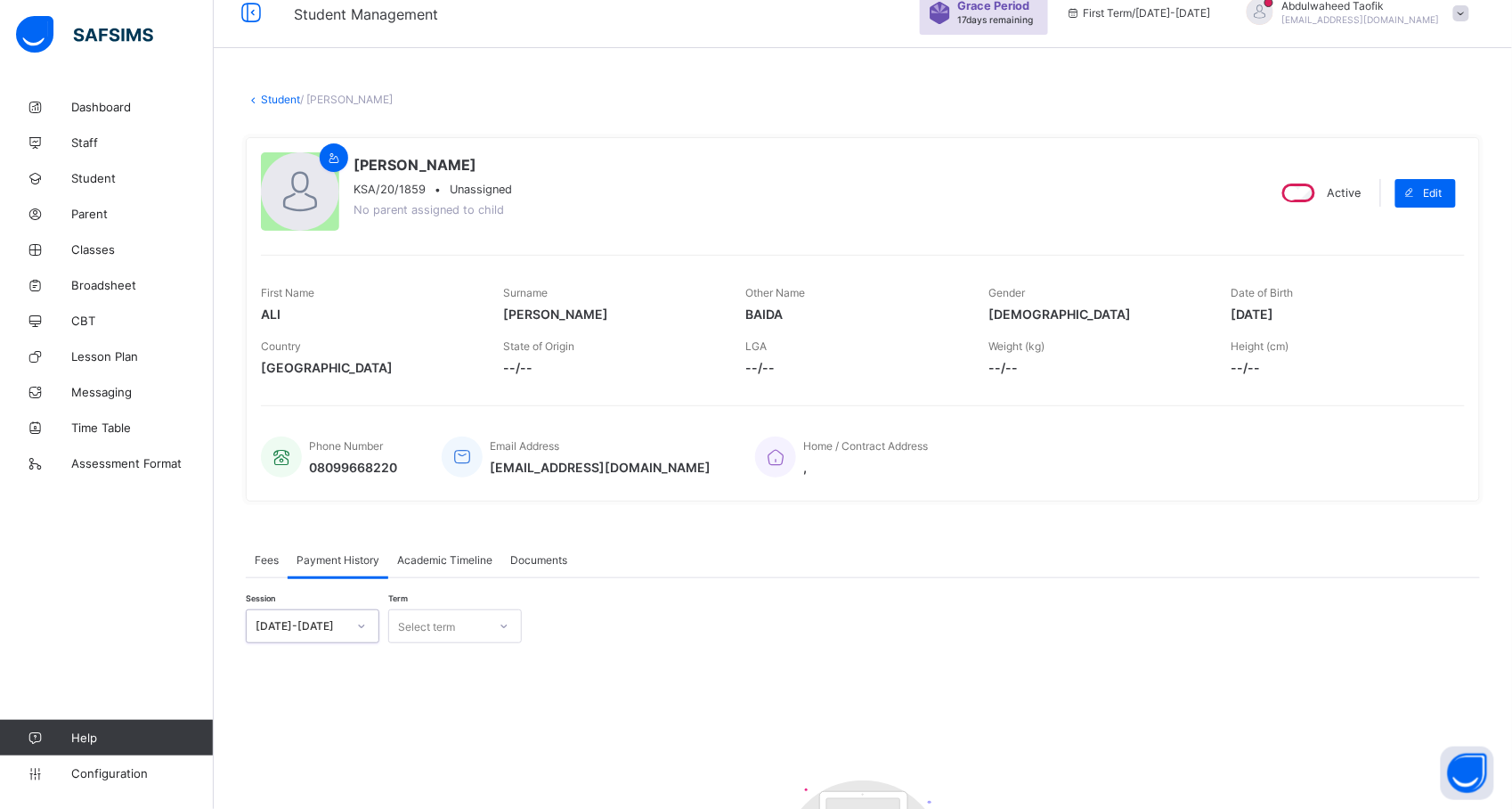
scroll to position [20, 0]
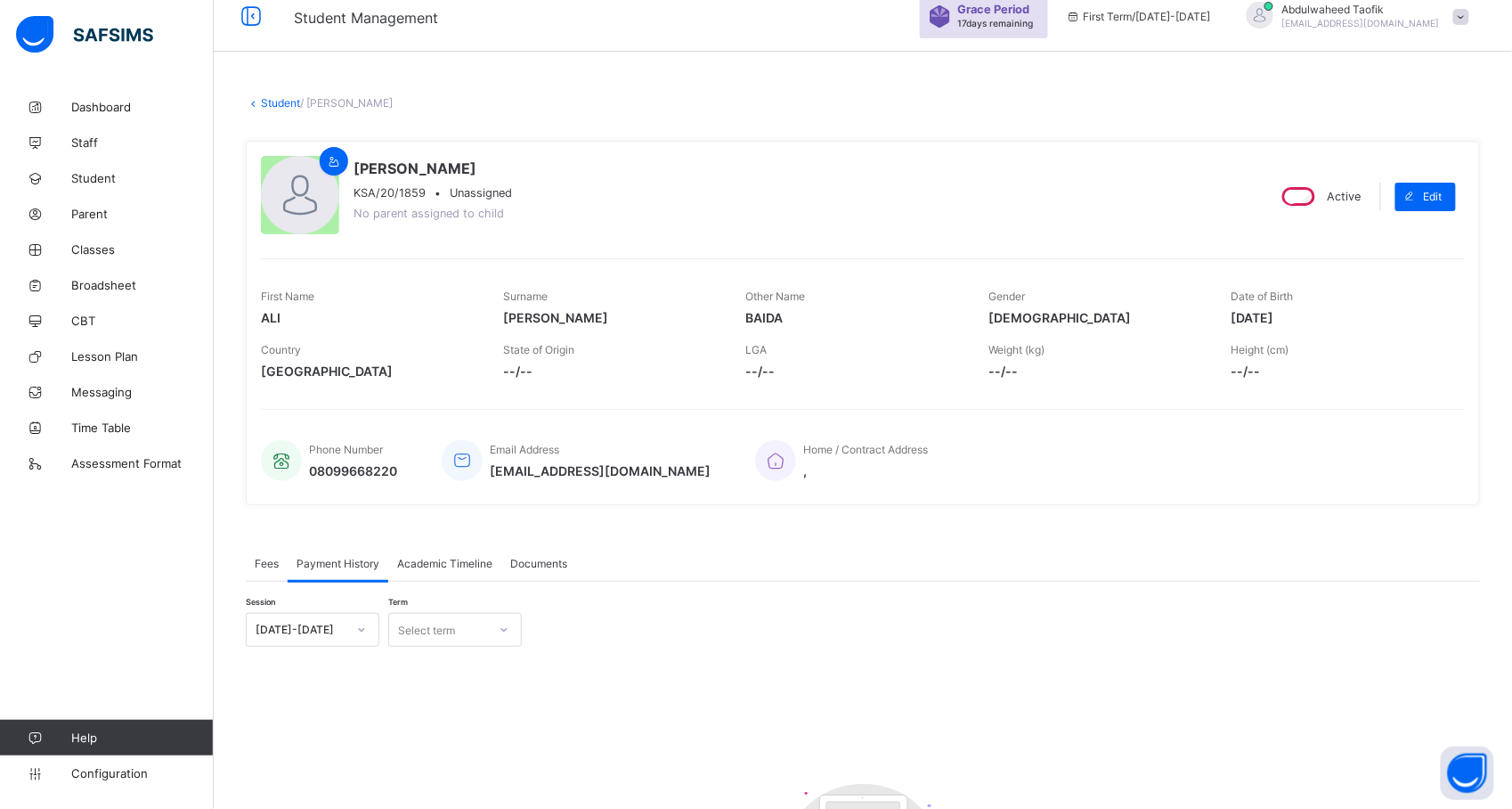
click at [444, 565] on span "Academic Timeline" at bounding box center [445, 563] width 95 height 13
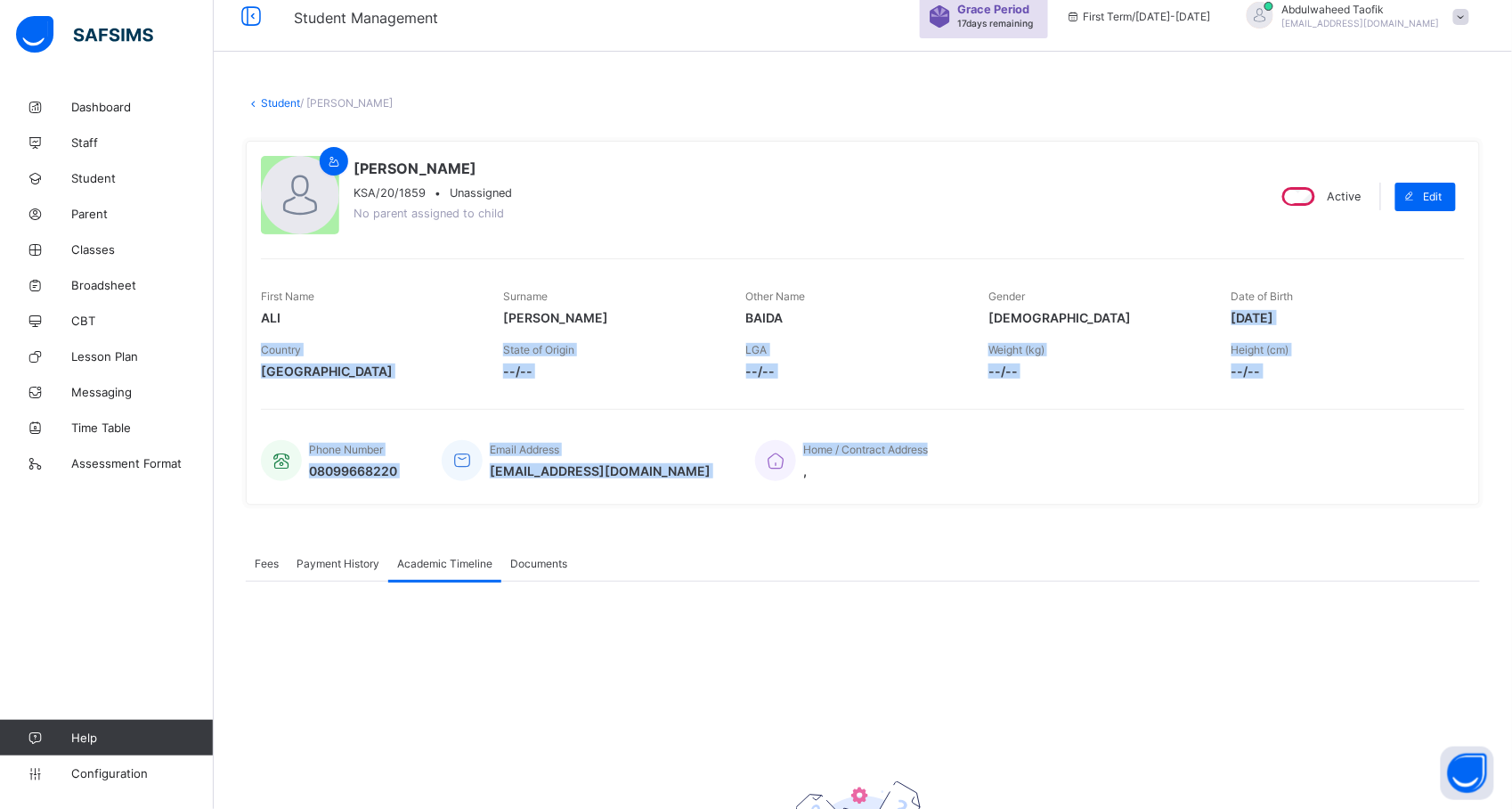
drag, startPoint x: 1283, startPoint y: 417, endPoint x: 1369, endPoint y: 278, distance: 163.5
click at [1369, 278] on div "ALI MOHAMMAD BAIDA KSA/20/1859 • Unassigned No parent assigned to child Active …" at bounding box center [863, 322] width 1235 height 364
click at [1369, 278] on div "First Name ALI Surname MOHAMMAD Other Name BAIDA Gender MALE Date of Birth 2021…" at bounding box center [863, 323] width 1204 height 129
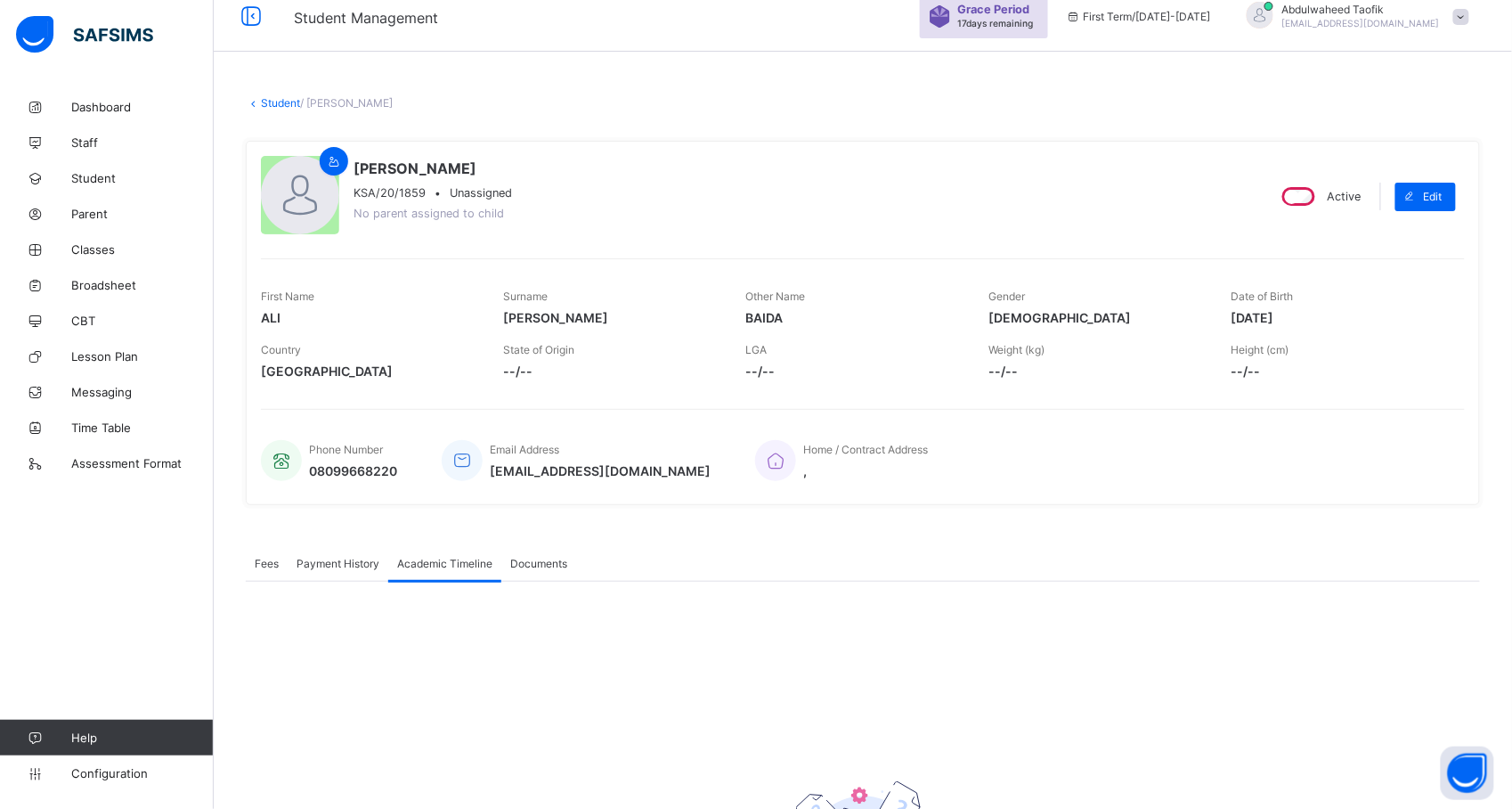
click at [1352, 203] on div "Active" at bounding box center [1320, 196] width 92 height 28
click at [421, 571] on div "Academic Timeline" at bounding box center [445, 563] width 114 height 35
click at [539, 563] on span "Documents" at bounding box center [538, 563] width 57 height 13
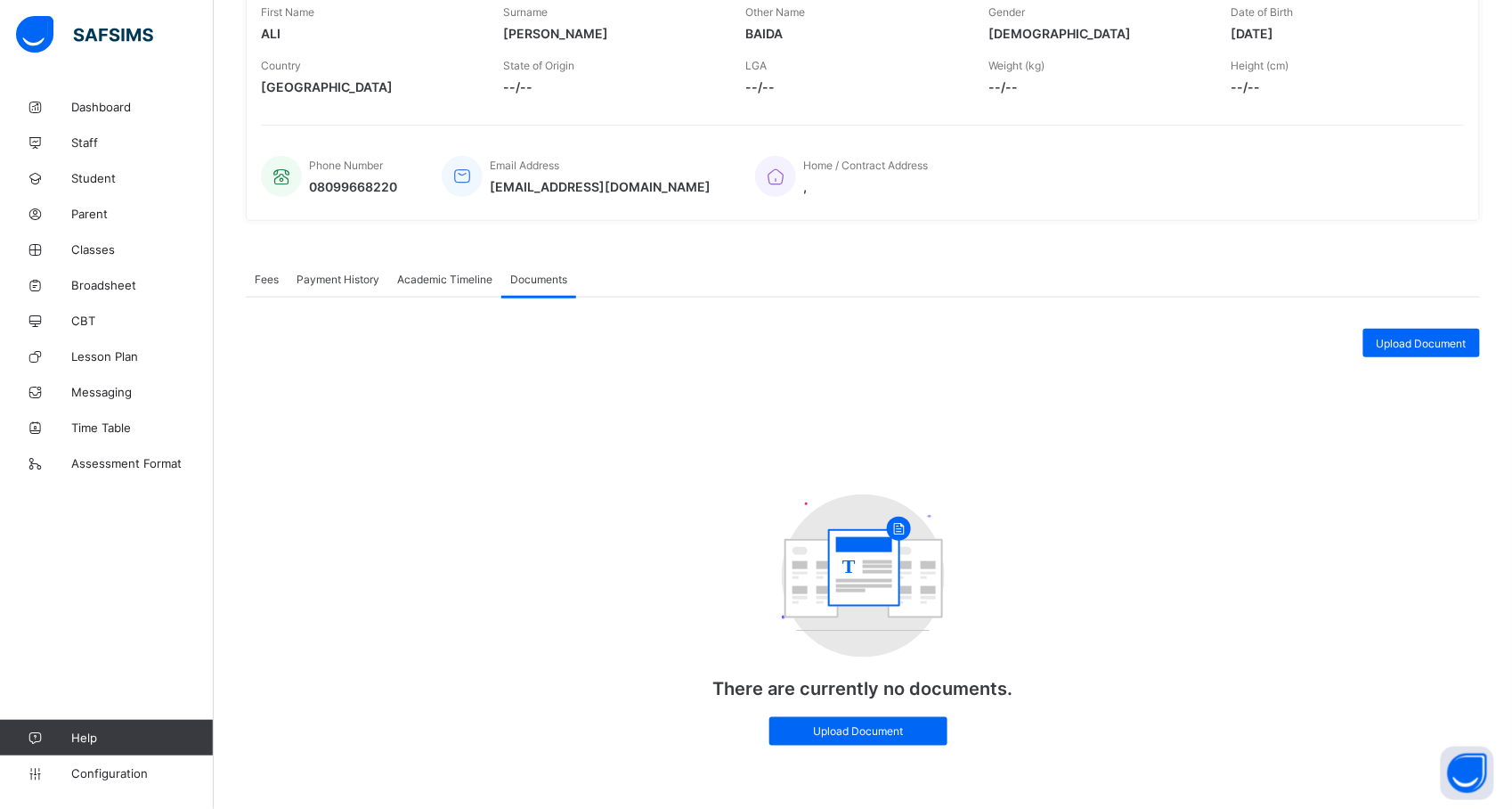
scroll to position [315, 0]
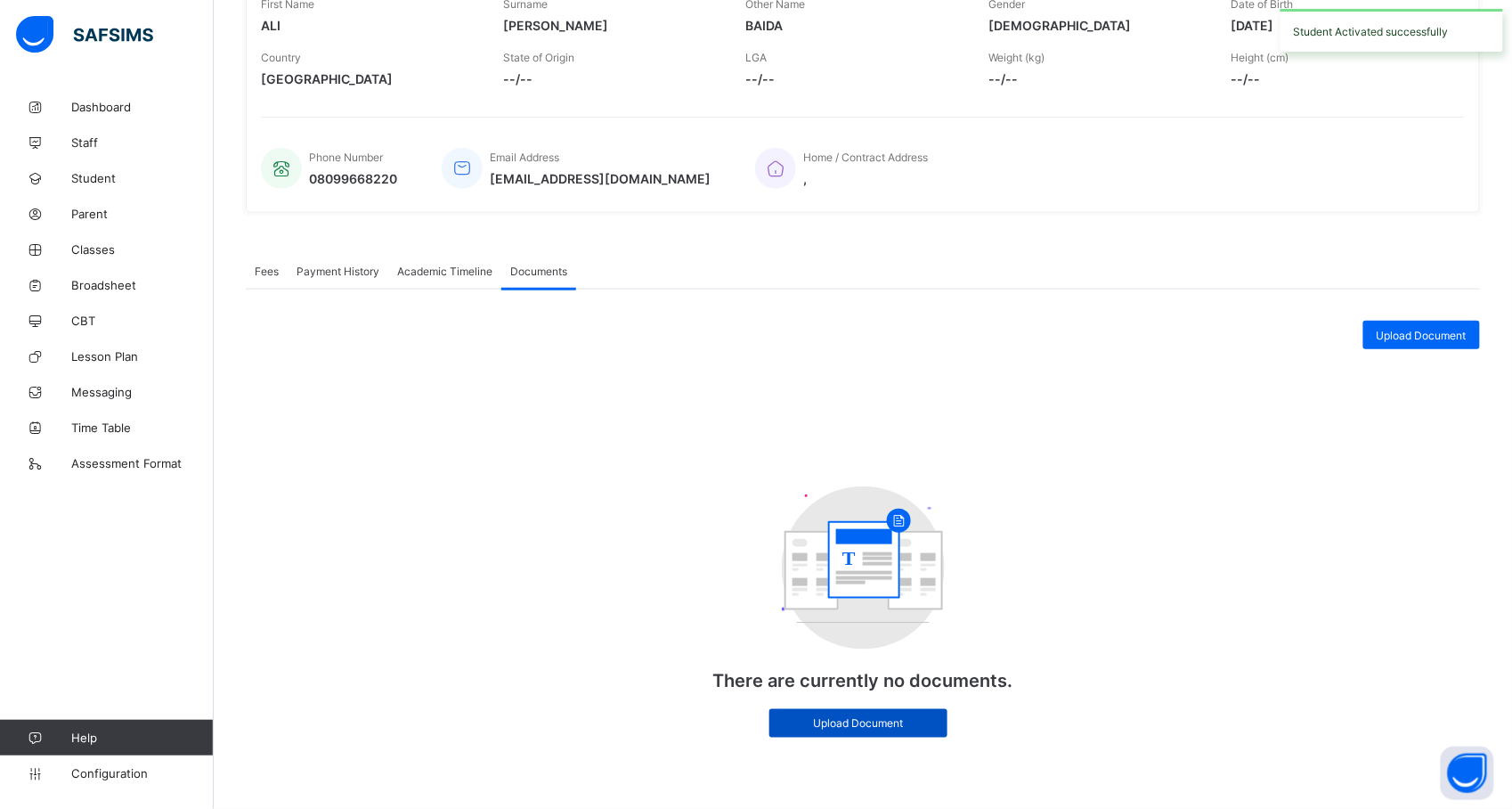
click at [837, 718] on span "Upload Document" at bounding box center [858, 723] width 152 height 13
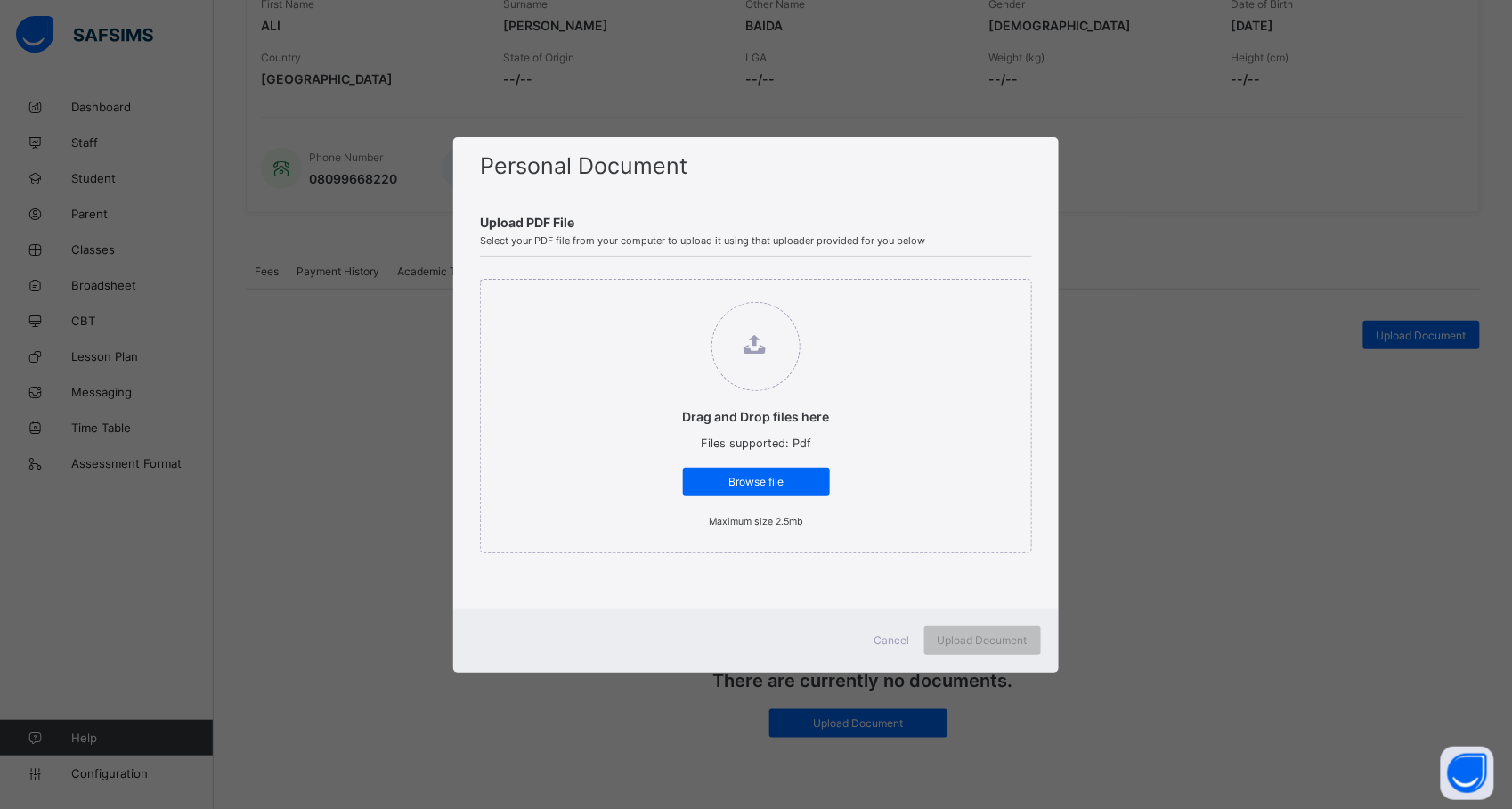
click at [1233, 302] on div "Personal Document Upload PDF File Select your PDF file from your computer to up…" at bounding box center [756, 404] width 1512 height 809
click at [903, 640] on span "Cancel" at bounding box center [892, 640] width 35 height 13
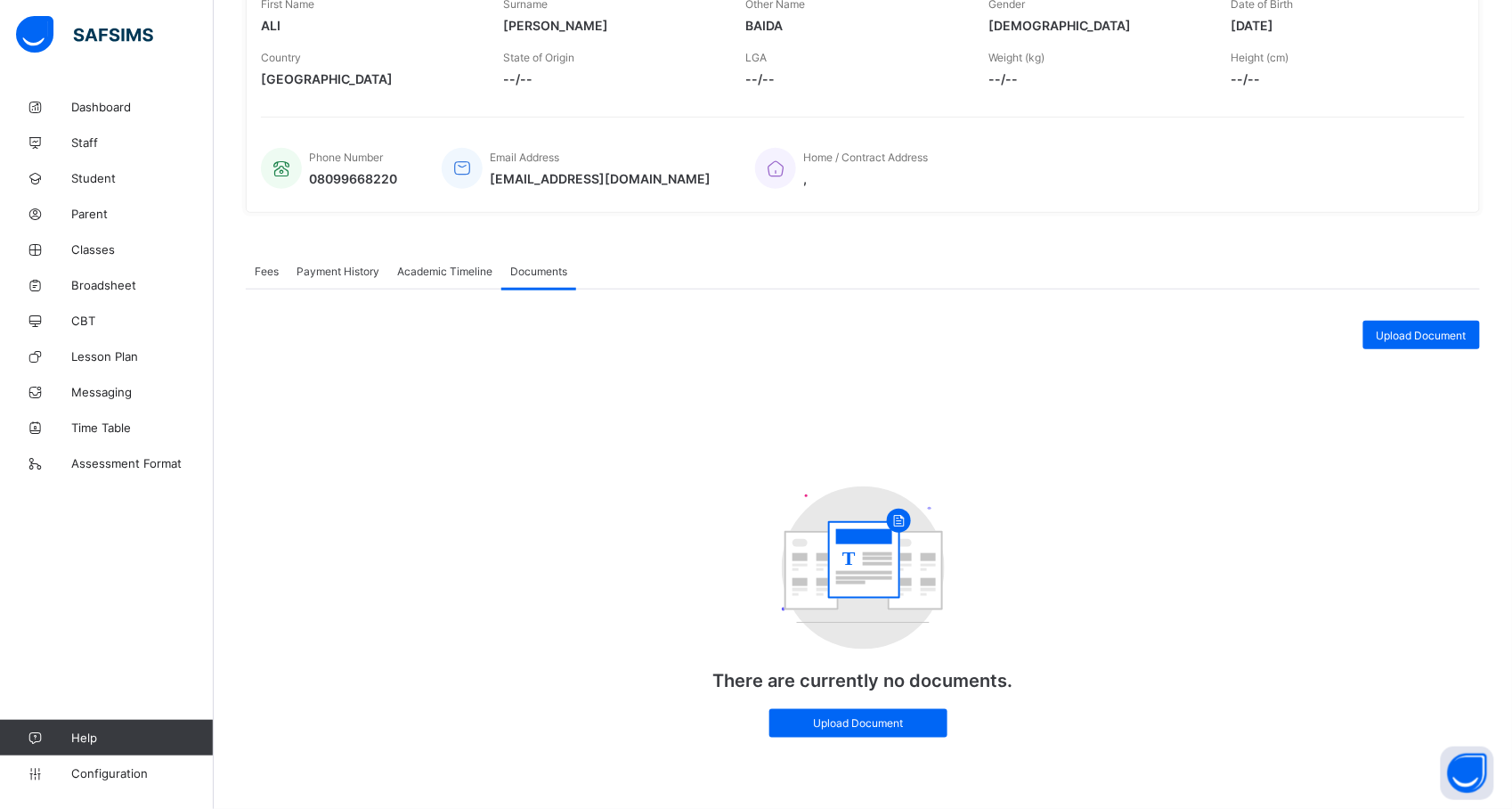
click at [413, 264] on span "Academic Timeline" at bounding box center [445, 271] width 95 height 13
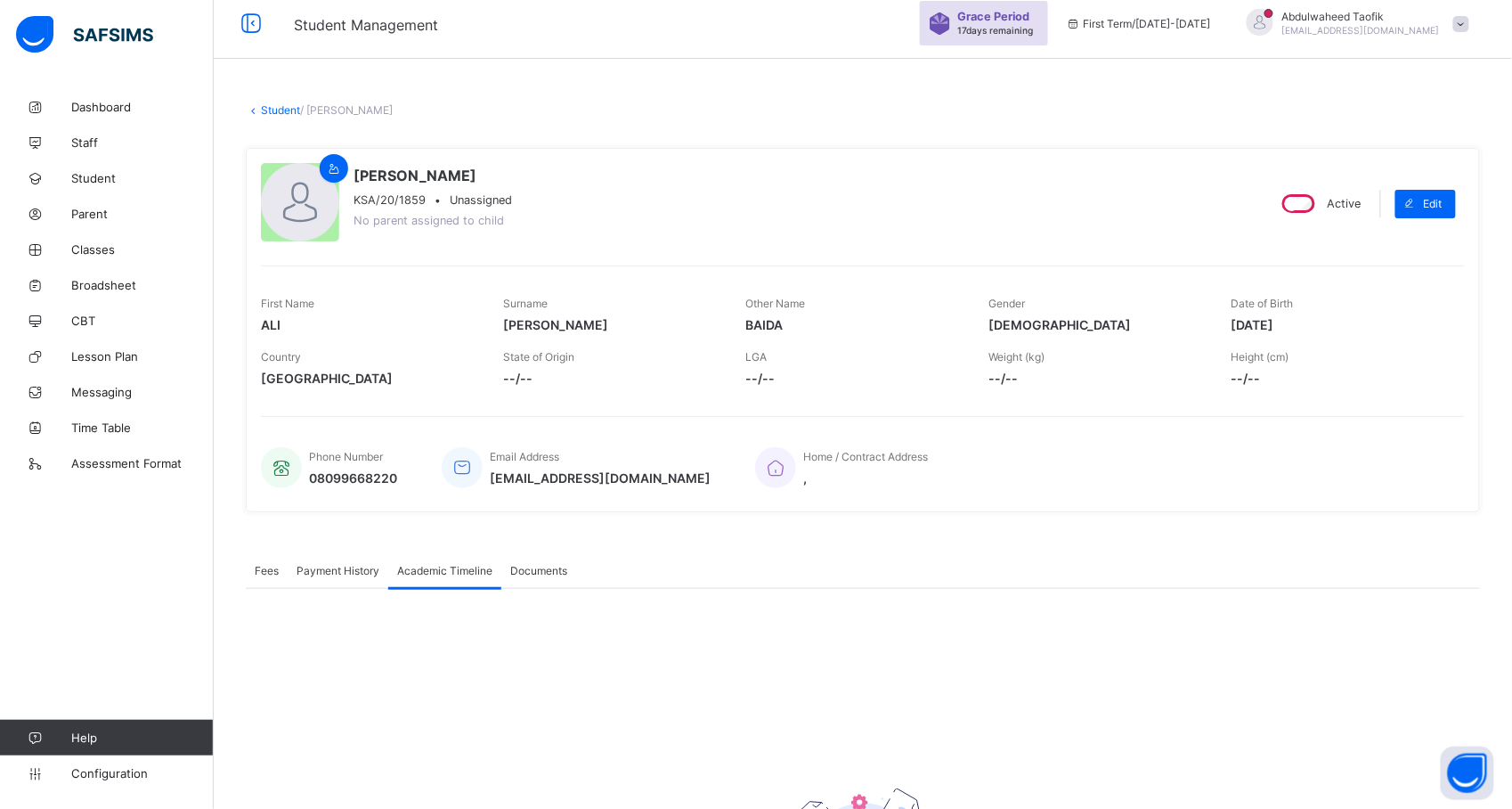
scroll to position [0, 0]
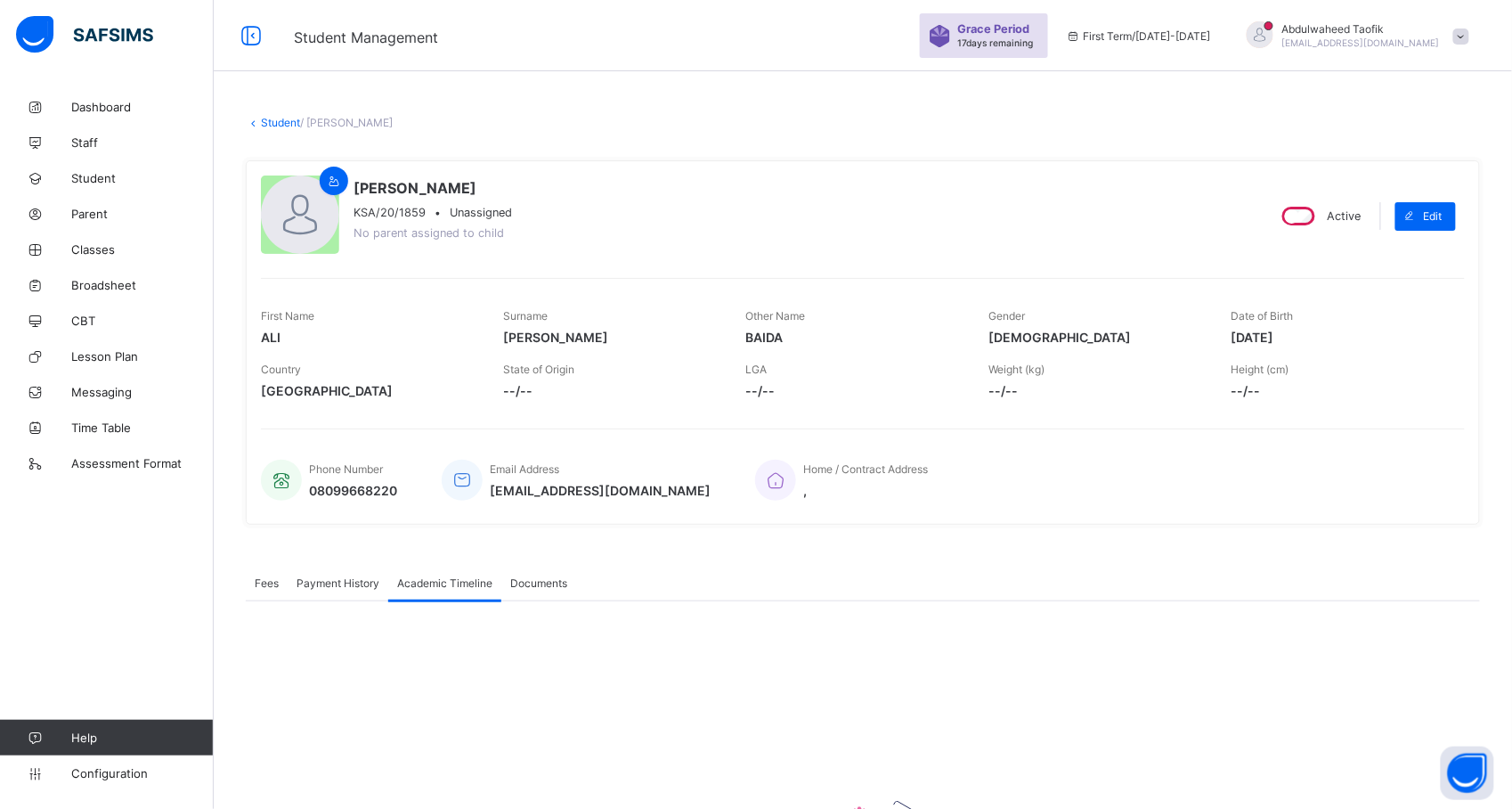
click at [425, 476] on div "Phone Number 08099668220 Email Address ali_muhammad_01812@public.com Home / Con…" at bounding box center [863, 479] width 1204 height 59
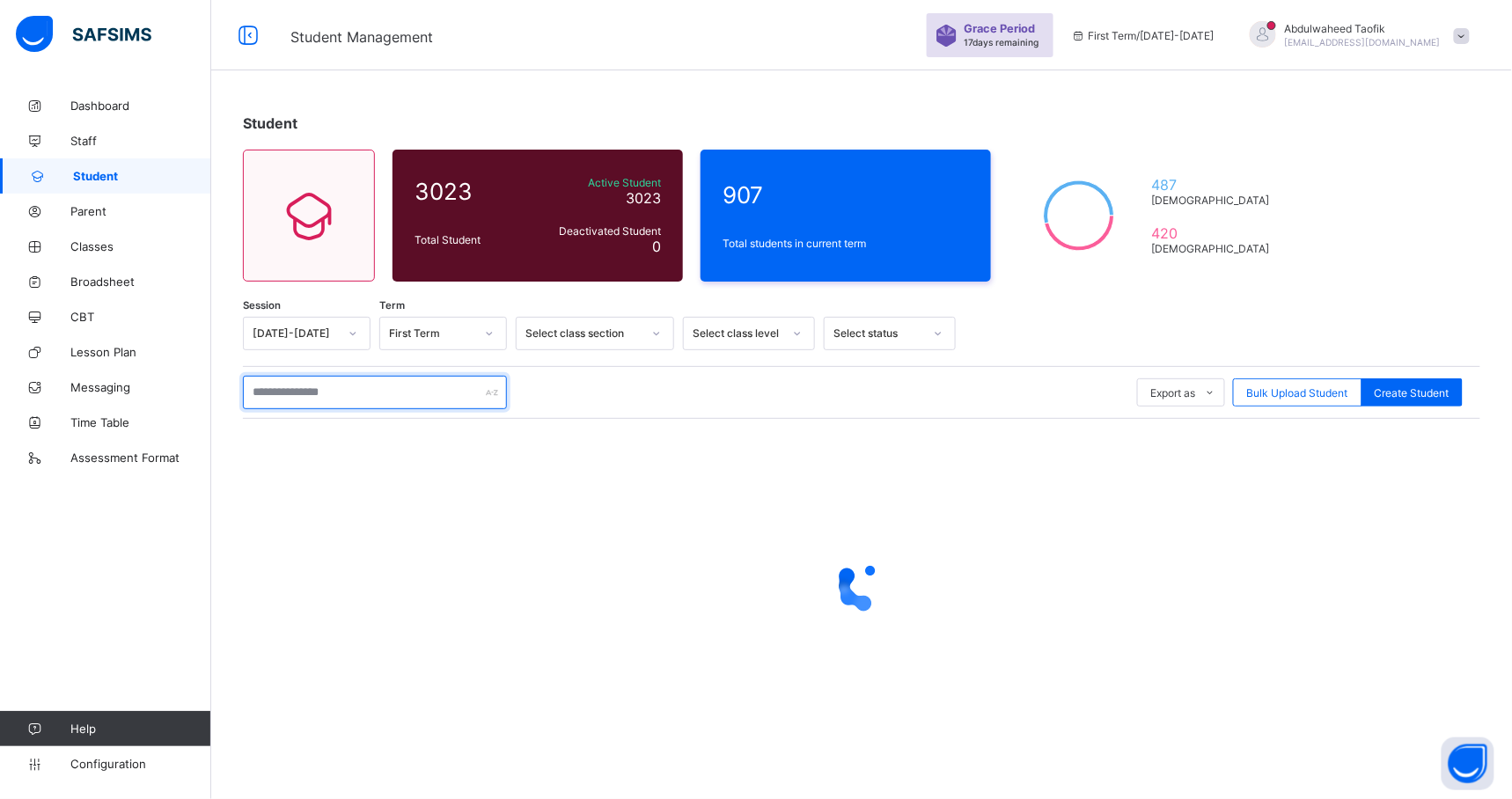
click at [366, 384] on input "text" at bounding box center [374, 393] width 264 height 33
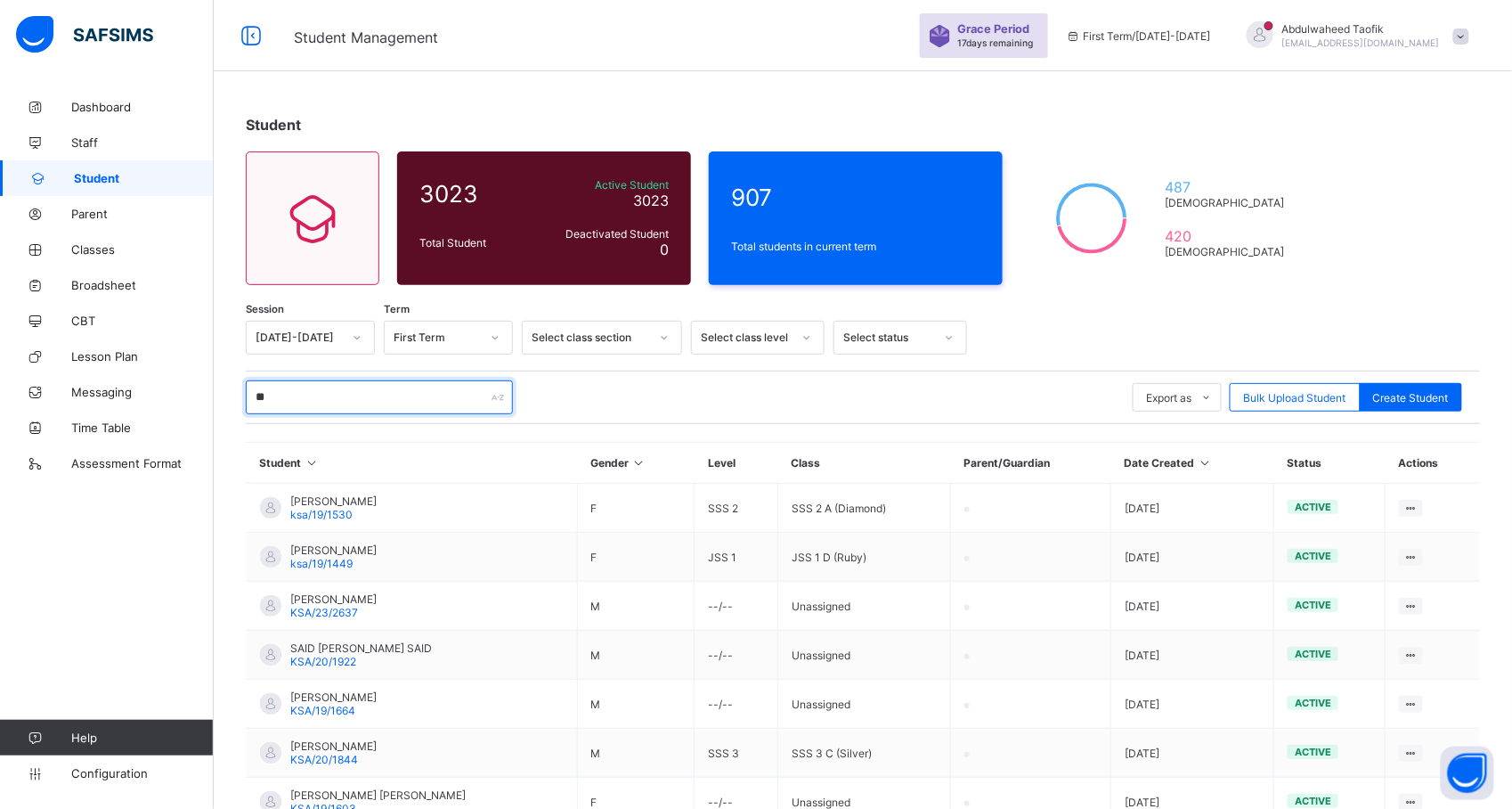
type input "*"
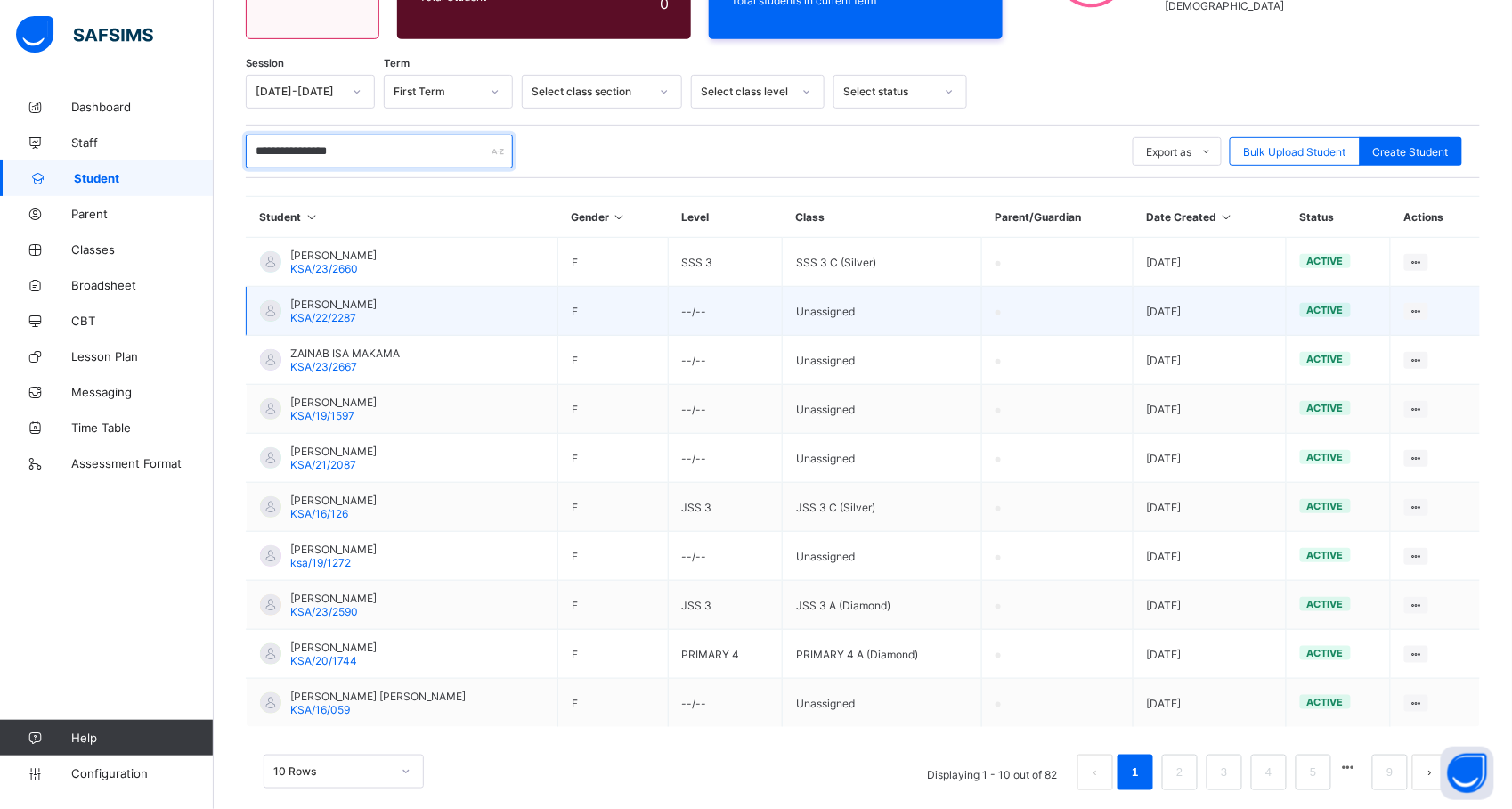
scroll to position [269, 0]
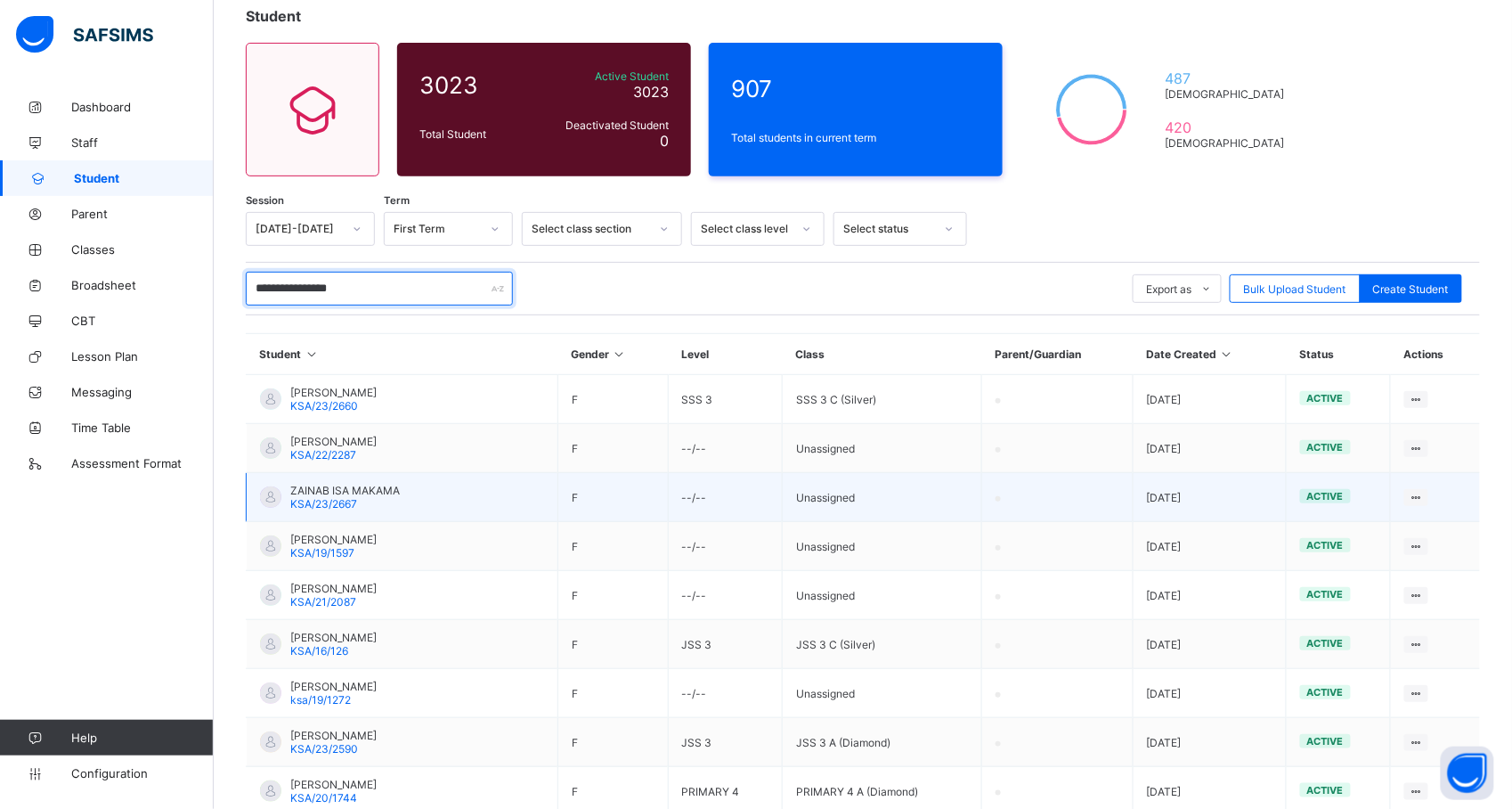
type input "**********"
click at [1187, 495] on td "[DATE]" at bounding box center [1209, 497] width 154 height 49
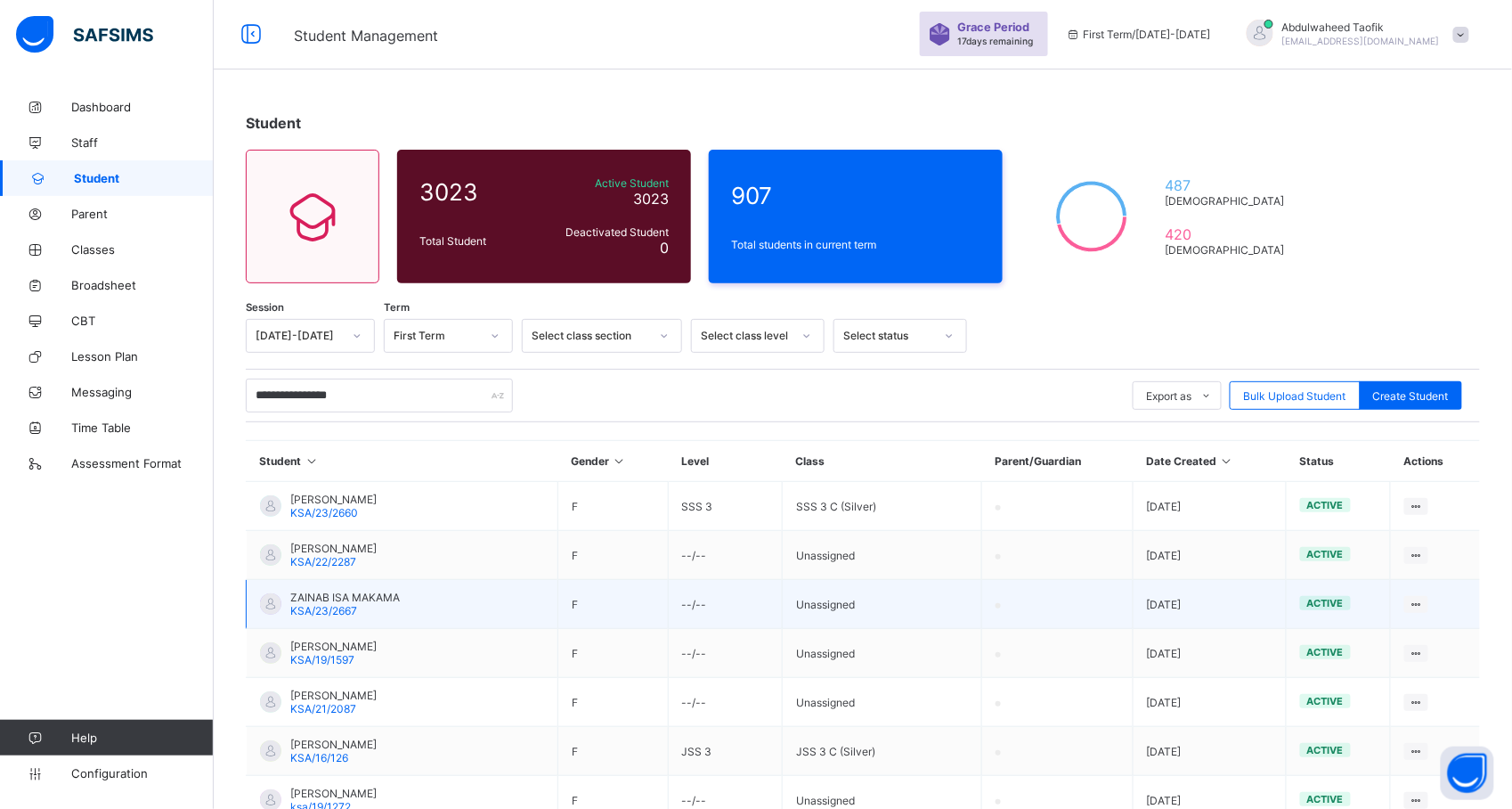
scroll to position [0, 0]
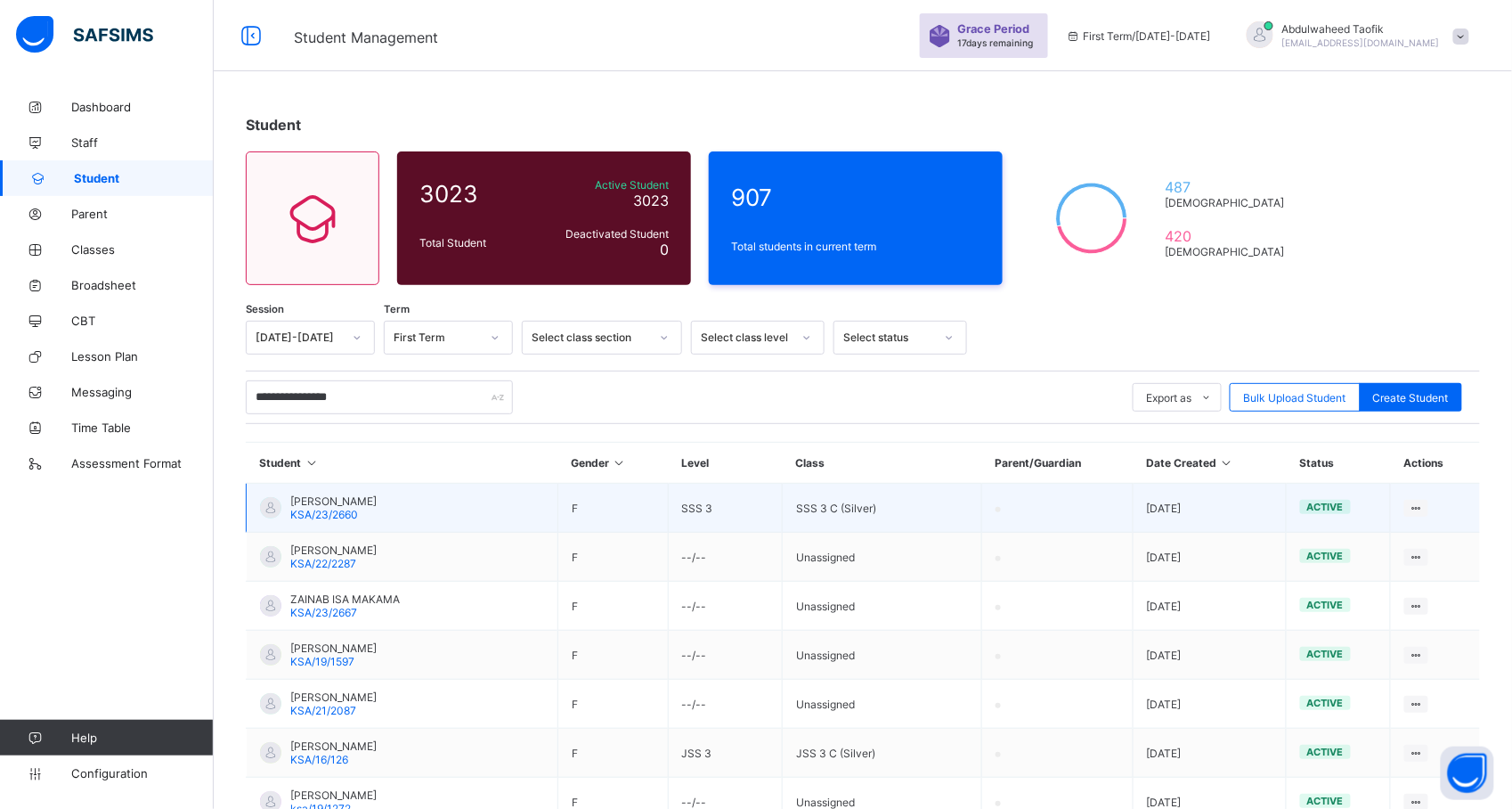
click at [1423, 497] on td "View Profile Edit Student Link Parent/Guardian Delete Student" at bounding box center [1436, 508] width 89 height 49
click at [1381, 571] on div "Edit Student" at bounding box center [1368, 574] width 106 height 18
select select "**"
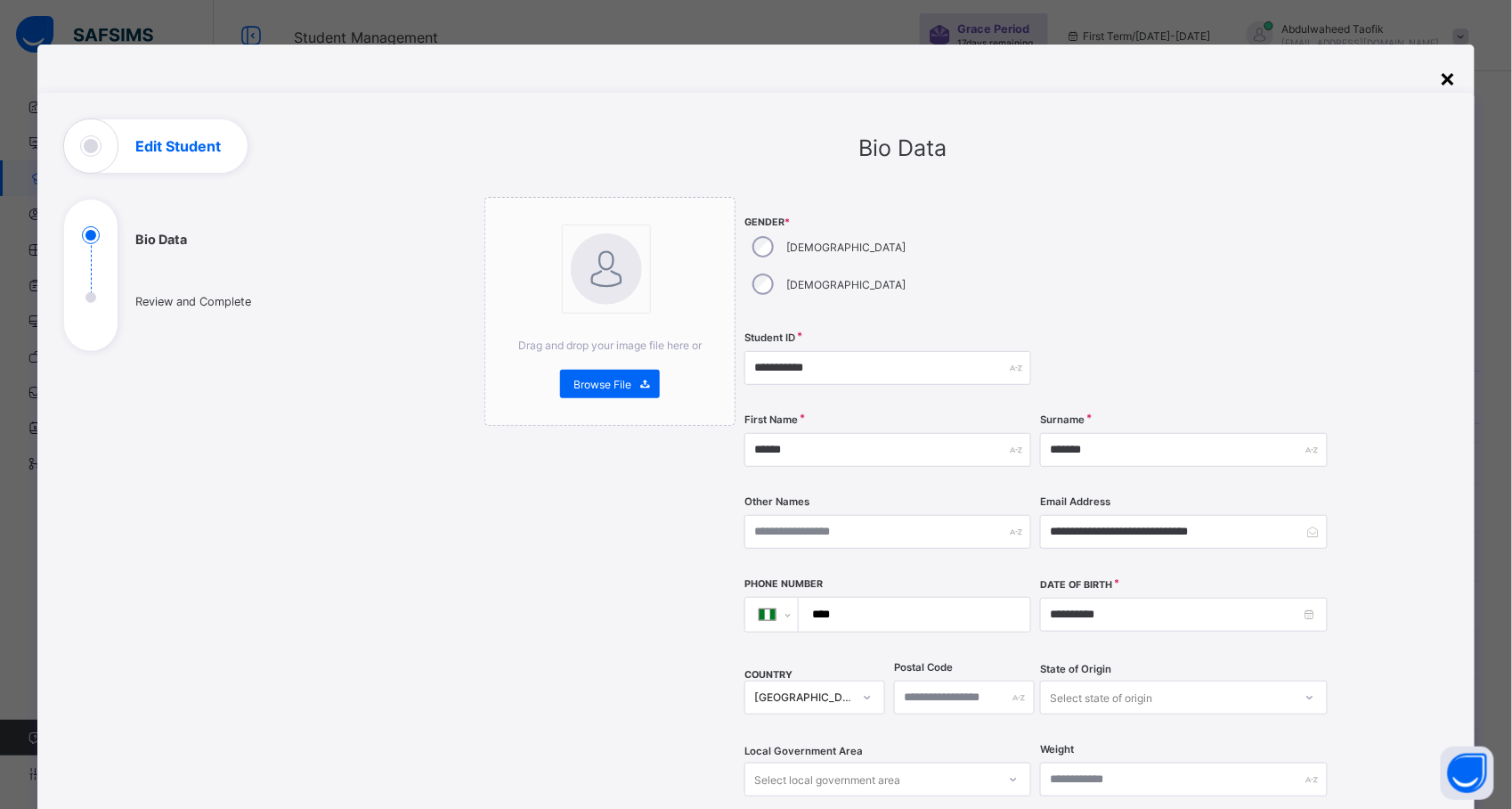
click at [1452, 74] on div "×" at bounding box center [1449, 77] width 17 height 31
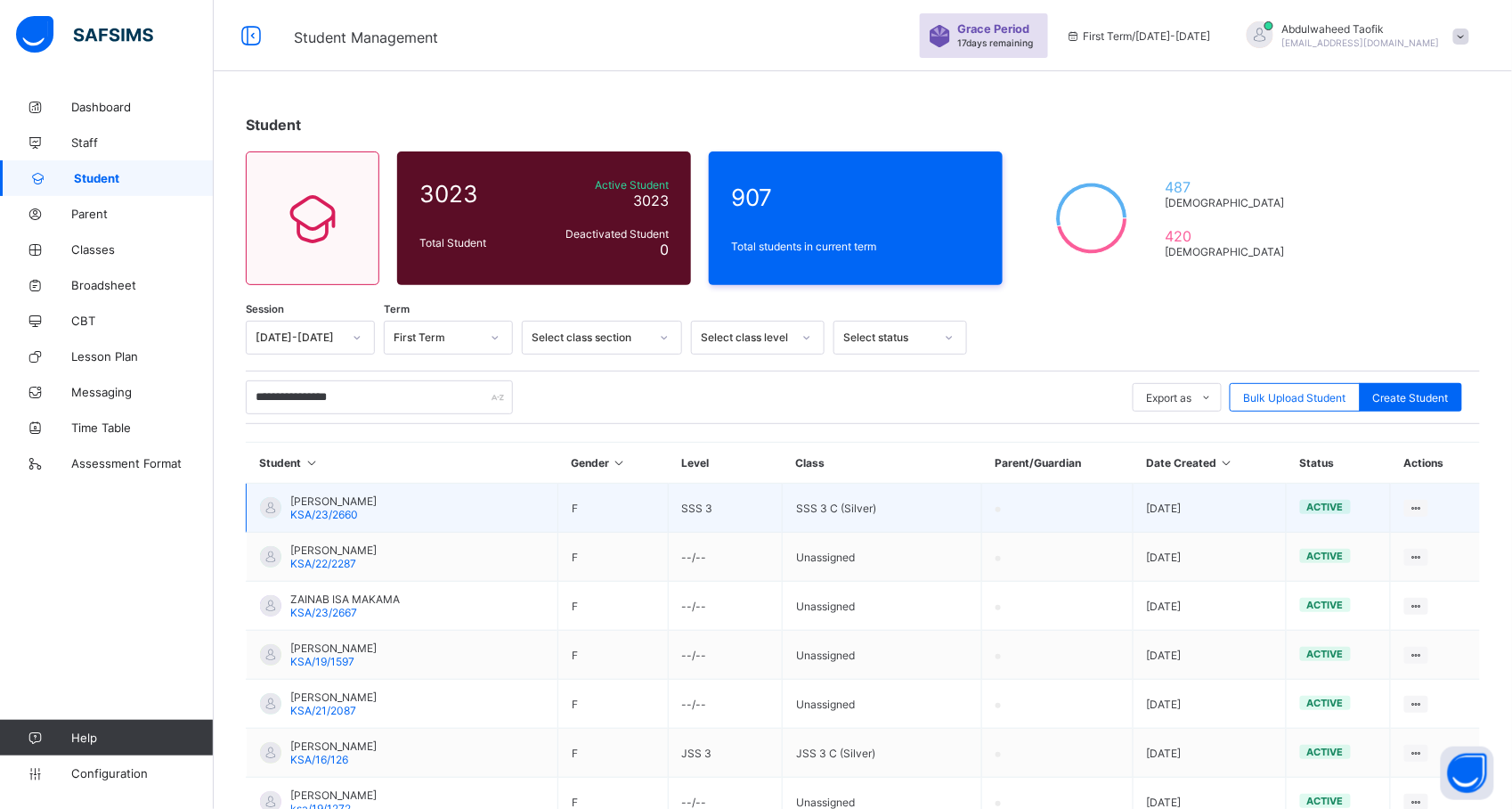
click at [1440, 499] on td "View Profile Edit Student Link Parent/Guardian Delete Student" at bounding box center [1436, 508] width 89 height 49
click at [1387, 549] on div "View Profile" at bounding box center [1368, 542] width 106 height 18
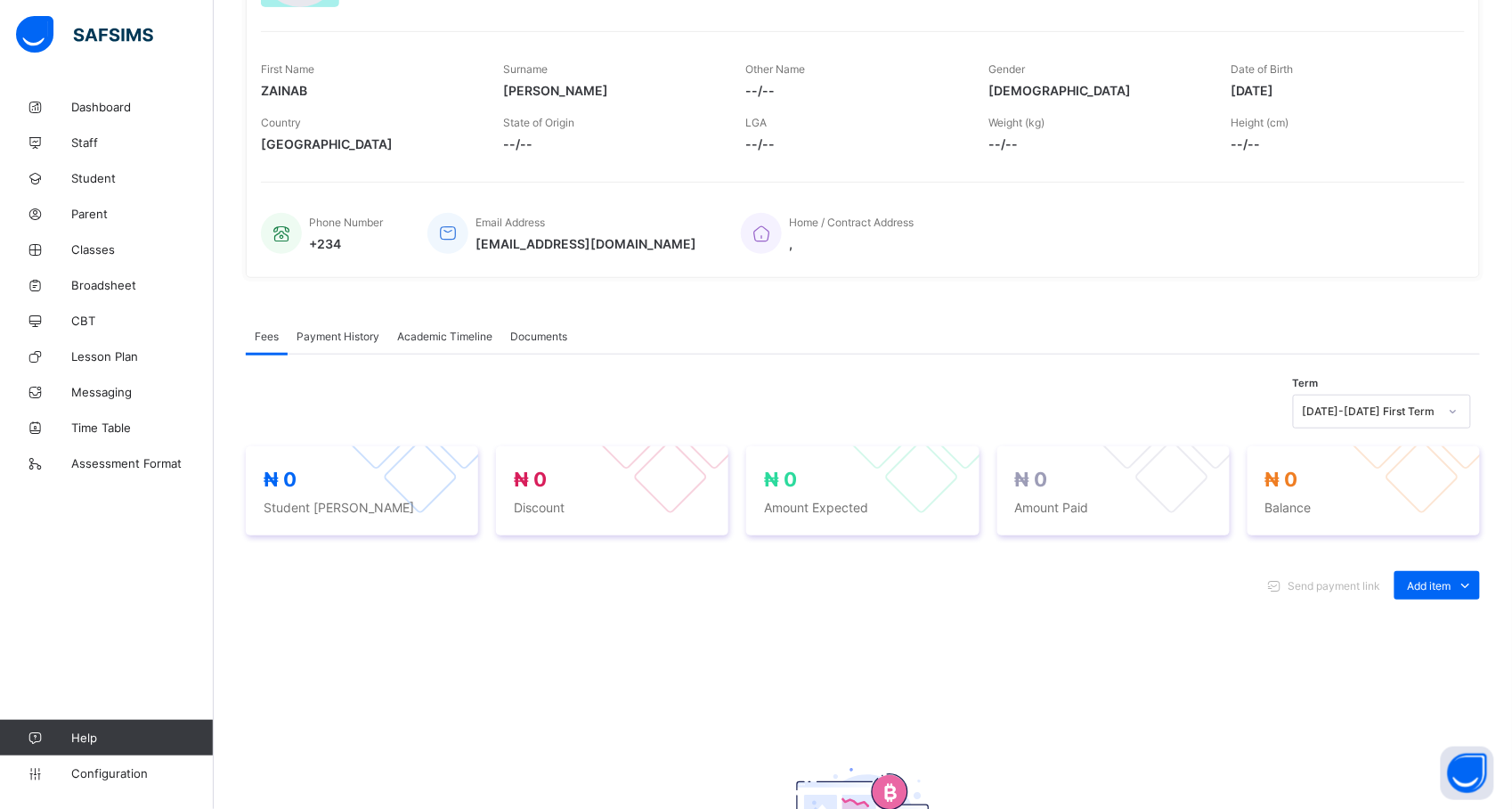
scroll to position [246, 0]
click at [475, 335] on span "Academic Timeline" at bounding box center [445, 337] width 95 height 13
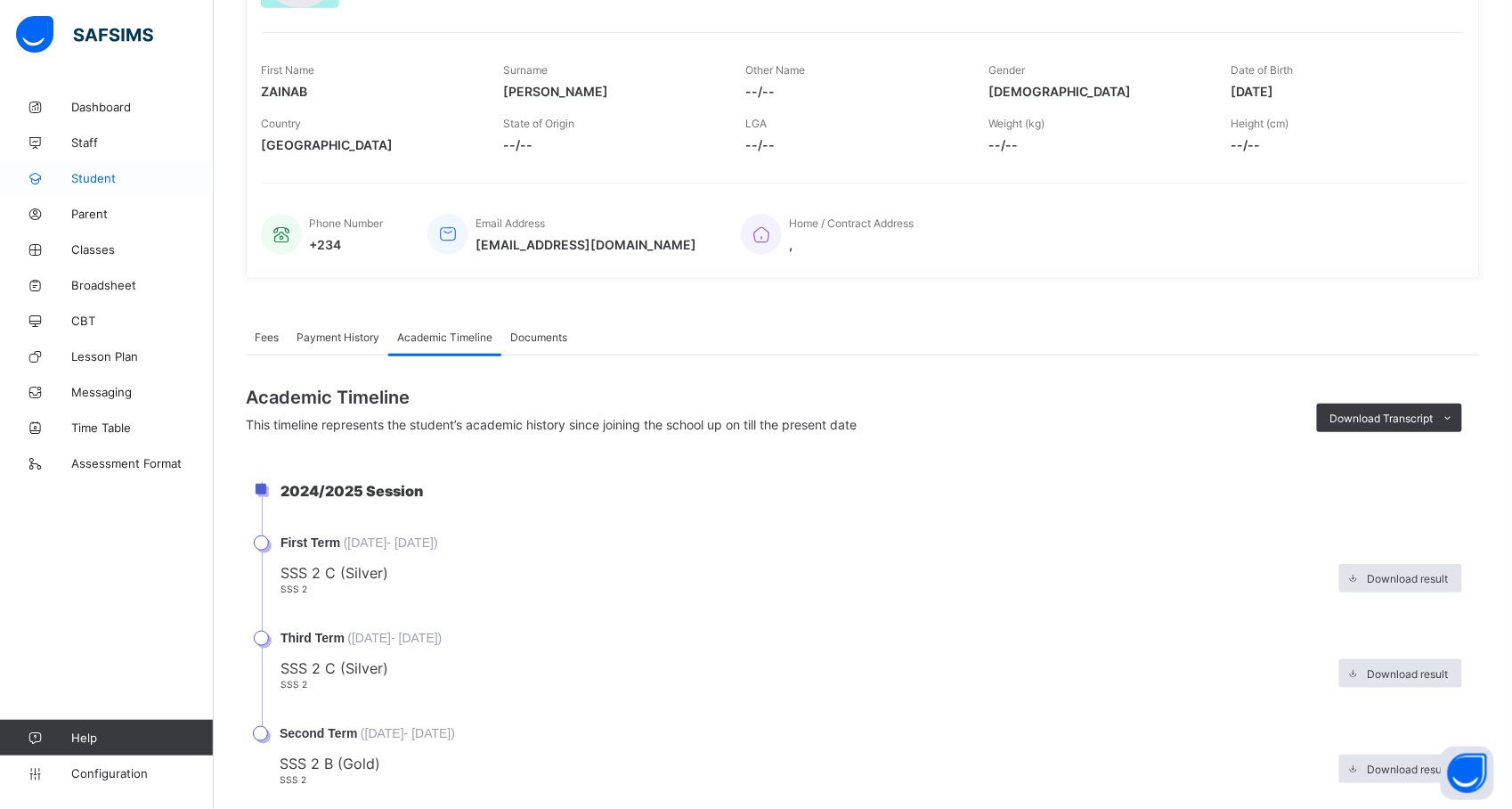
click at [100, 176] on span "Student" at bounding box center [142, 178] width 142 height 14
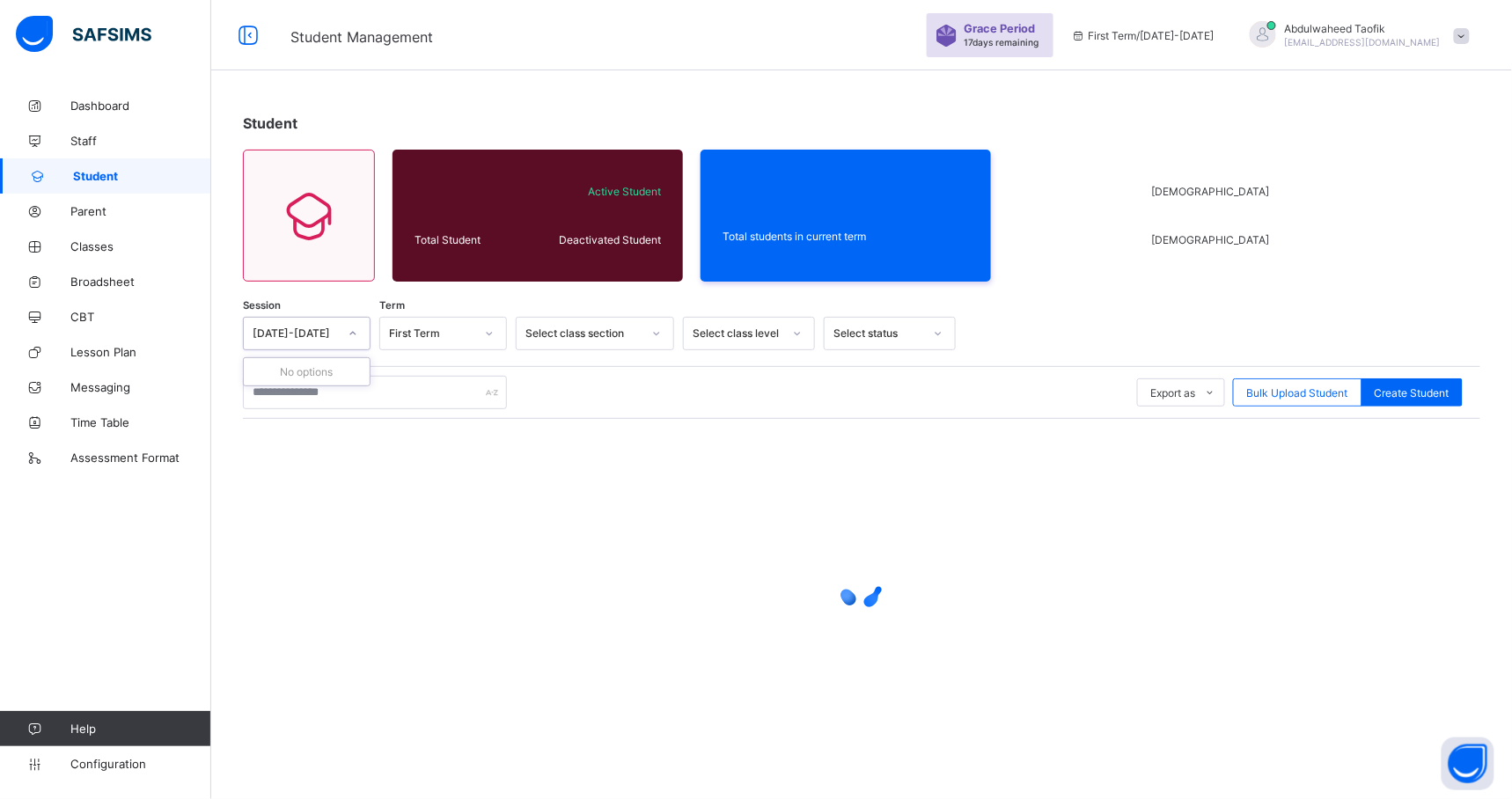
click at [350, 338] on icon at bounding box center [352, 333] width 10 height 17
click at [353, 331] on icon at bounding box center [352, 333] width 10 height 17
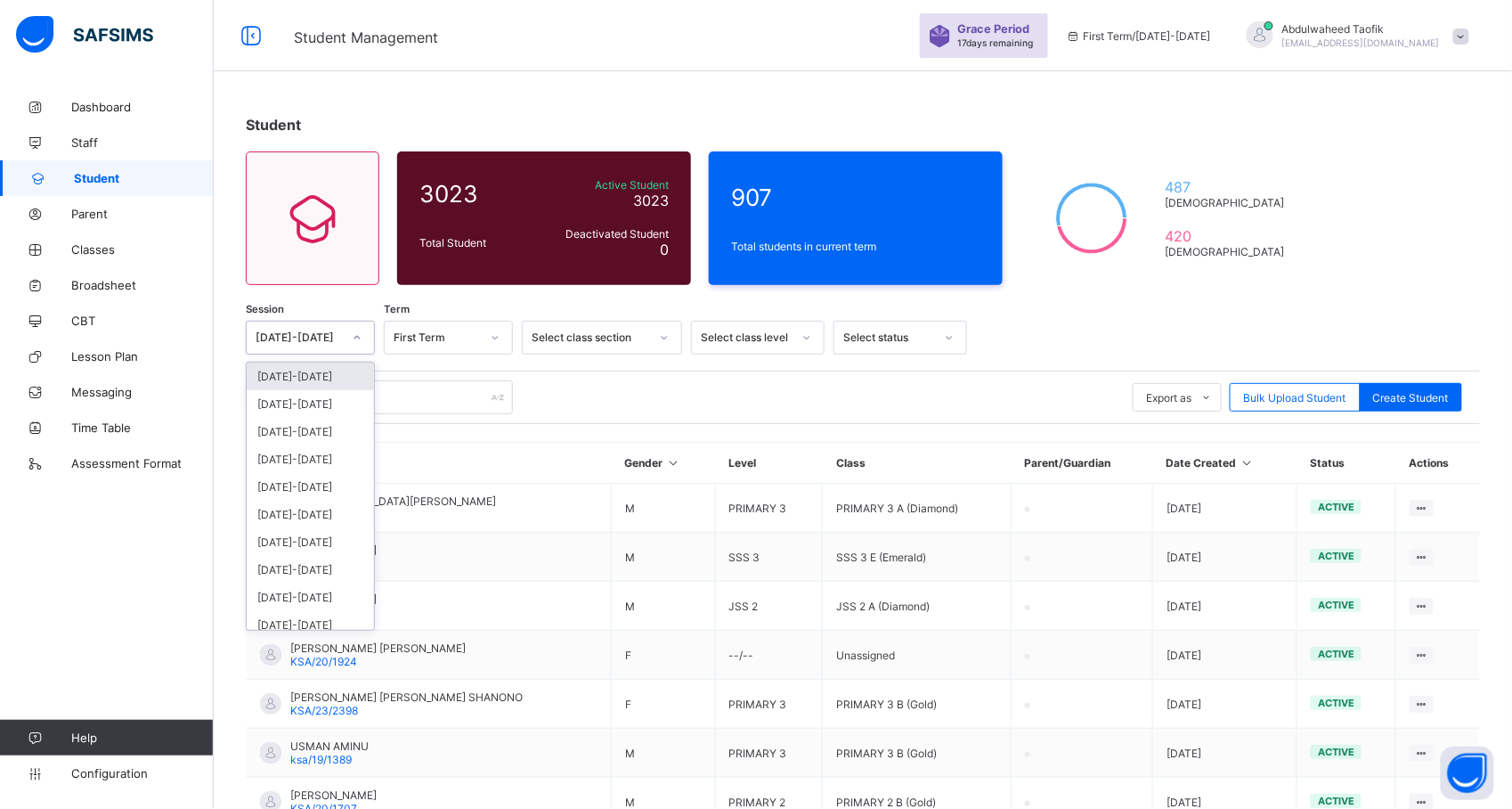
click at [357, 335] on icon at bounding box center [356, 337] width 10 height 18
click at [329, 408] on div "[DATE]-[DATE]" at bounding box center [310, 404] width 127 height 28
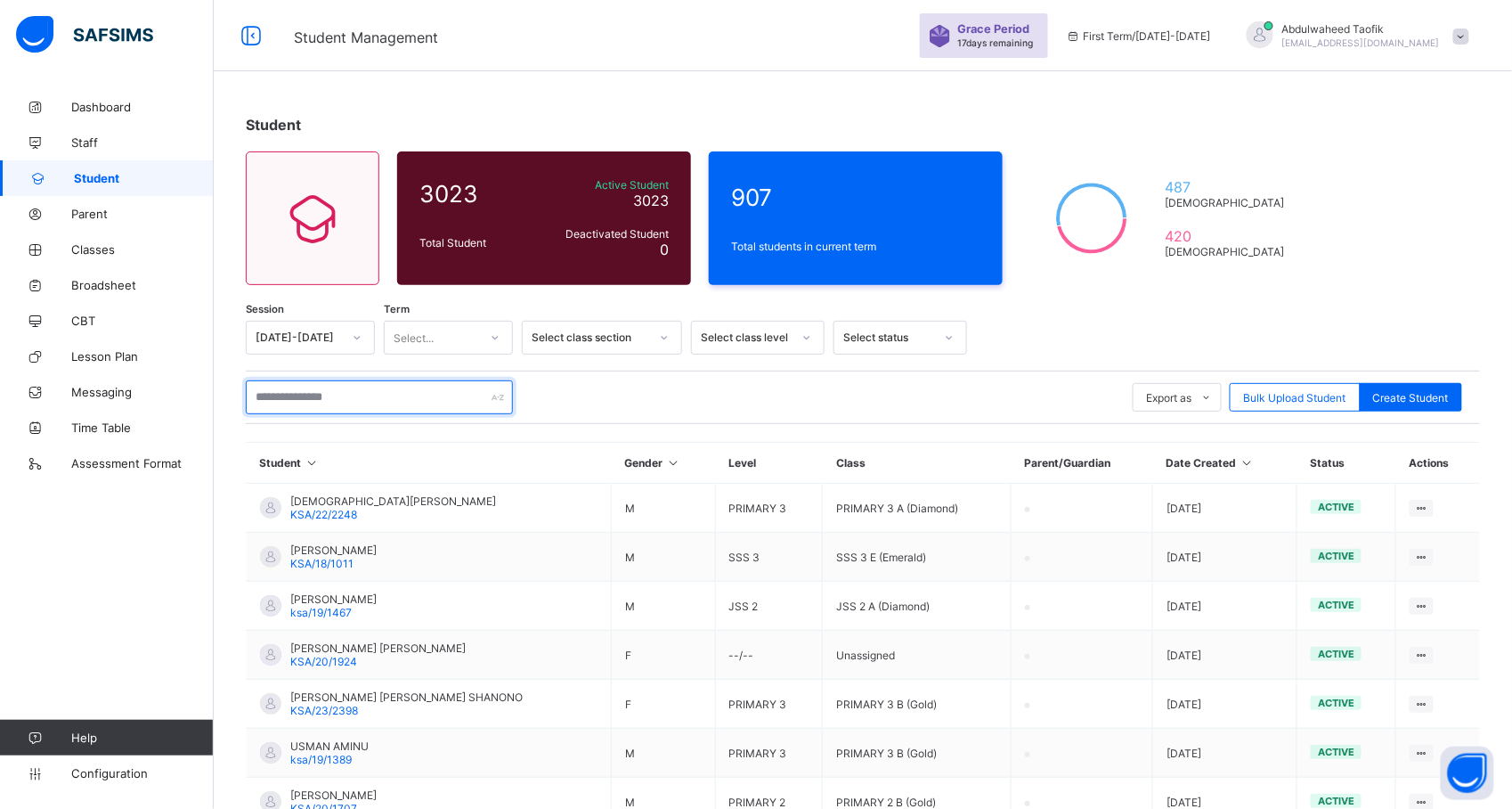
click at [370, 404] on input "text" at bounding box center [379, 398] width 267 height 34
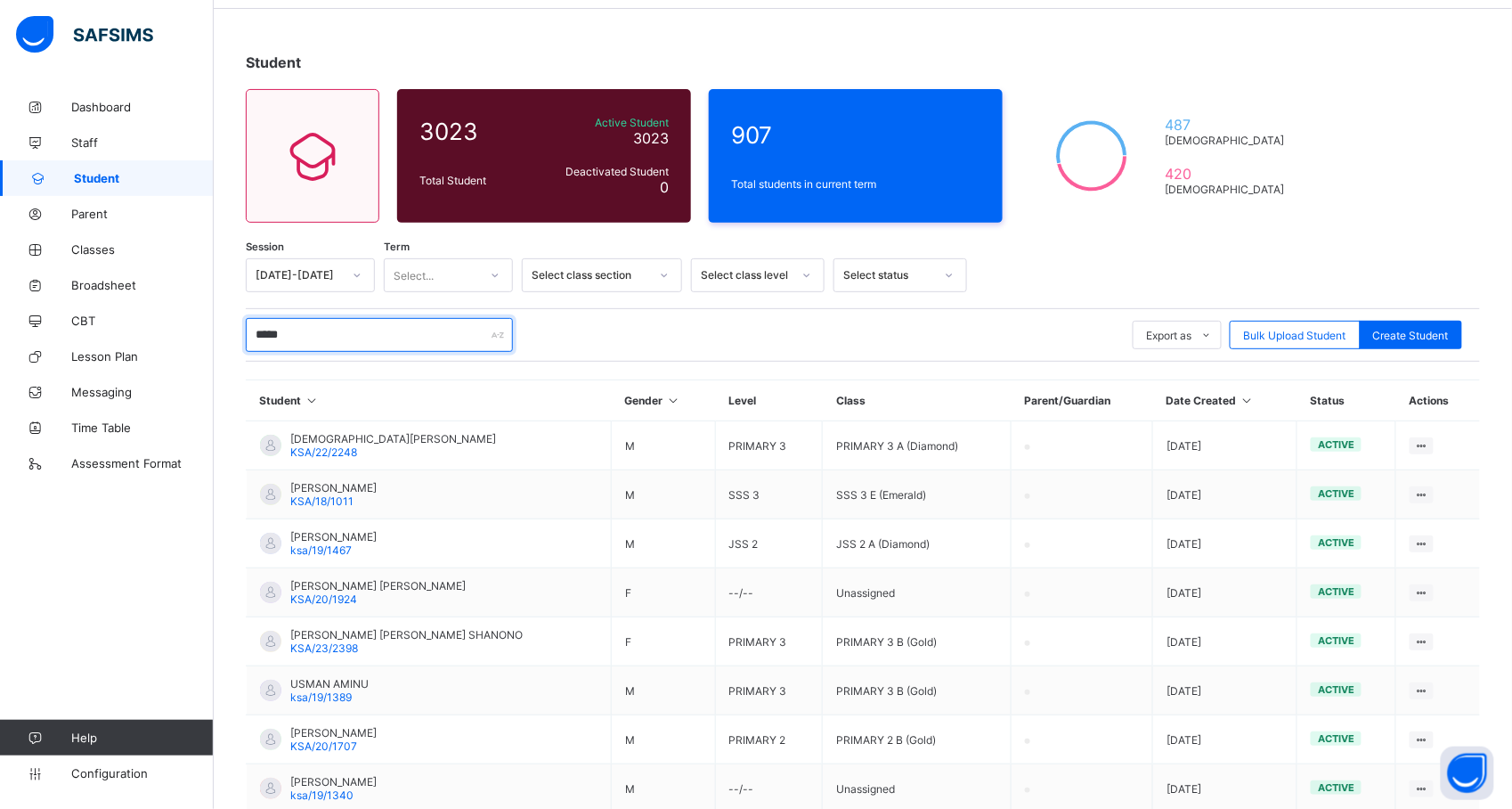
scroll to position [53, 0]
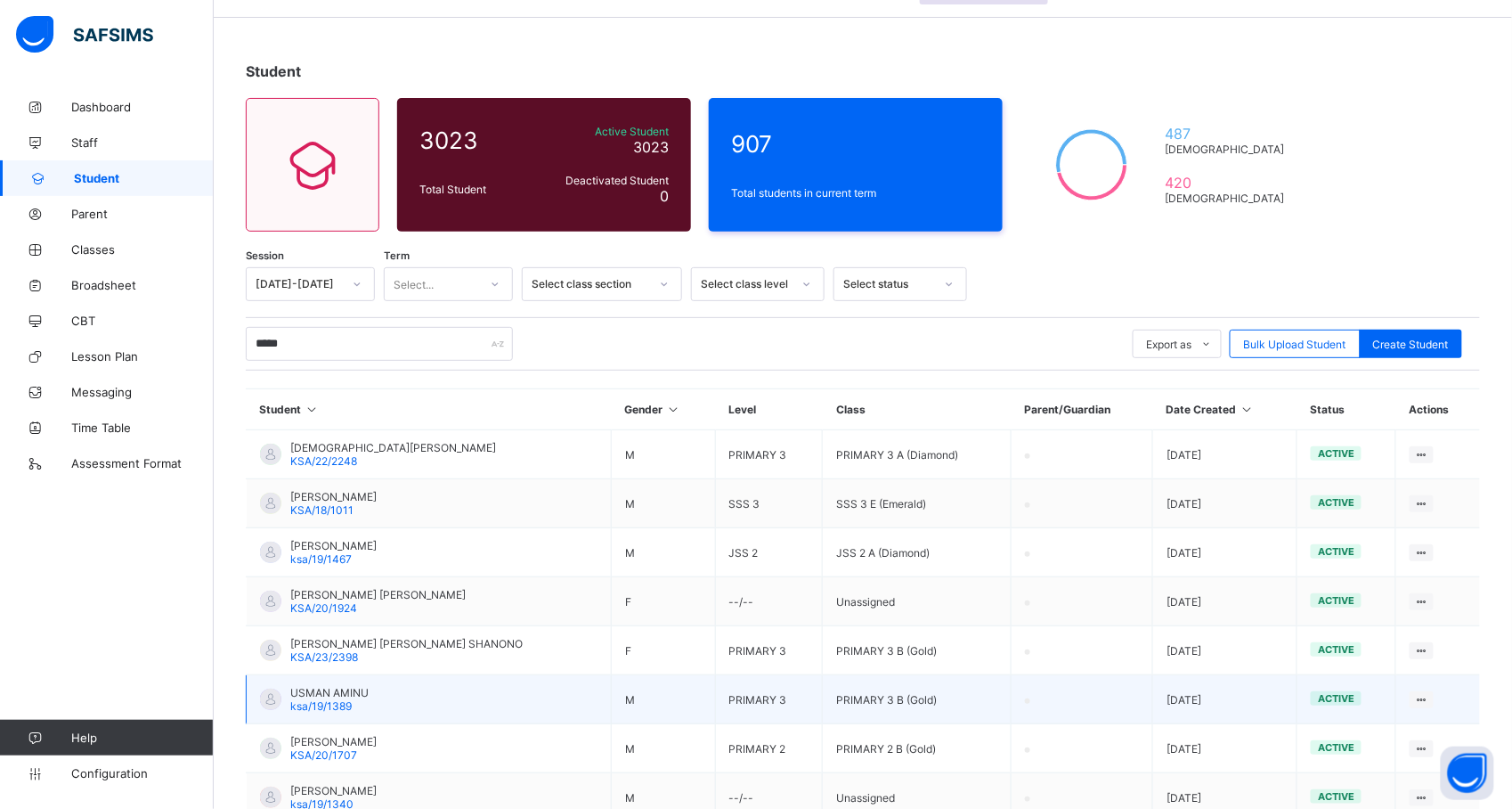
click at [1397, 679] on td "active" at bounding box center [1347, 700] width 99 height 49
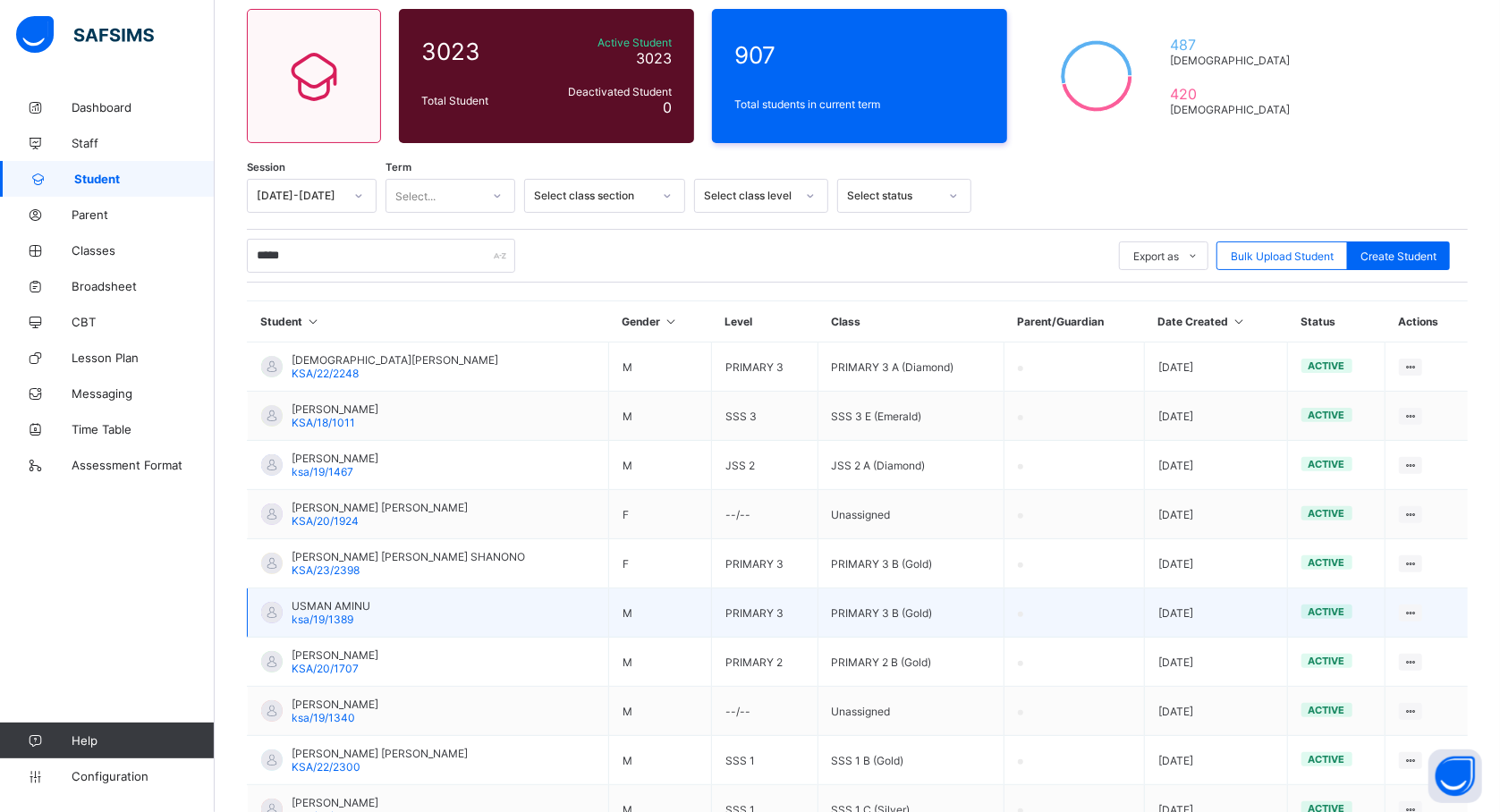
scroll to position [0, 0]
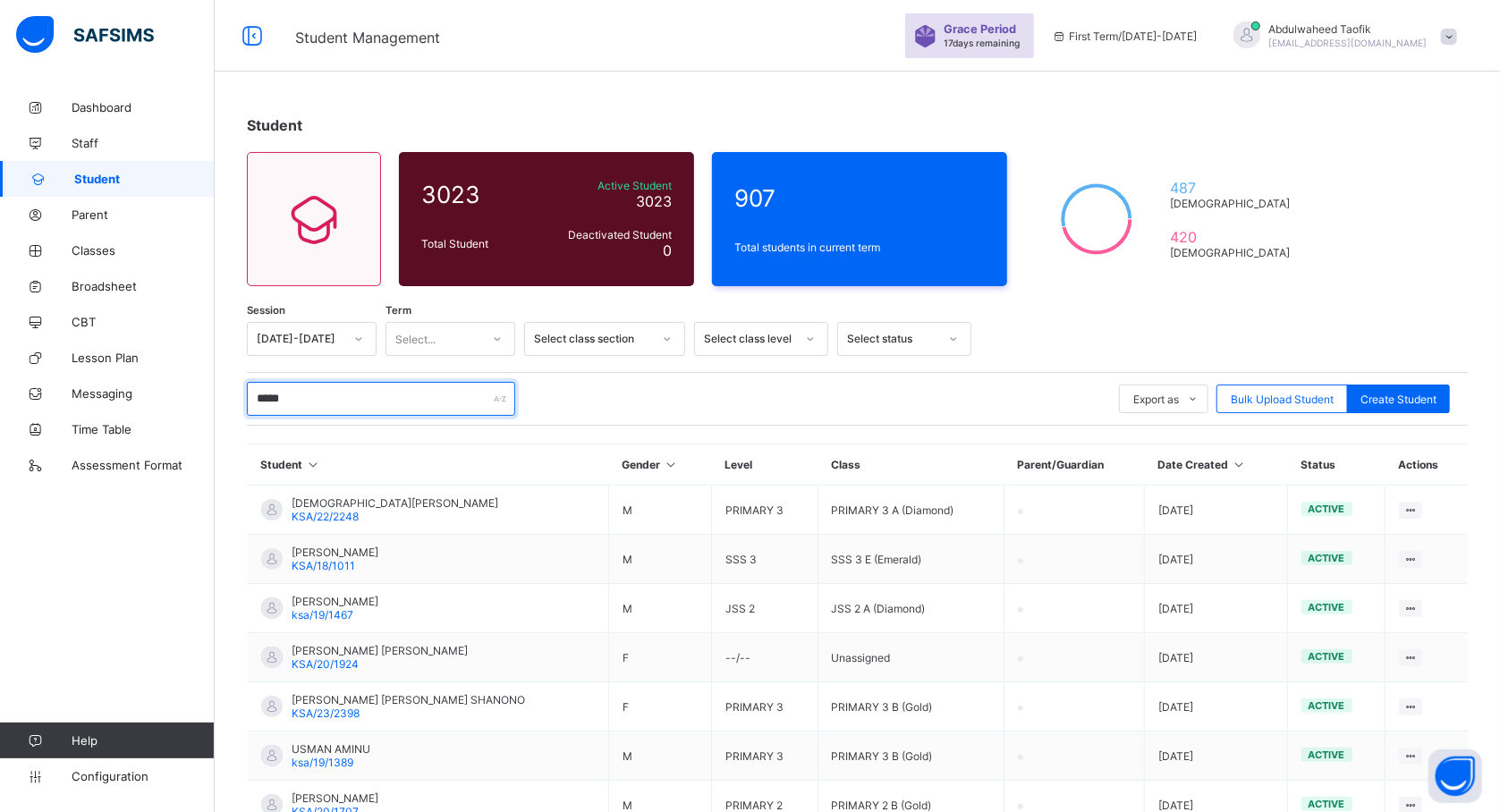
click at [406, 393] on input "*****" at bounding box center [380, 399] width 268 height 34
type input "*"
click at [1012, 111] on div "Student 3023 Total Student Active Student 3023 Deactivated Student 0 907 Total …" at bounding box center [857, 587] width 1285 height 995
click at [304, 403] on input "****" at bounding box center [380, 399] width 268 height 34
click at [344, 392] on input "****" at bounding box center [380, 399] width 268 height 34
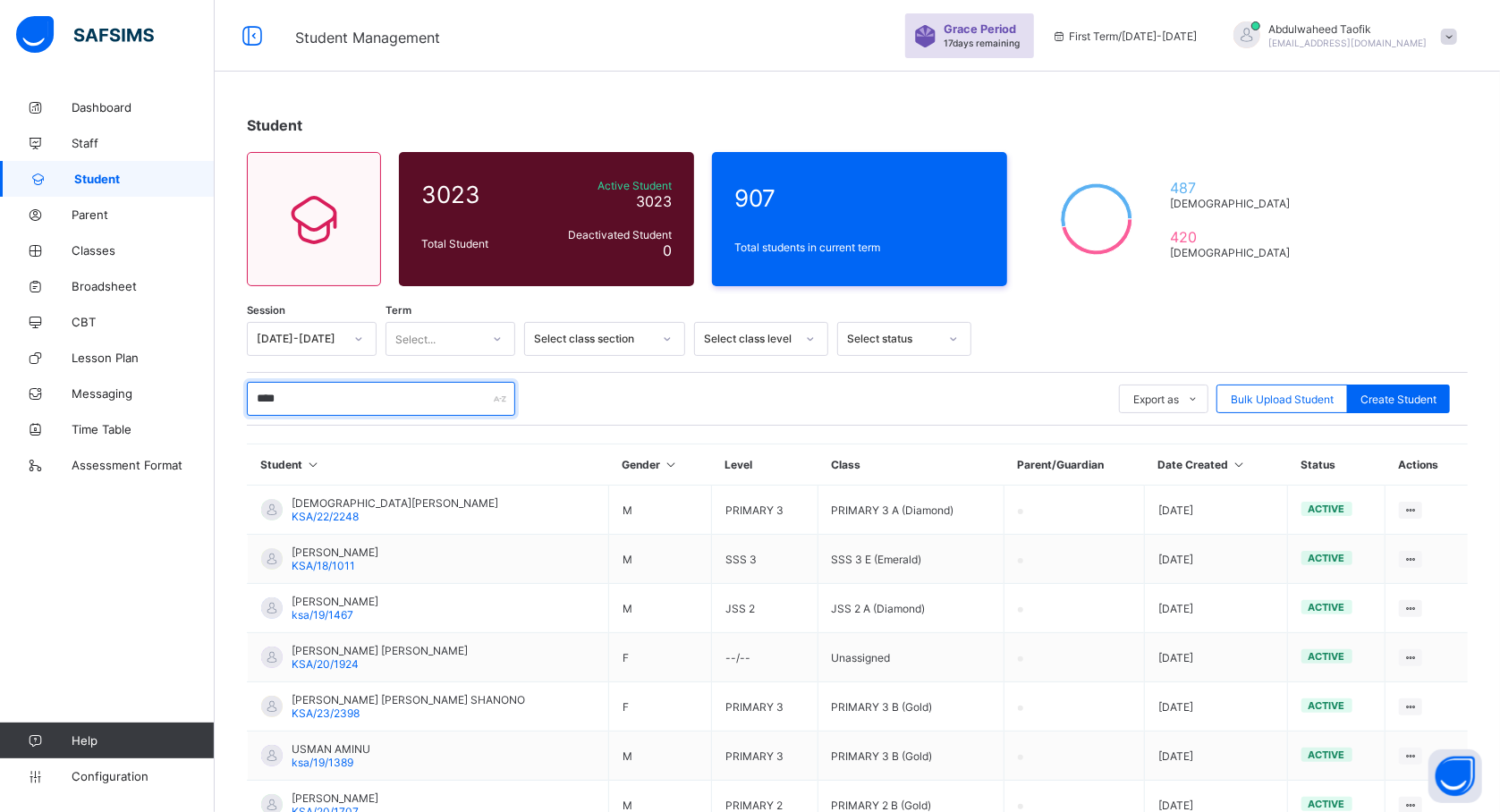
click at [323, 402] on input "****" at bounding box center [380, 399] width 268 height 34
click at [130, 0] on html "Student Management Grace Period 17 days remaining First Term / 2025-2026 Abdulw…" at bounding box center [750, 542] width 1500 height 1085
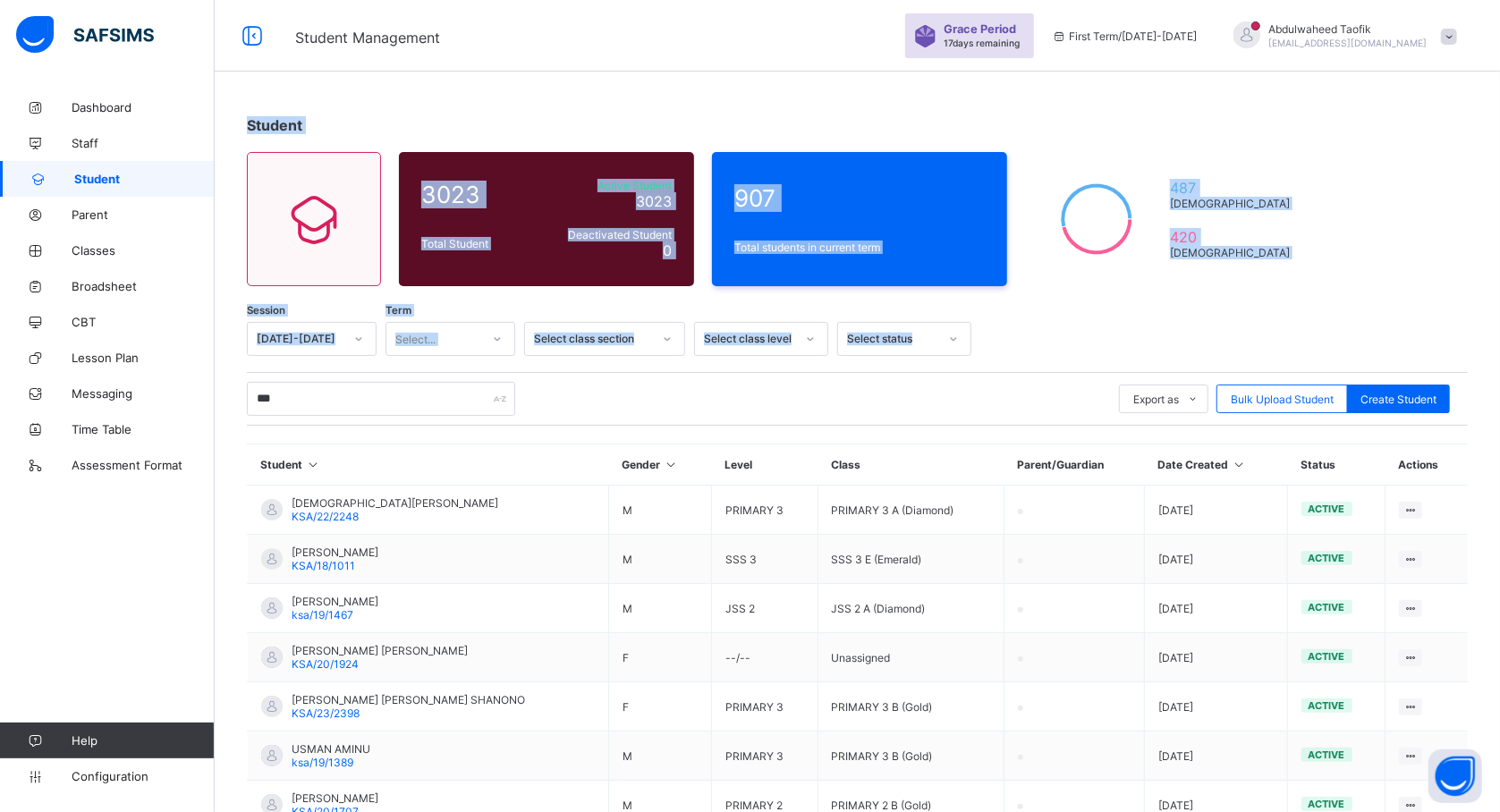
click at [1293, 122] on div "Student" at bounding box center [857, 124] width 1221 height 18
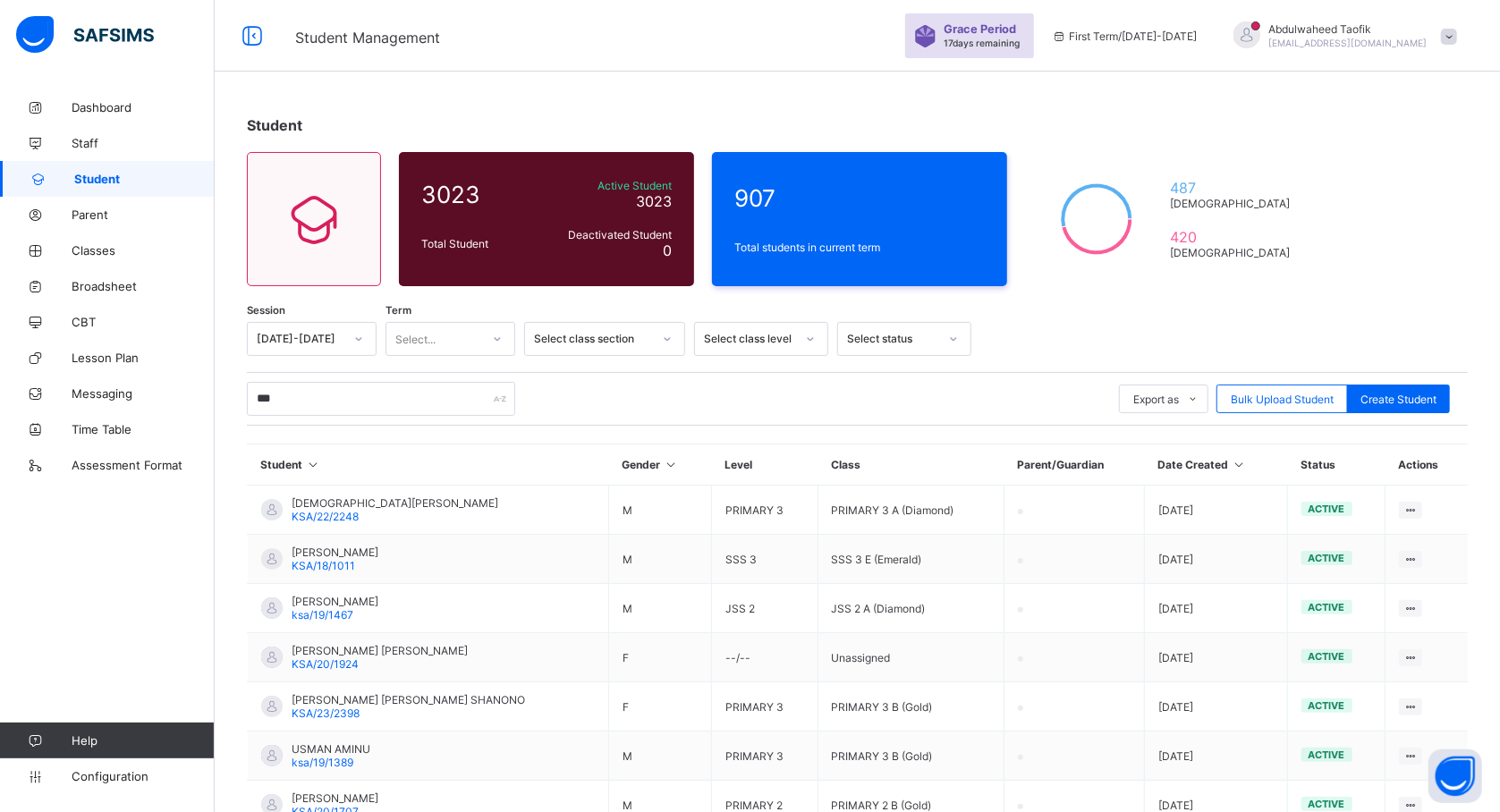
click at [1353, 192] on div "Student 3023 Total Student Active Student 3023 Deactivated Student 0 907 Total …" at bounding box center [857, 587] width 1285 height 995
click at [1399, 190] on div "Student 3023 Total Student Active Student 3023 Deactivated Student 0 907 Total …" at bounding box center [857, 587] width 1285 height 995
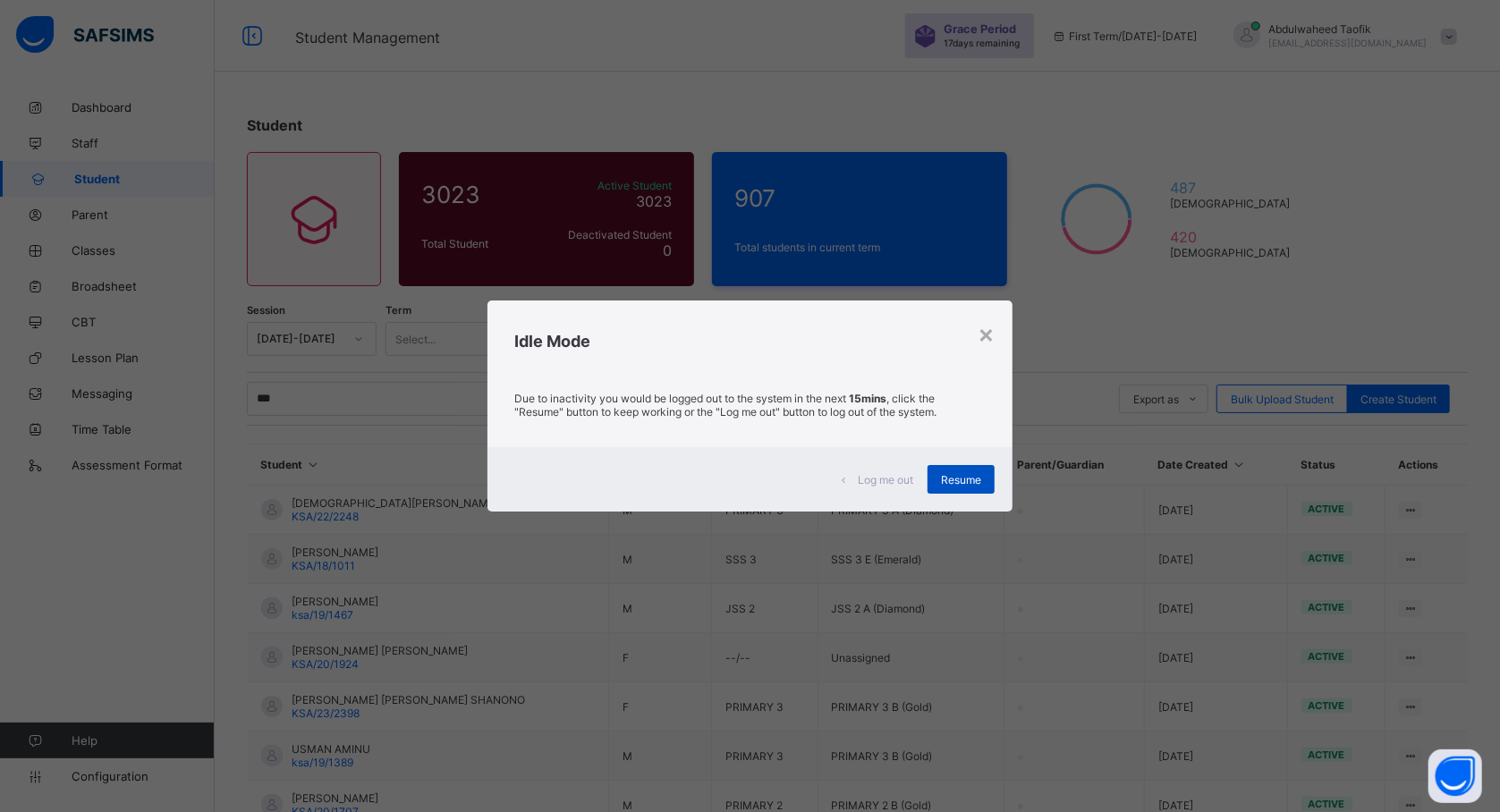
click at [942, 480] on div "Resume" at bounding box center [962, 479] width 67 height 29
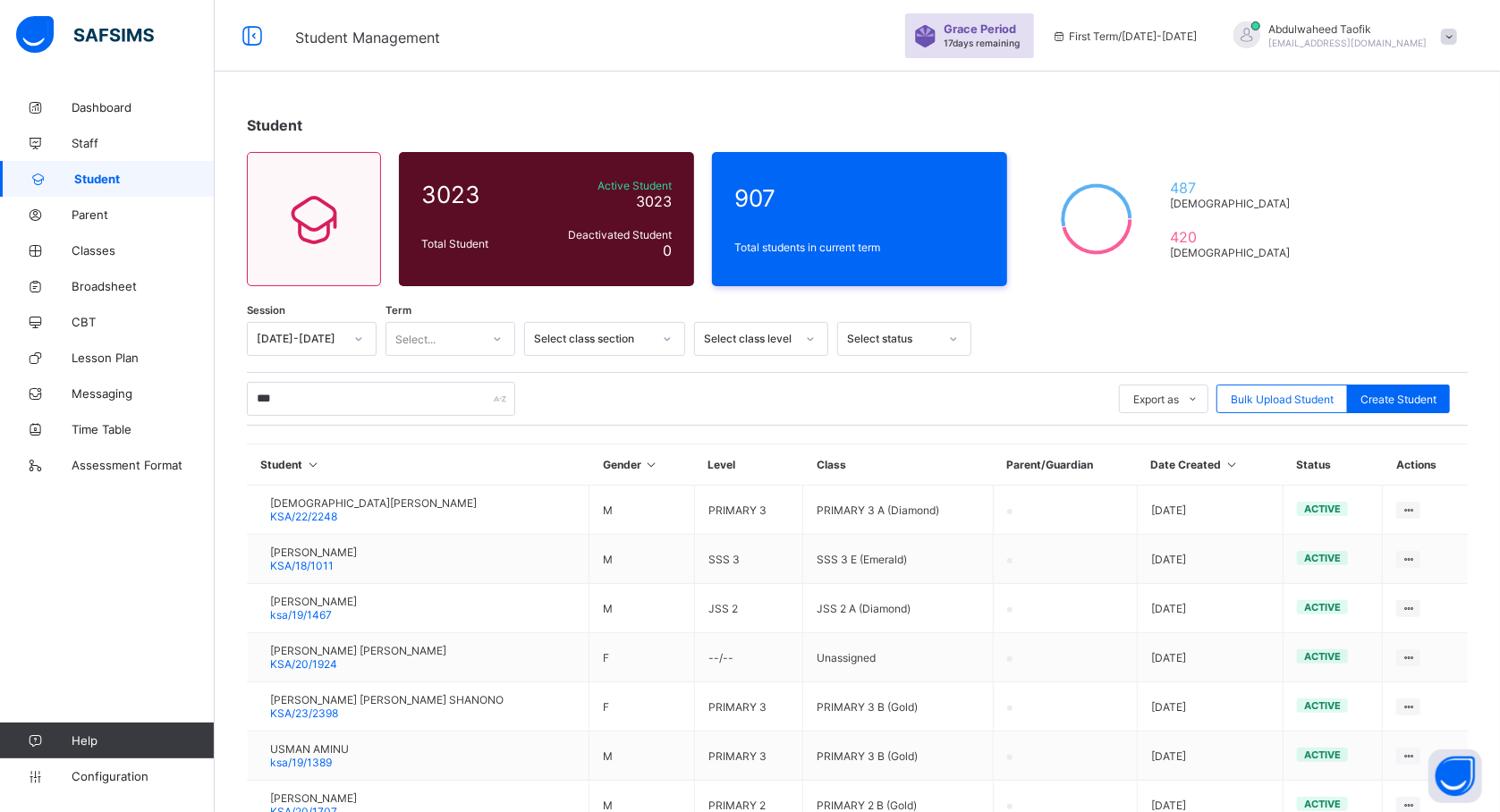
click at [388, 420] on div "*** Export as Pdf Report Excel Report Excel Report (LMS) Bulk Upload Student Cr…" at bounding box center [857, 398] width 1221 height 53
click at [362, 399] on input "***" at bounding box center [380, 399] width 268 height 34
click at [1004, 93] on div "Student 3023 Total Student Active Student 3023 Deactivated Student 0 907 Total …" at bounding box center [857, 587] width 1285 height 995
click at [1407, 313] on div "Student 3023 Total Student Active Student 3023 Deactivated Student 0 907 Total …" at bounding box center [857, 587] width 1285 height 995
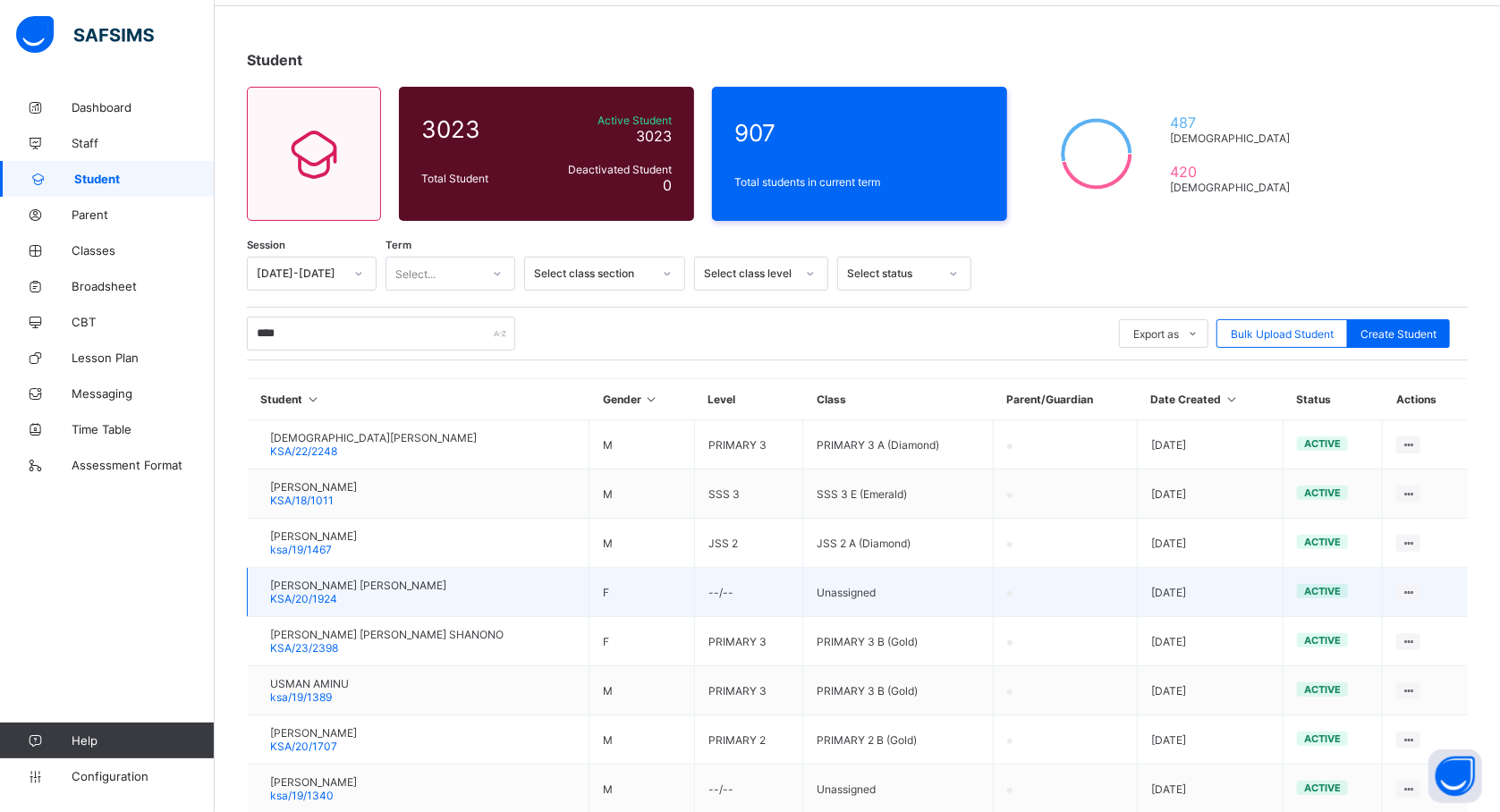
scroll to position [32, 0]
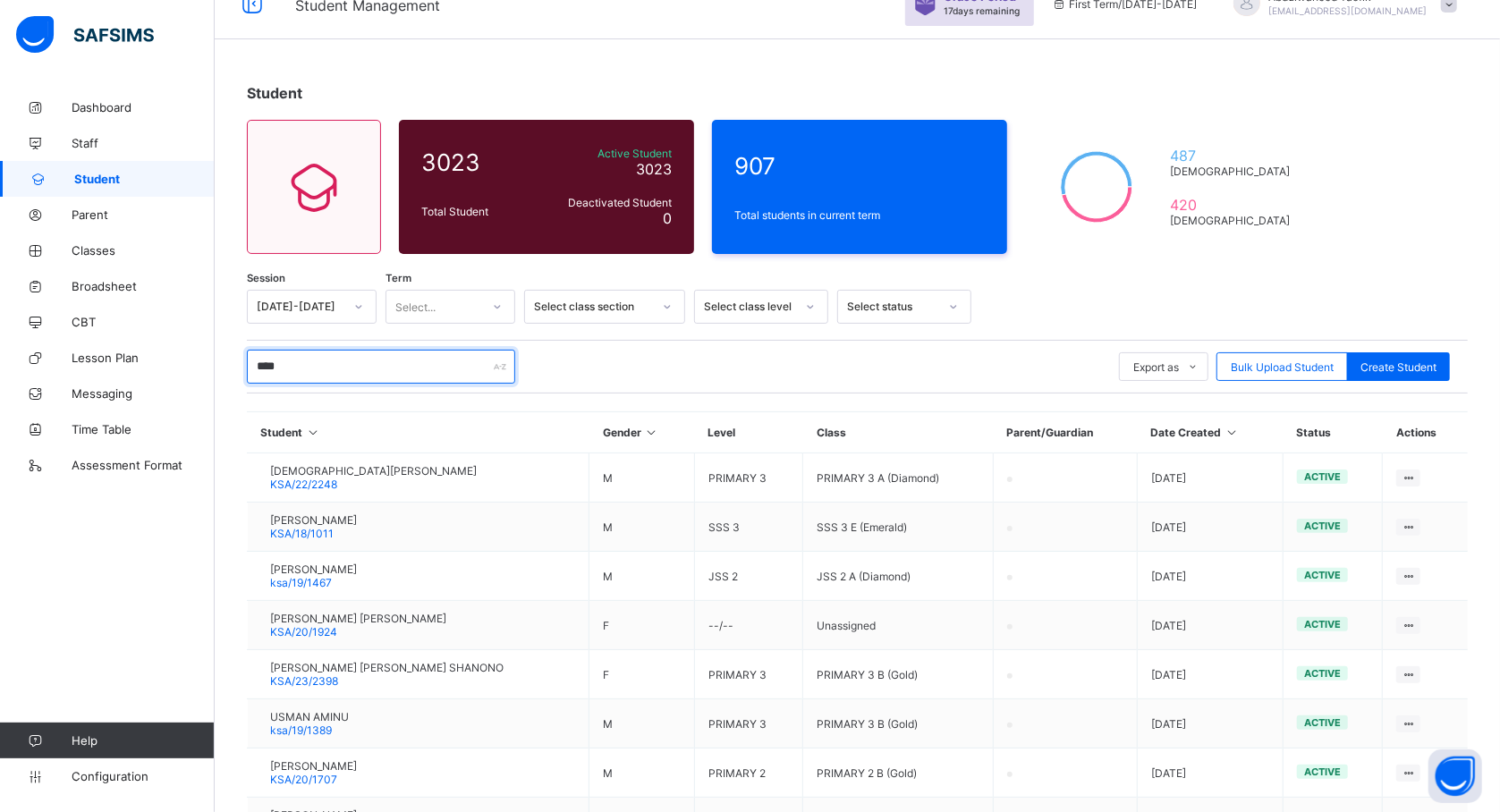
click at [302, 370] on input "****" at bounding box center [380, 366] width 268 height 34
type input "*"
type input "*****"
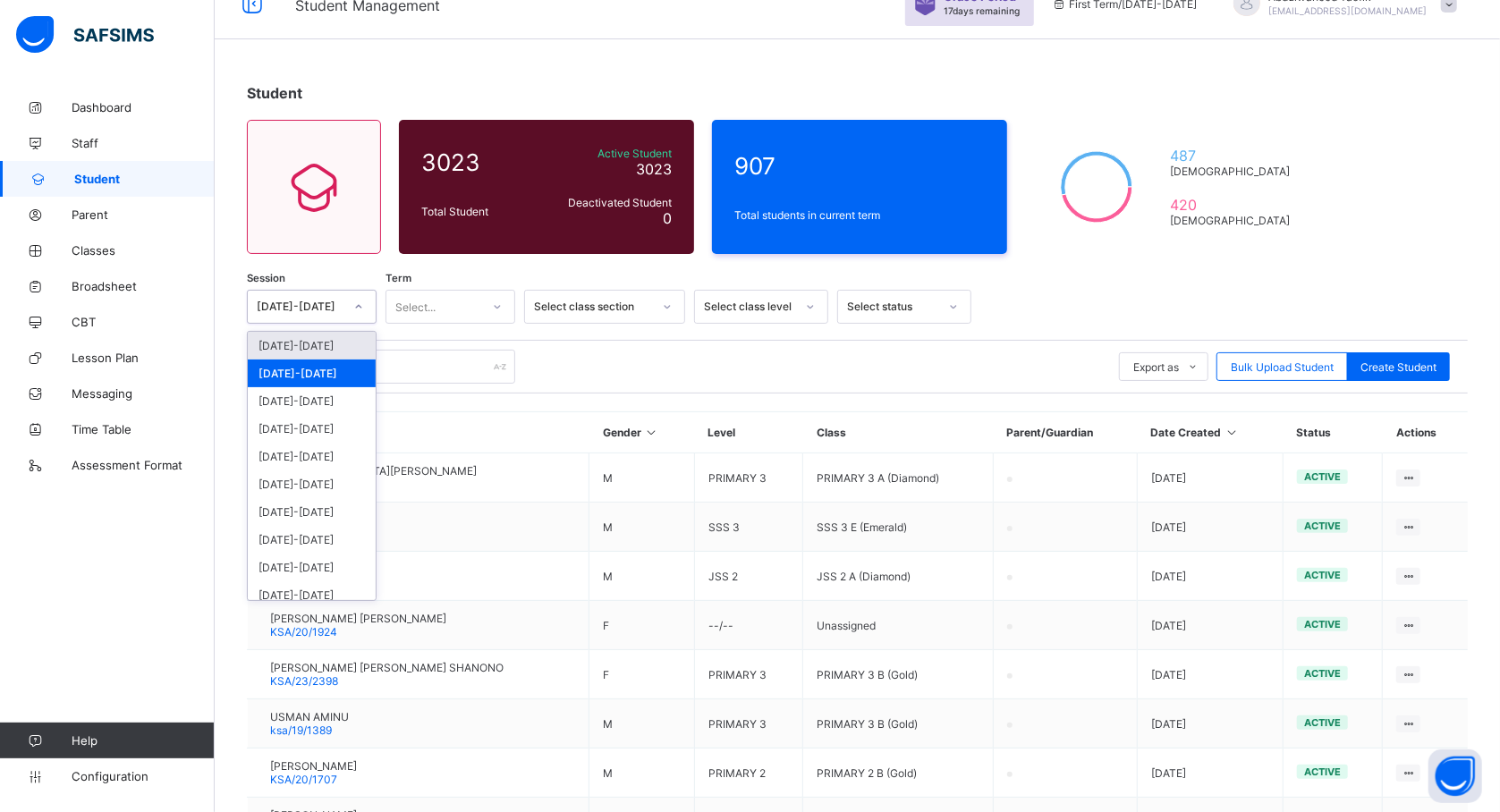
click at [362, 307] on icon at bounding box center [358, 306] width 10 height 18
click at [319, 394] on div "[DATE]-[DATE]" at bounding box center [311, 401] width 128 height 28
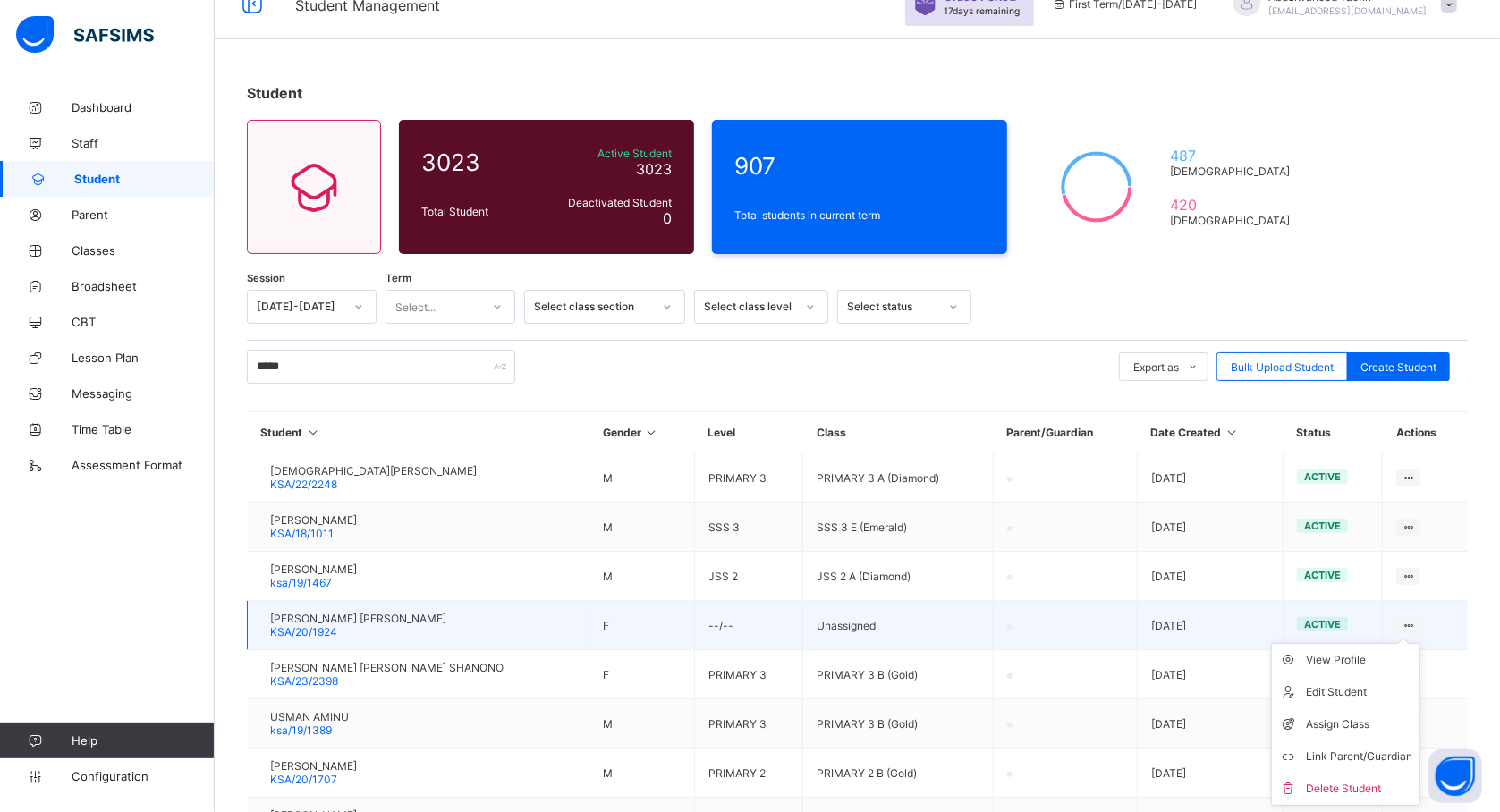
click at [1421, 643] on ul "View Profile Edit Student Assign Class Link Parent/Guardian Delete Student" at bounding box center [1346, 724] width 150 height 163
click at [1381, 658] on div "View Profile" at bounding box center [1359, 660] width 107 height 18
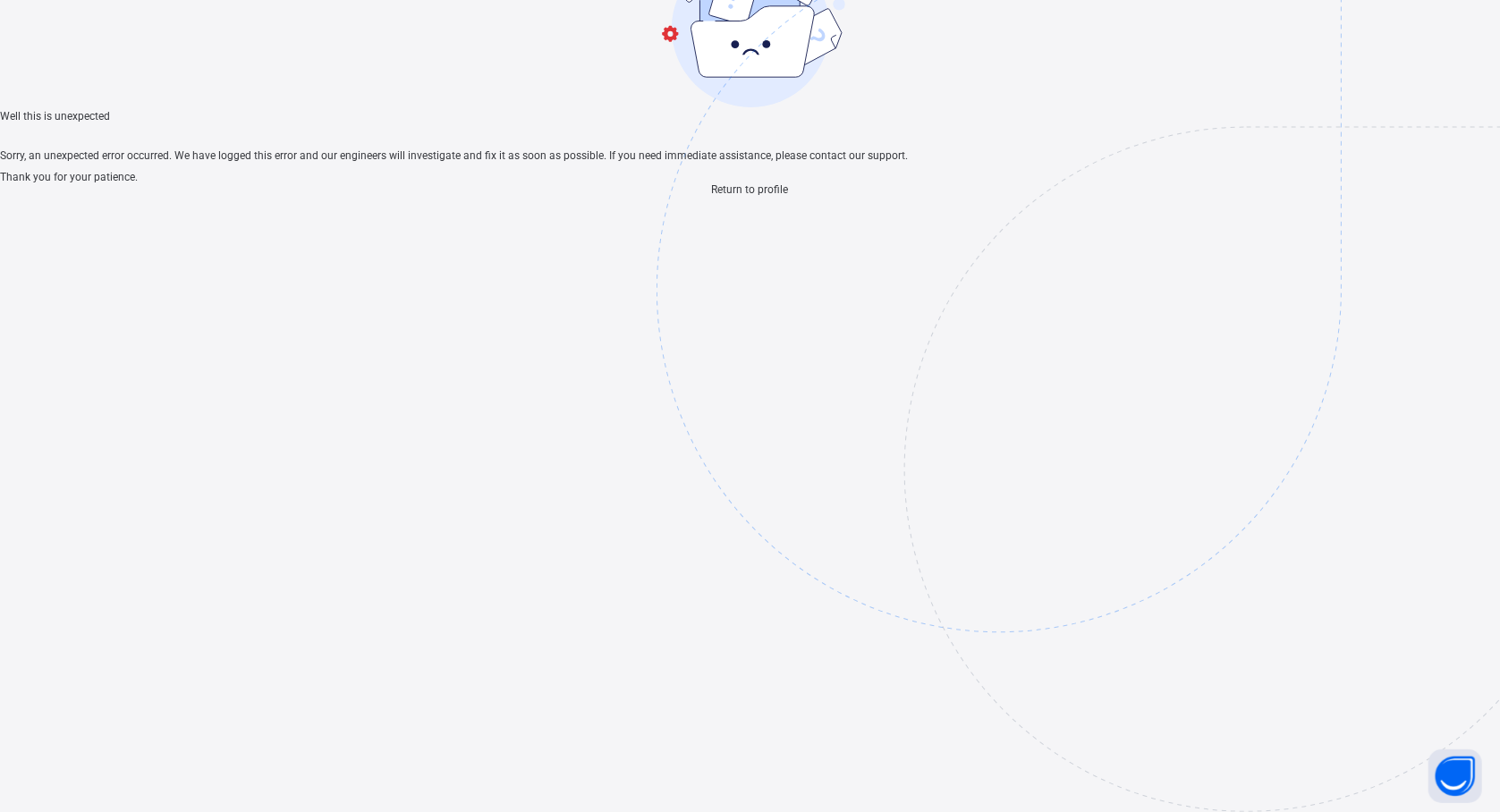
scroll to position [53, 0]
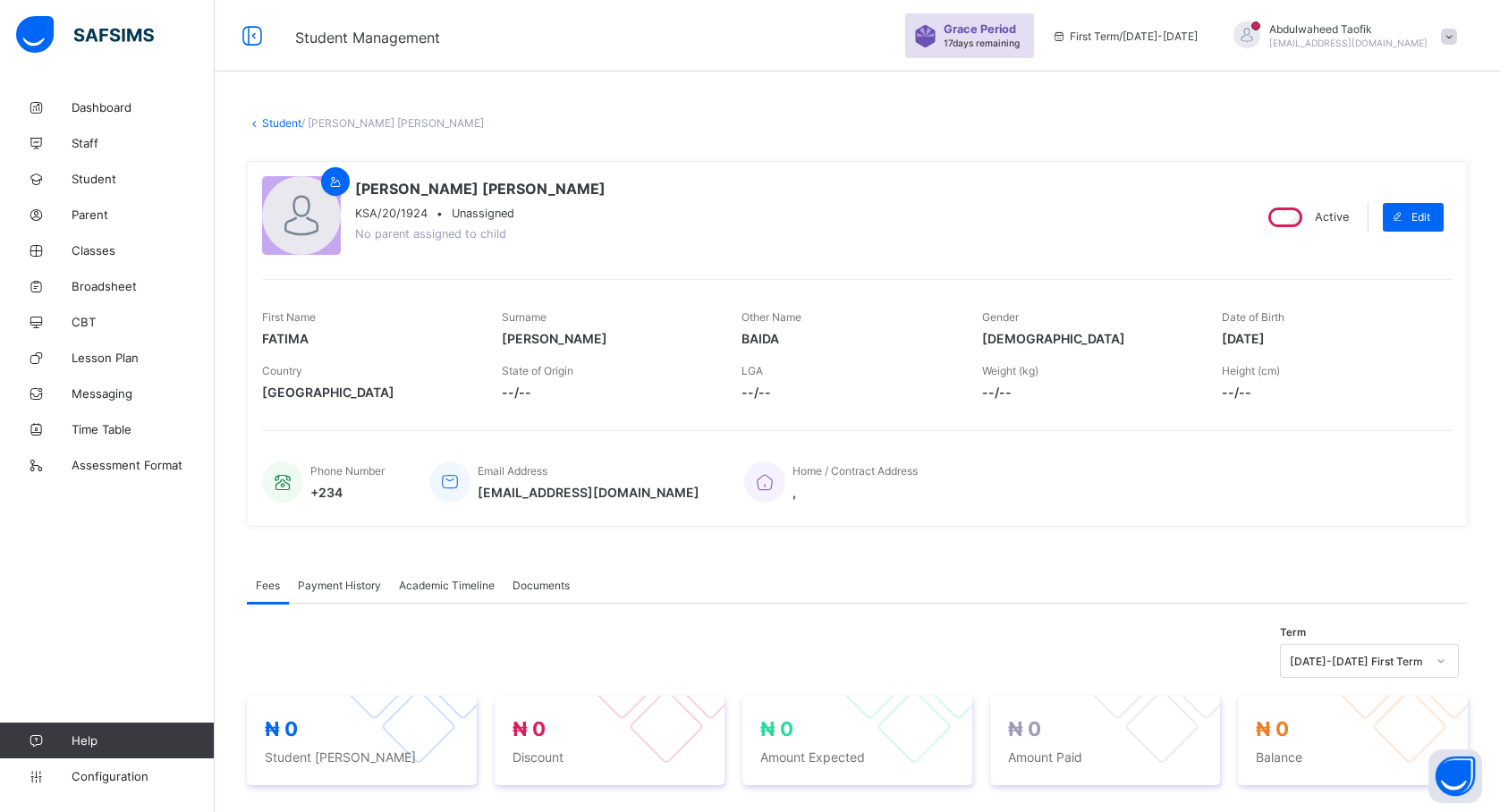
click at [93, 177] on span "Student" at bounding box center [143, 178] width 143 height 14
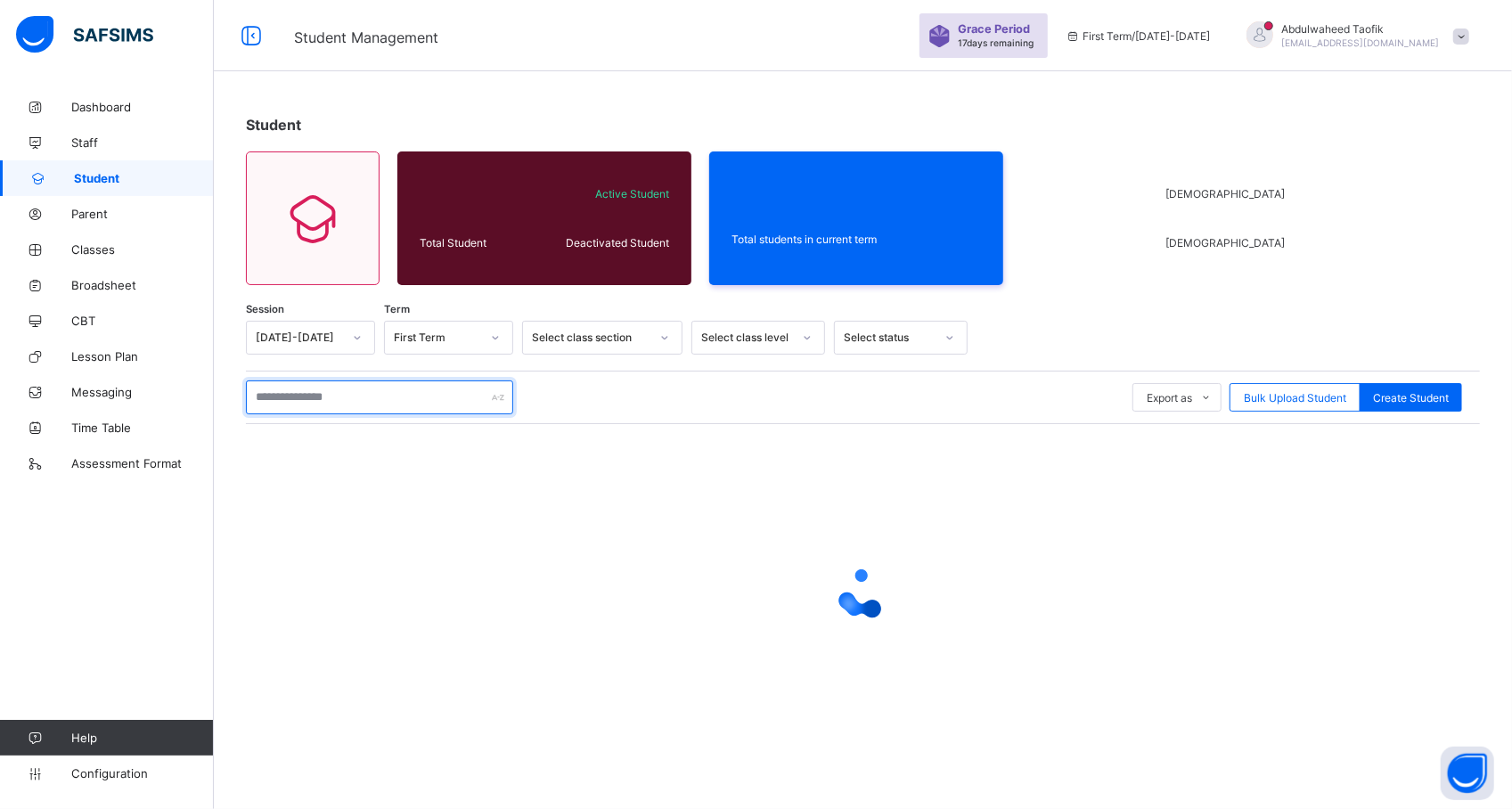
click at [331, 392] on input "text" at bounding box center [379, 398] width 267 height 34
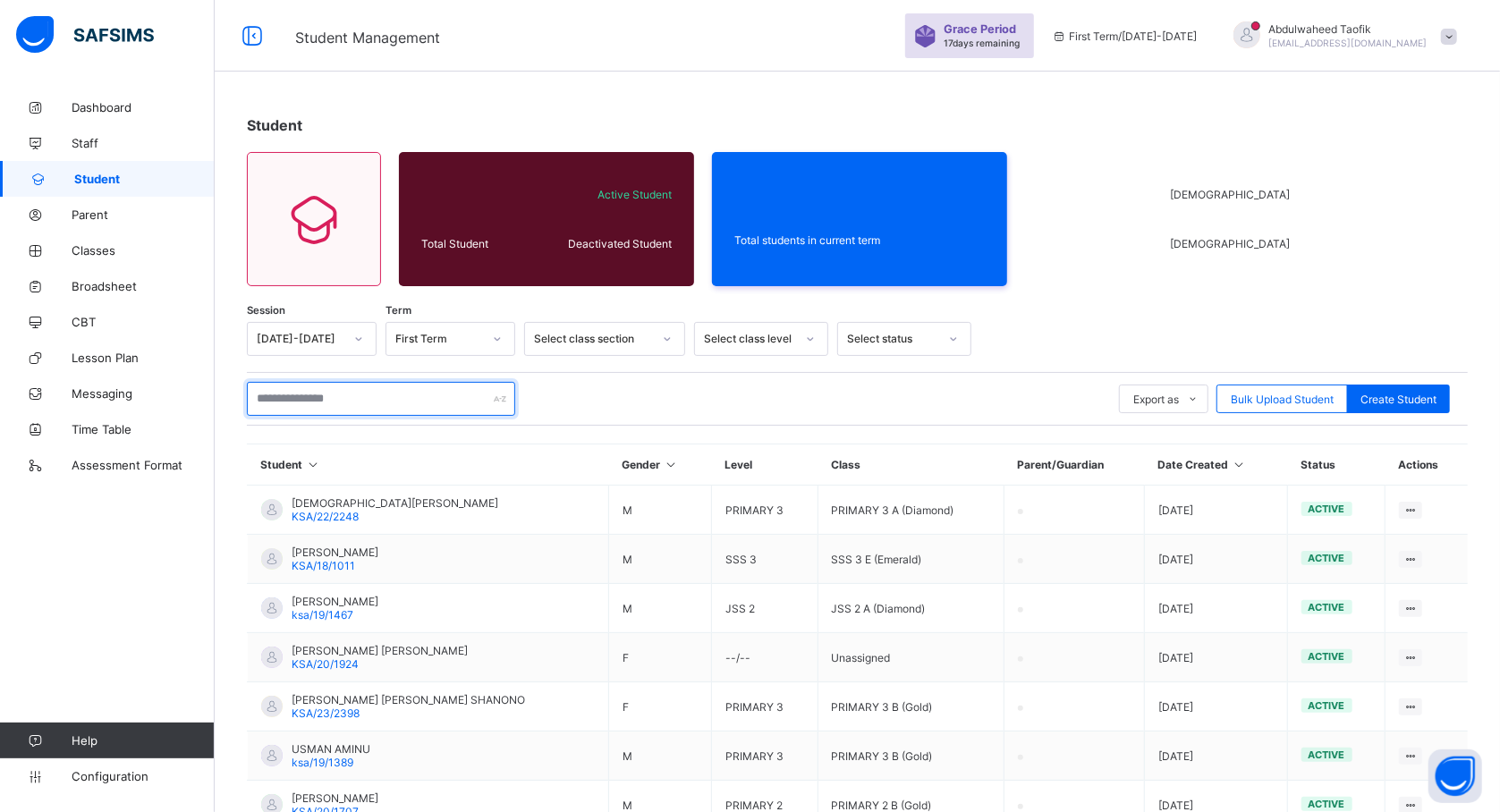
type input "****"
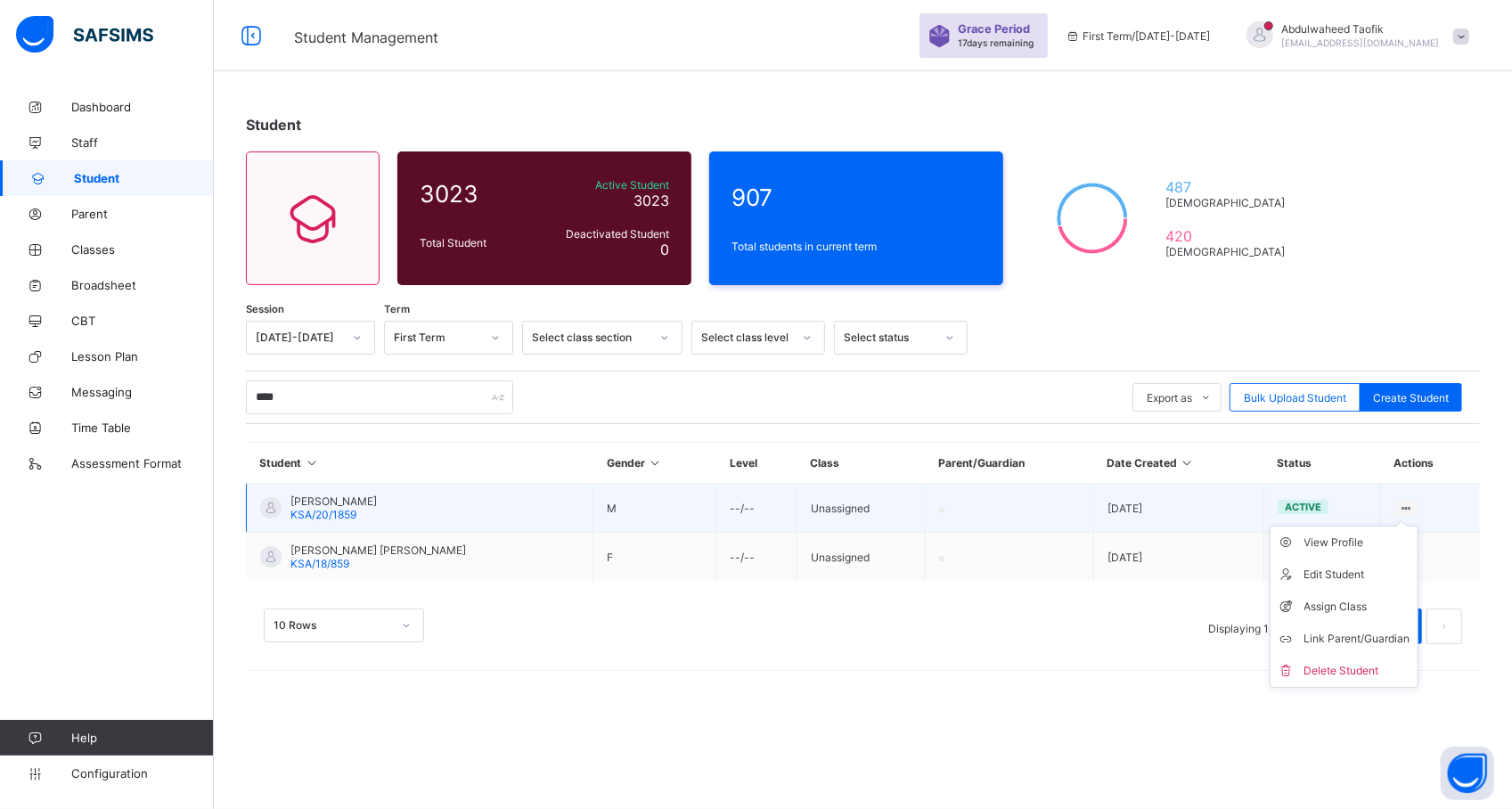
click at [1399, 507] on icon at bounding box center [1407, 508] width 15 height 13
click at [1353, 547] on div "View Profile" at bounding box center [1357, 542] width 106 height 18
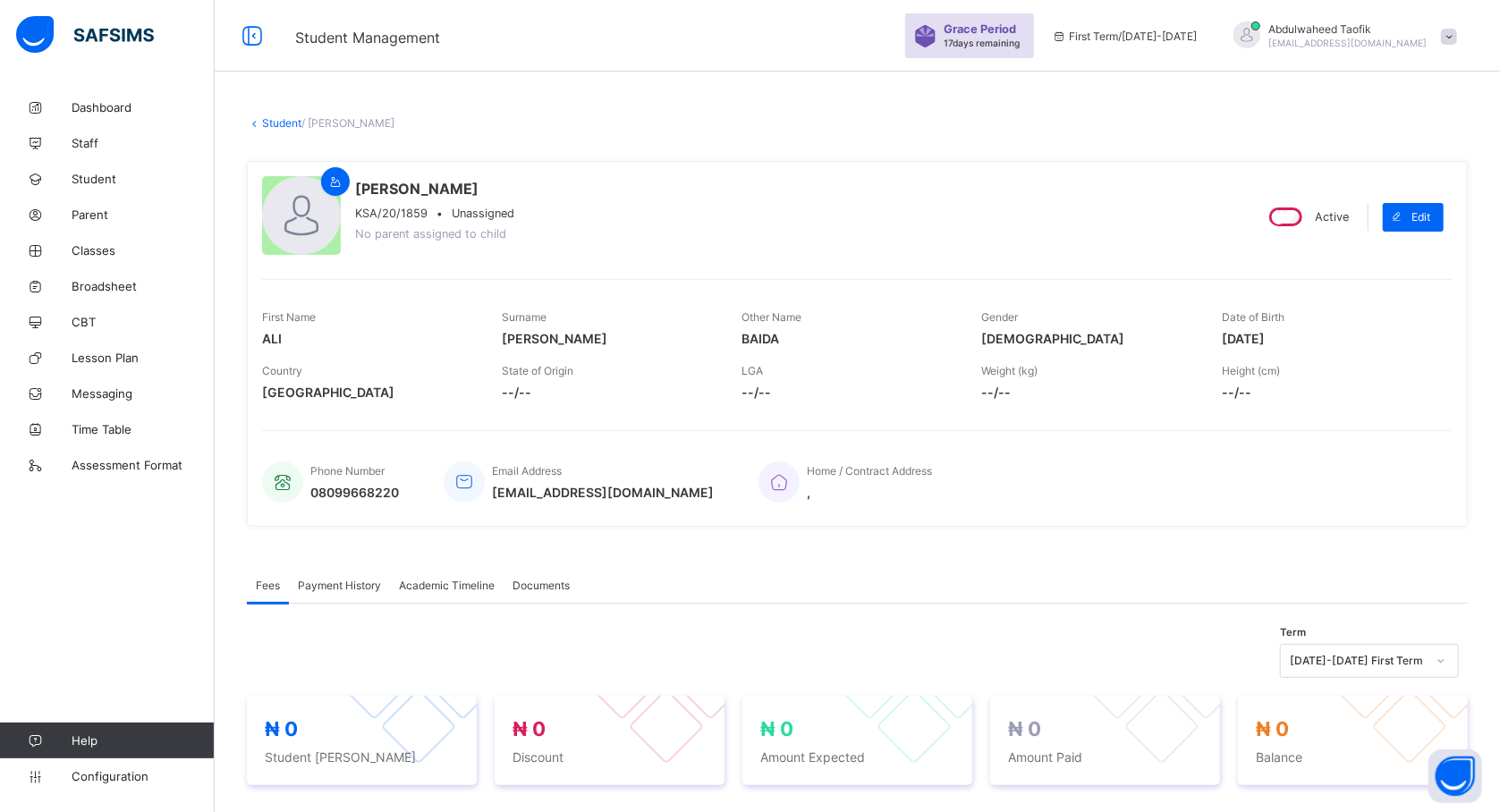
click at [452, 580] on span "Academic Timeline" at bounding box center [447, 585] width 95 height 13
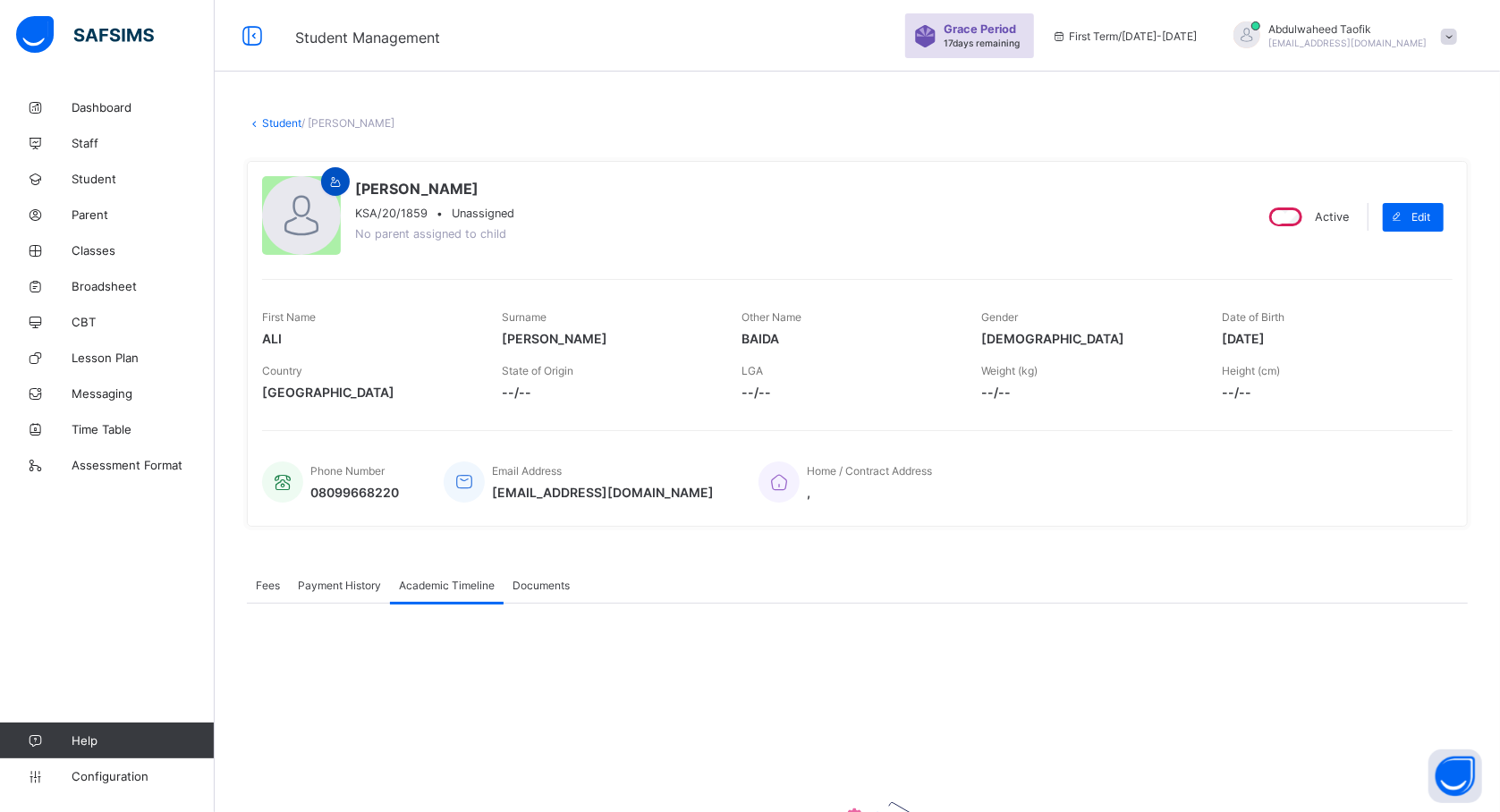
click at [330, 192] on div at bounding box center [336, 181] width 29 height 29
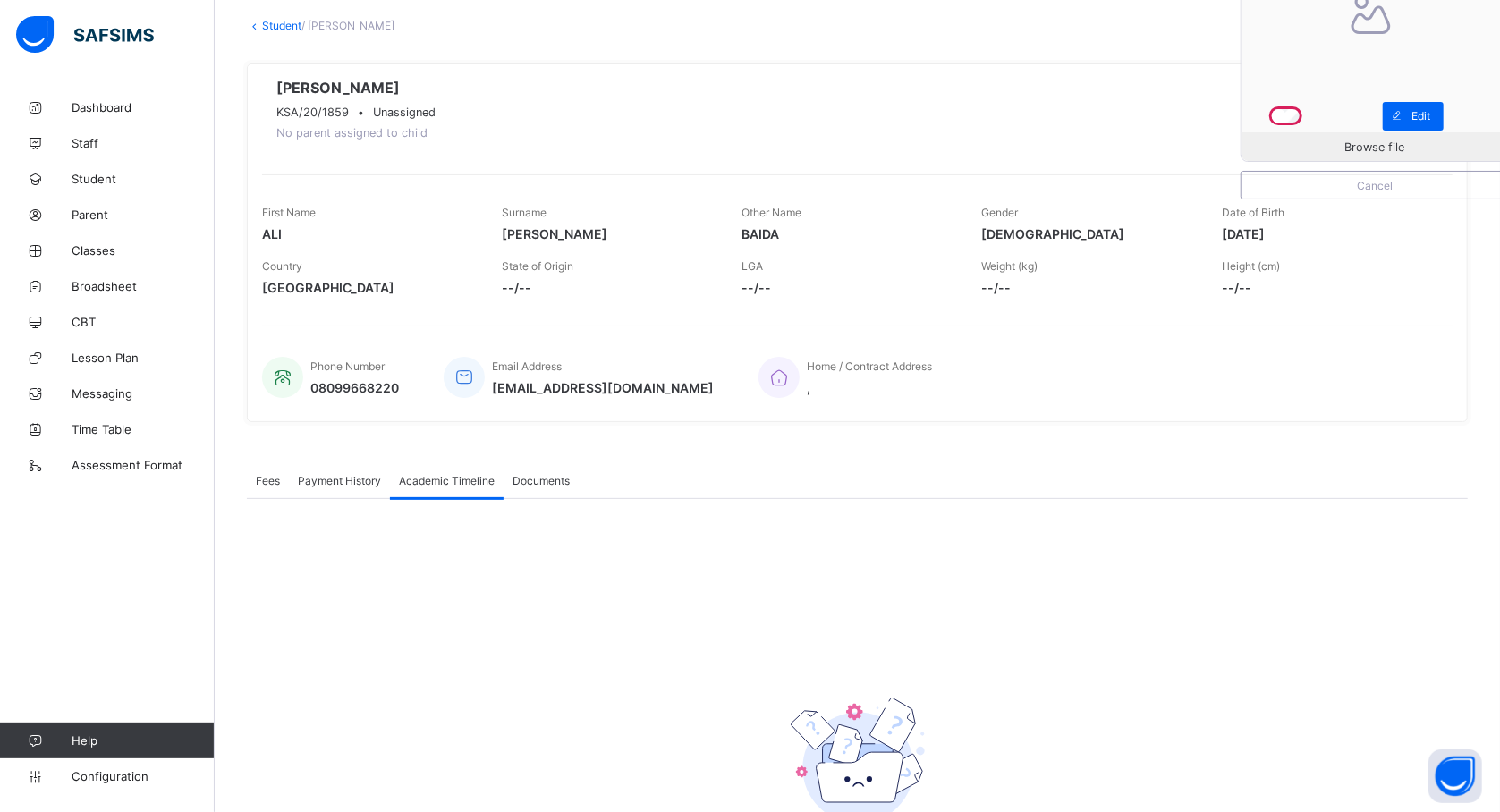
scroll to position [221, 0]
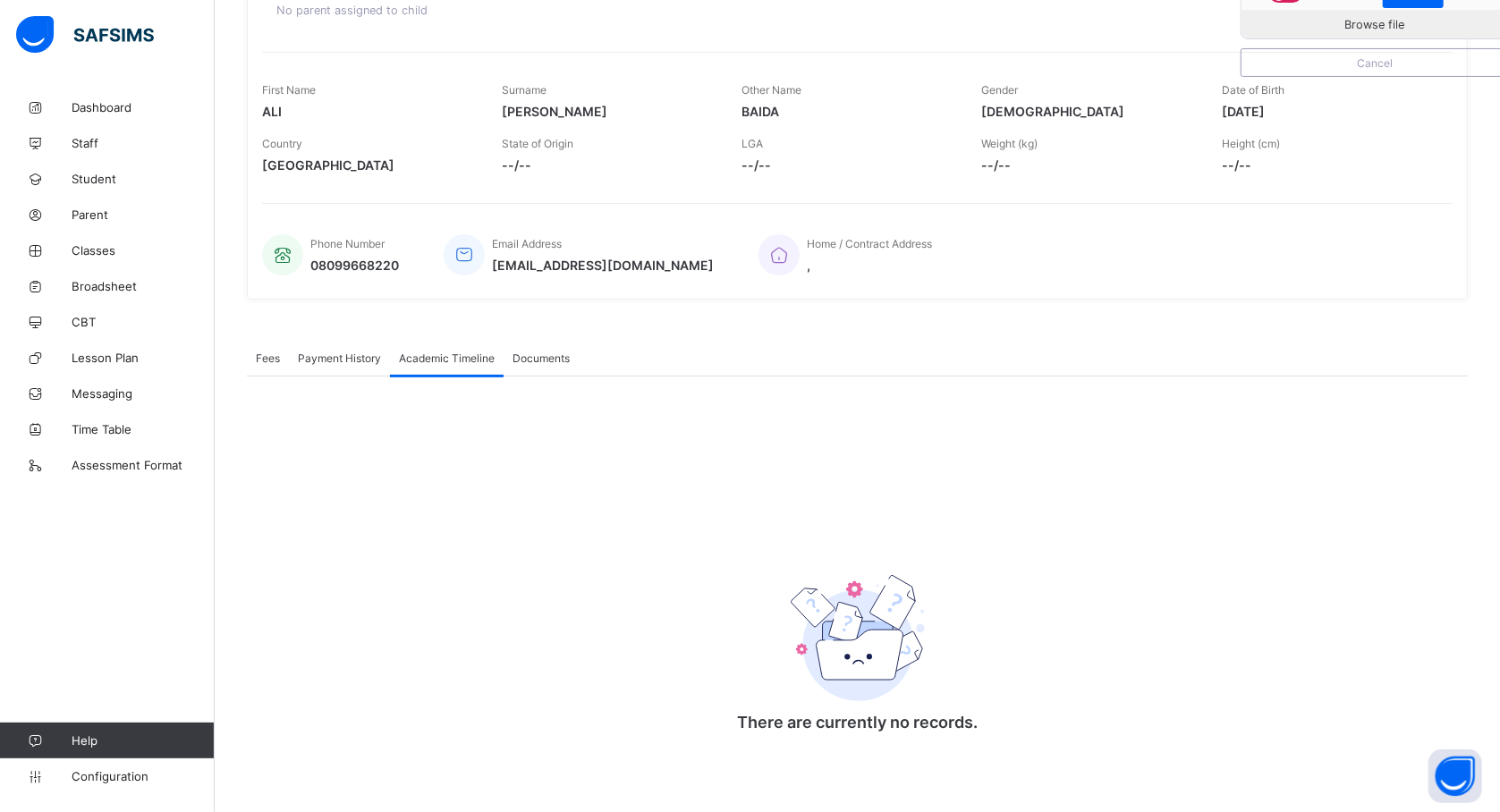
click at [435, 366] on div "Academic Timeline" at bounding box center [447, 358] width 114 height 36
click at [454, 438] on div "There are currently no records. × Download Transcript , Select Session Pick the…" at bounding box center [857, 567] width 1221 height 382
click at [473, 352] on span "Academic Timeline" at bounding box center [447, 358] width 95 height 13
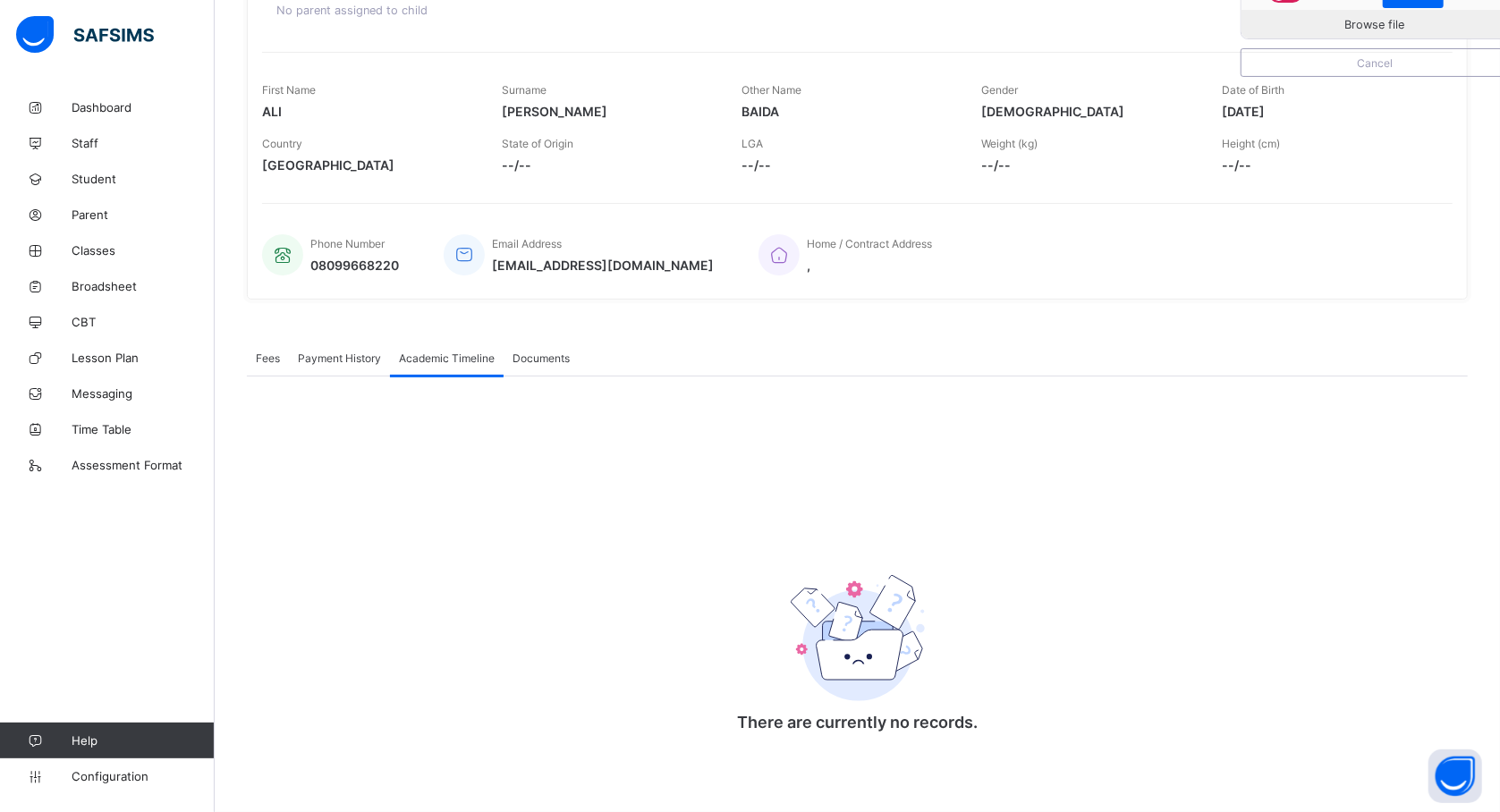
click at [407, 366] on div "Academic Timeline" at bounding box center [447, 358] width 114 height 36
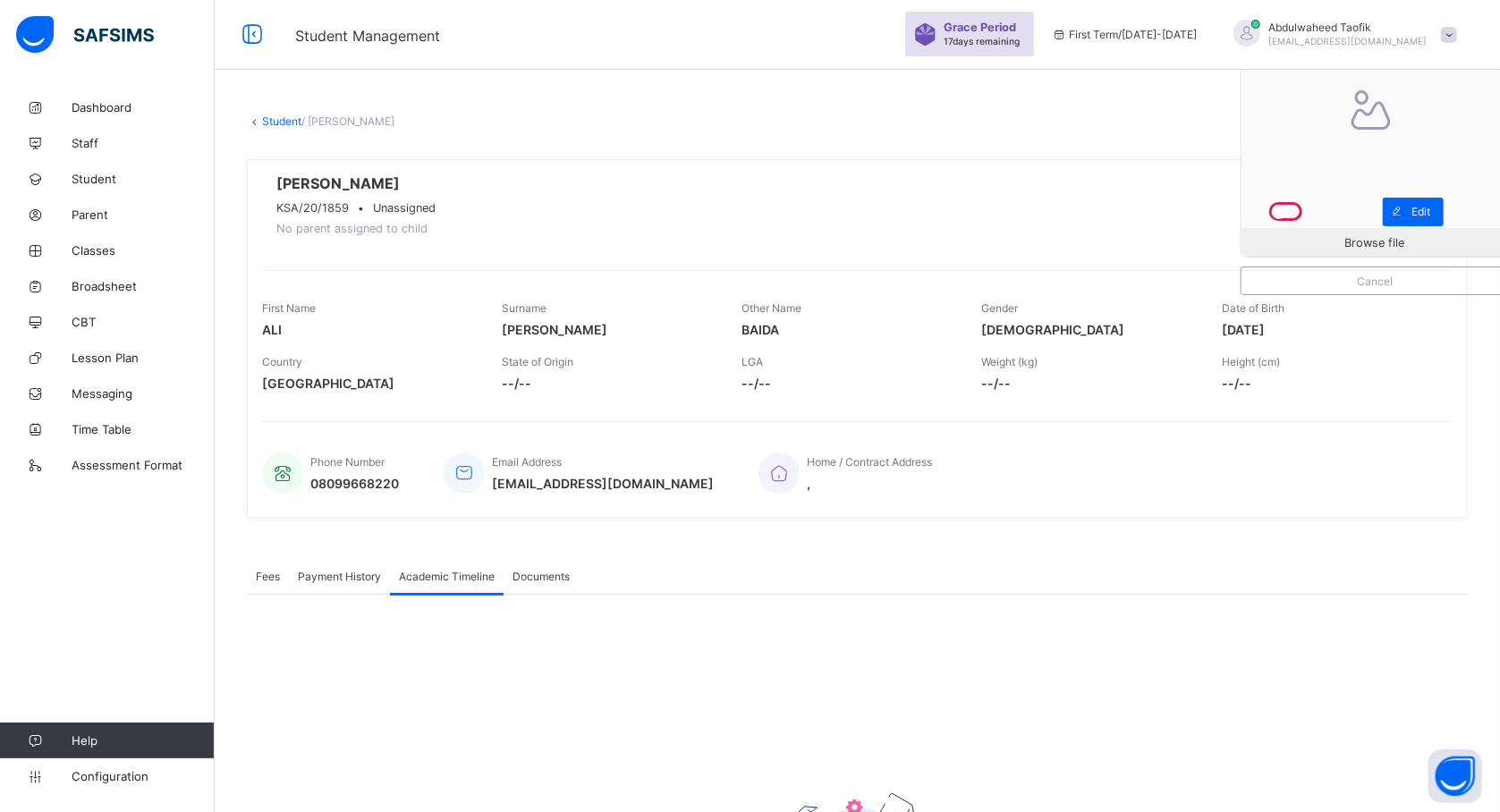
scroll to position [0, 0]
click at [290, 122] on link "Student" at bounding box center [281, 122] width 39 height 13
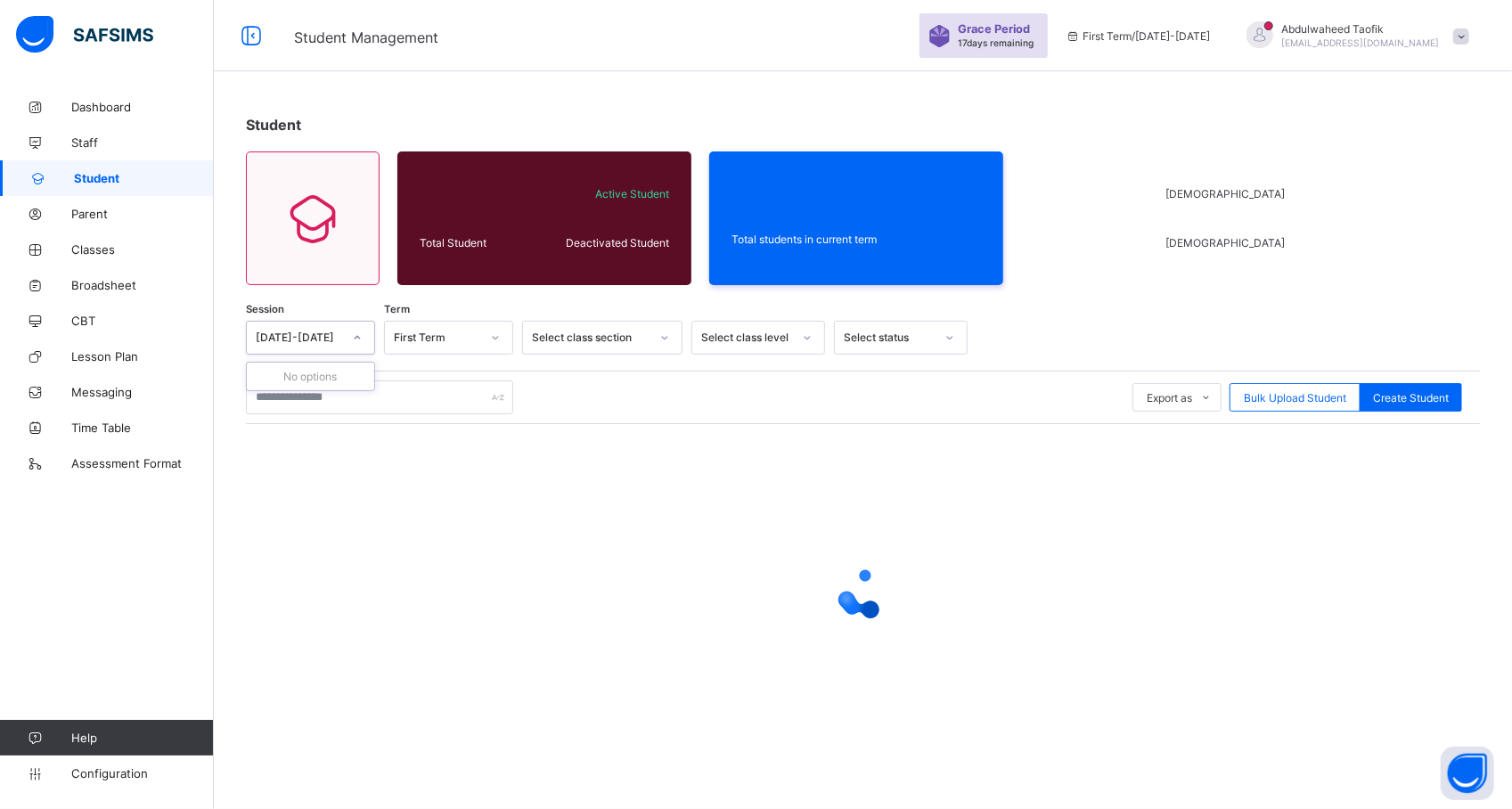
click at [355, 340] on icon at bounding box center [357, 337] width 10 height 18
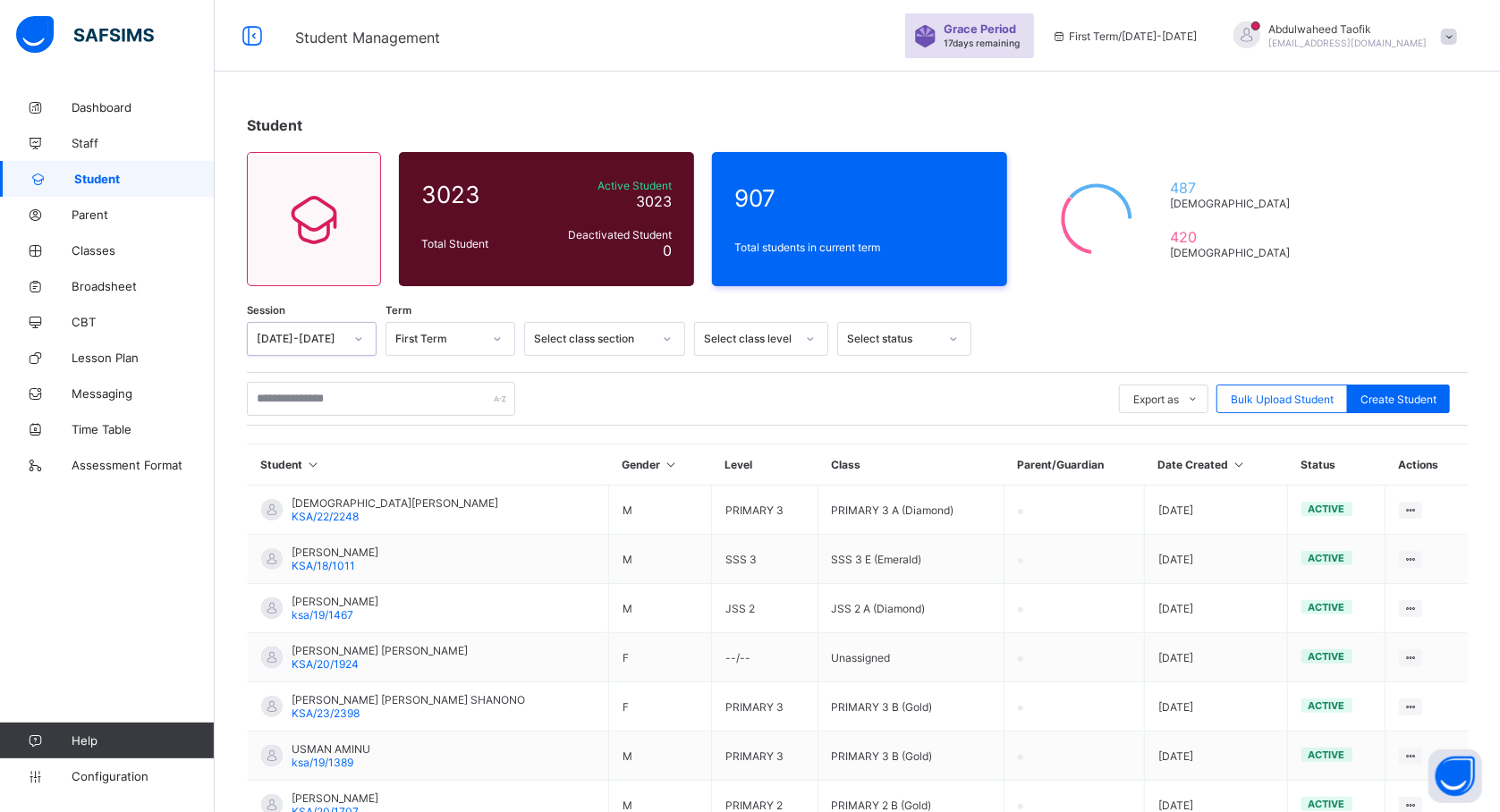
click at [356, 341] on icon at bounding box center [358, 338] width 10 height 18
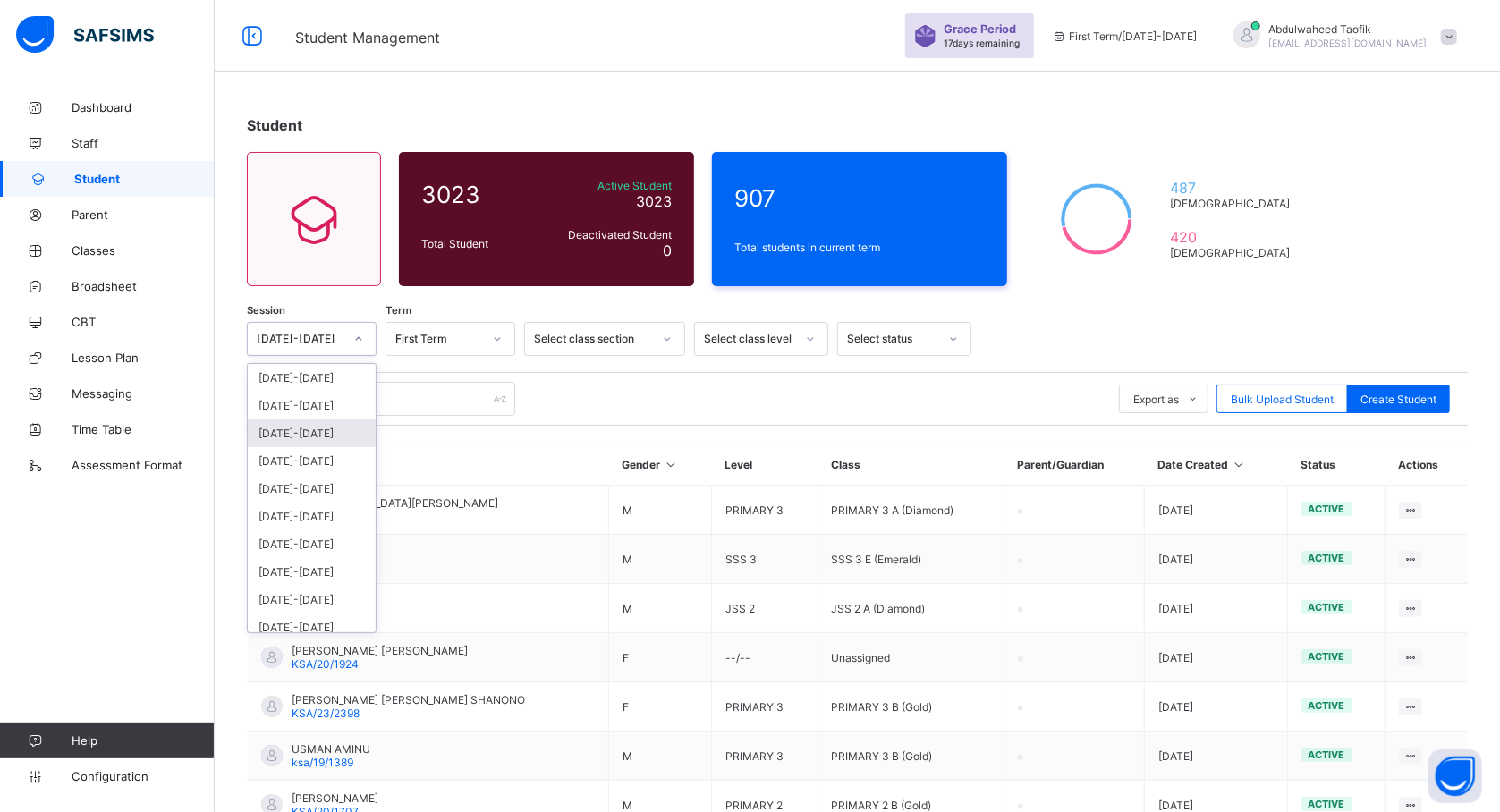
click at [322, 434] on div "[DATE]-[DATE]" at bounding box center [311, 434] width 128 height 28
click at [363, 338] on icon at bounding box center [358, 338] width 10 height 18
click at [326, 398] on div "[DATE]-[DATE]" at bounding box center [311, 406] width 128 height 28
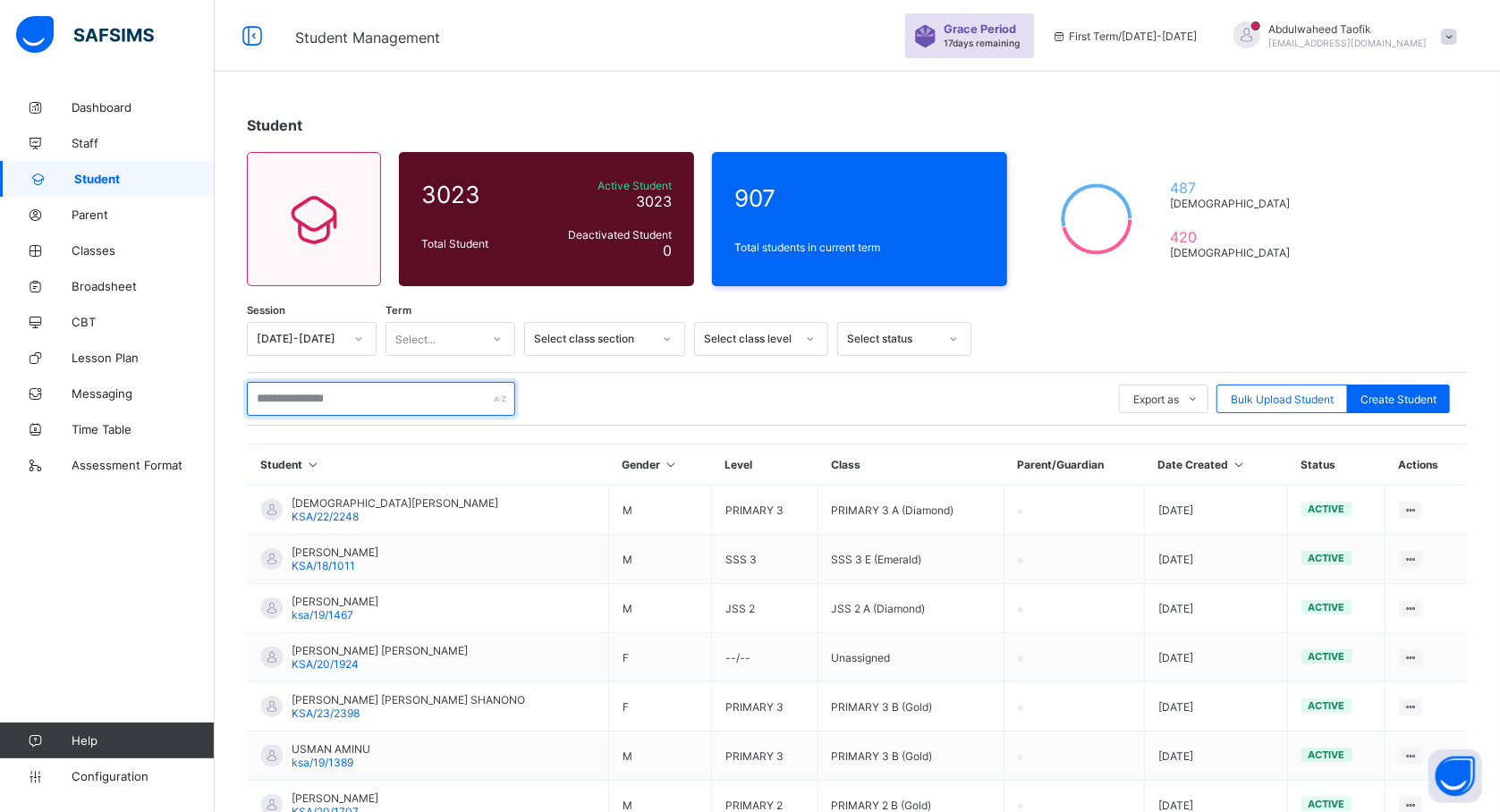
click at [374, 397] on input "text" at bounding box center [380, 399] width 268 height 34
type input "*"
click at [411, 406] on input "*****" at bounding box center [380, 399] width 268 height 34
click at [323, 406] on input "*****" at bounding box center [380, 399] width 268 height 34
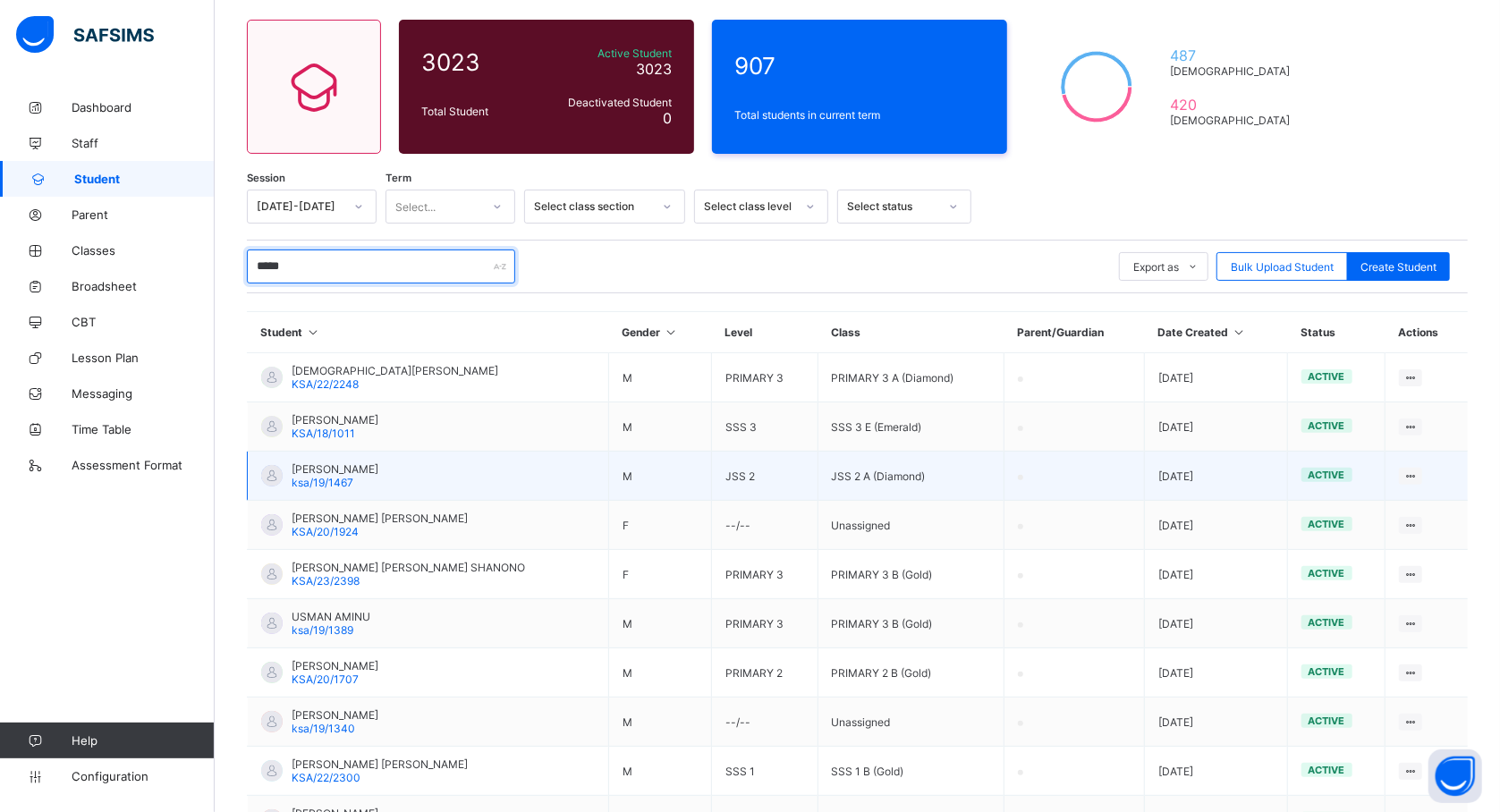
scroll to position [131, 0]
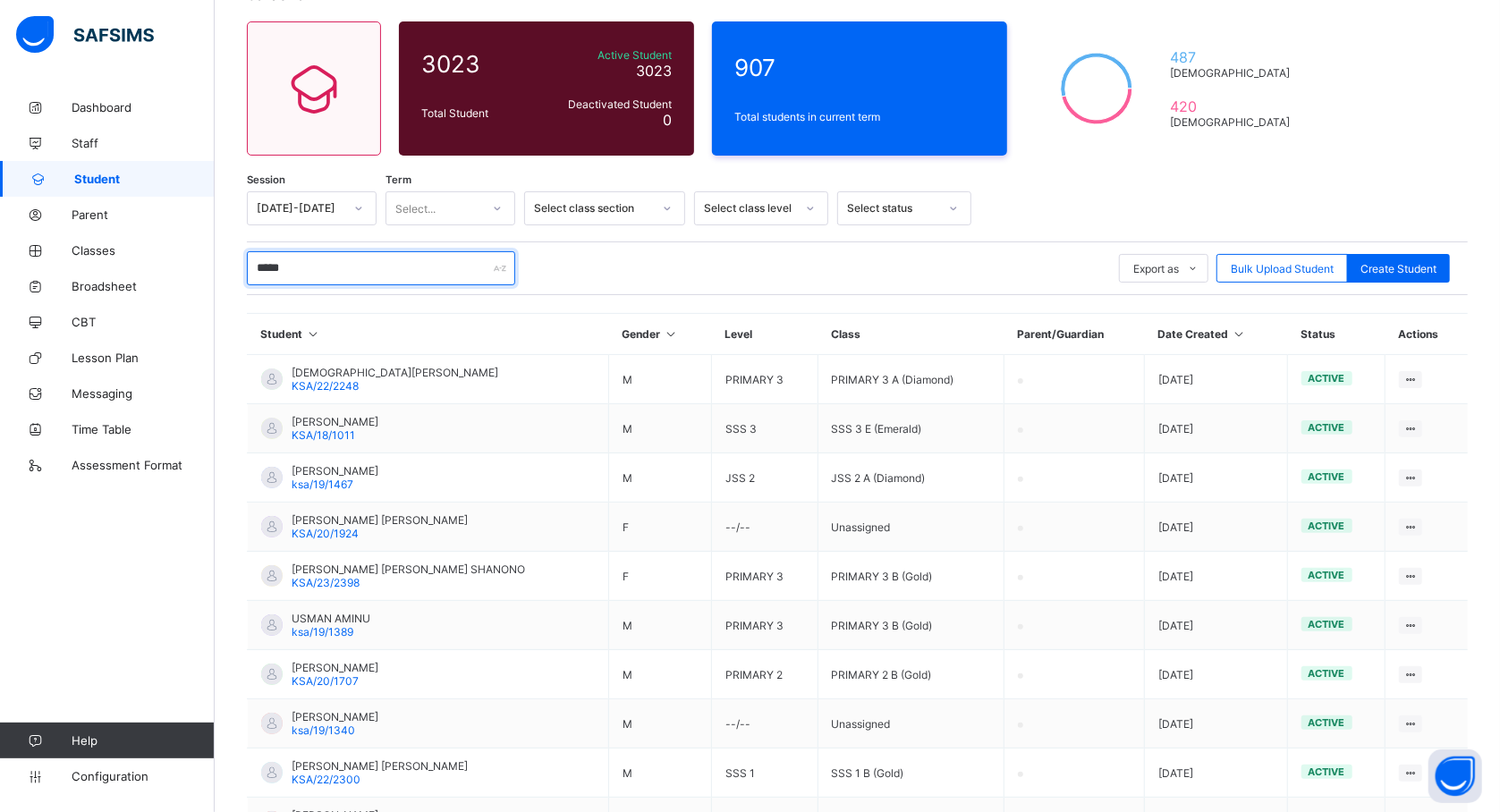
click at [356, 265] on input "*****" at bounding box center [380, 268] width 268 height 34
type input "*****"
